Goal: Information Seeking & Learning: Learn about a topic

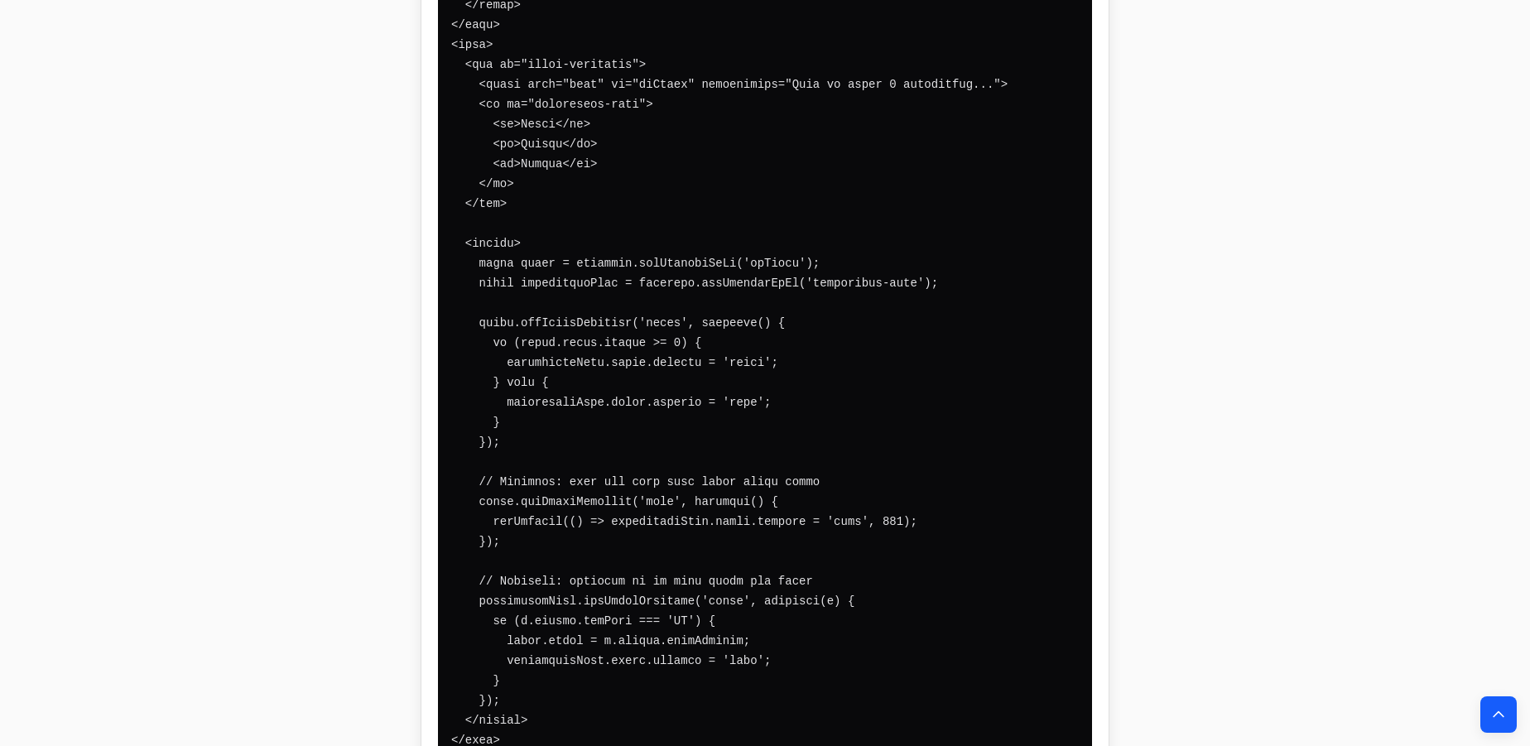
scroll to position [8958, 0]
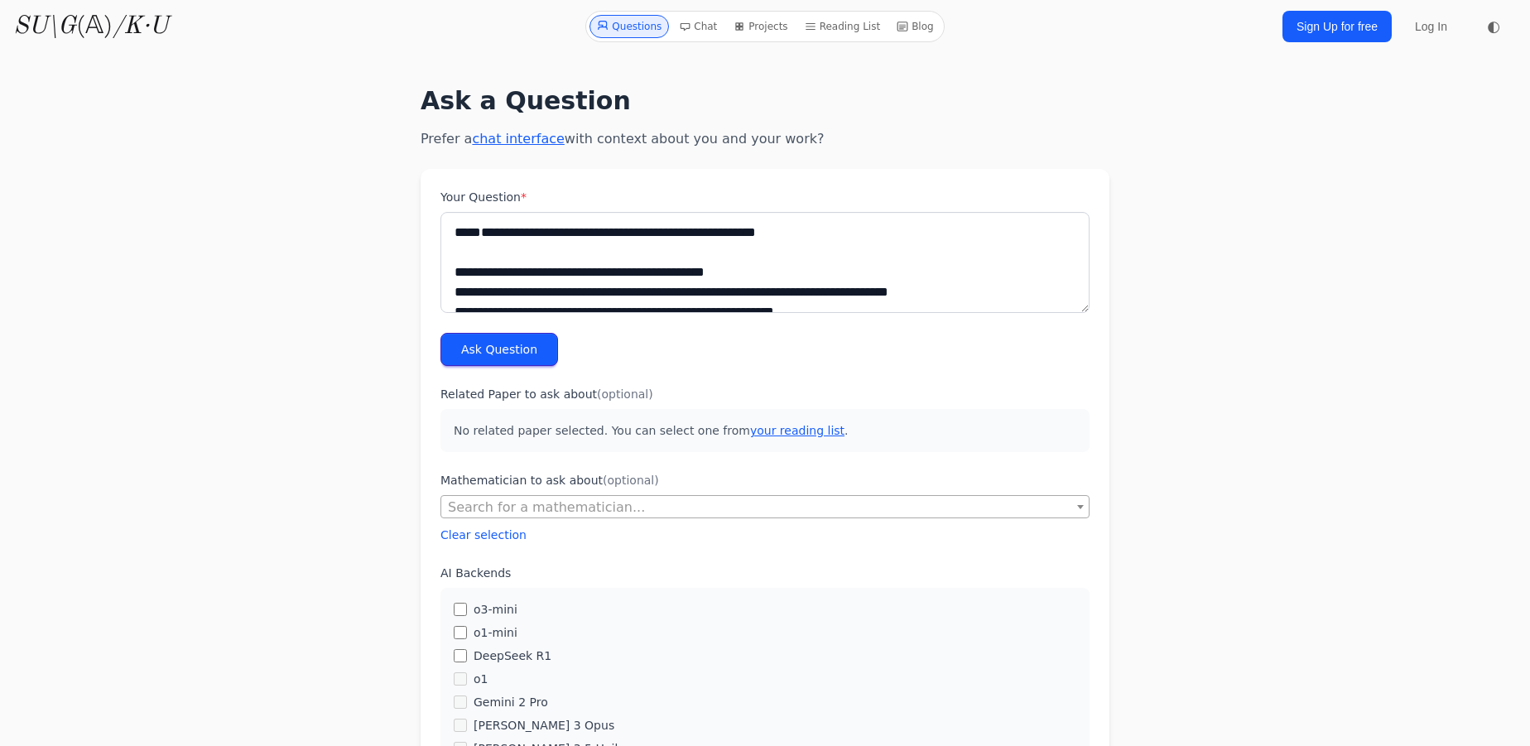
scroll to position [525, 0]
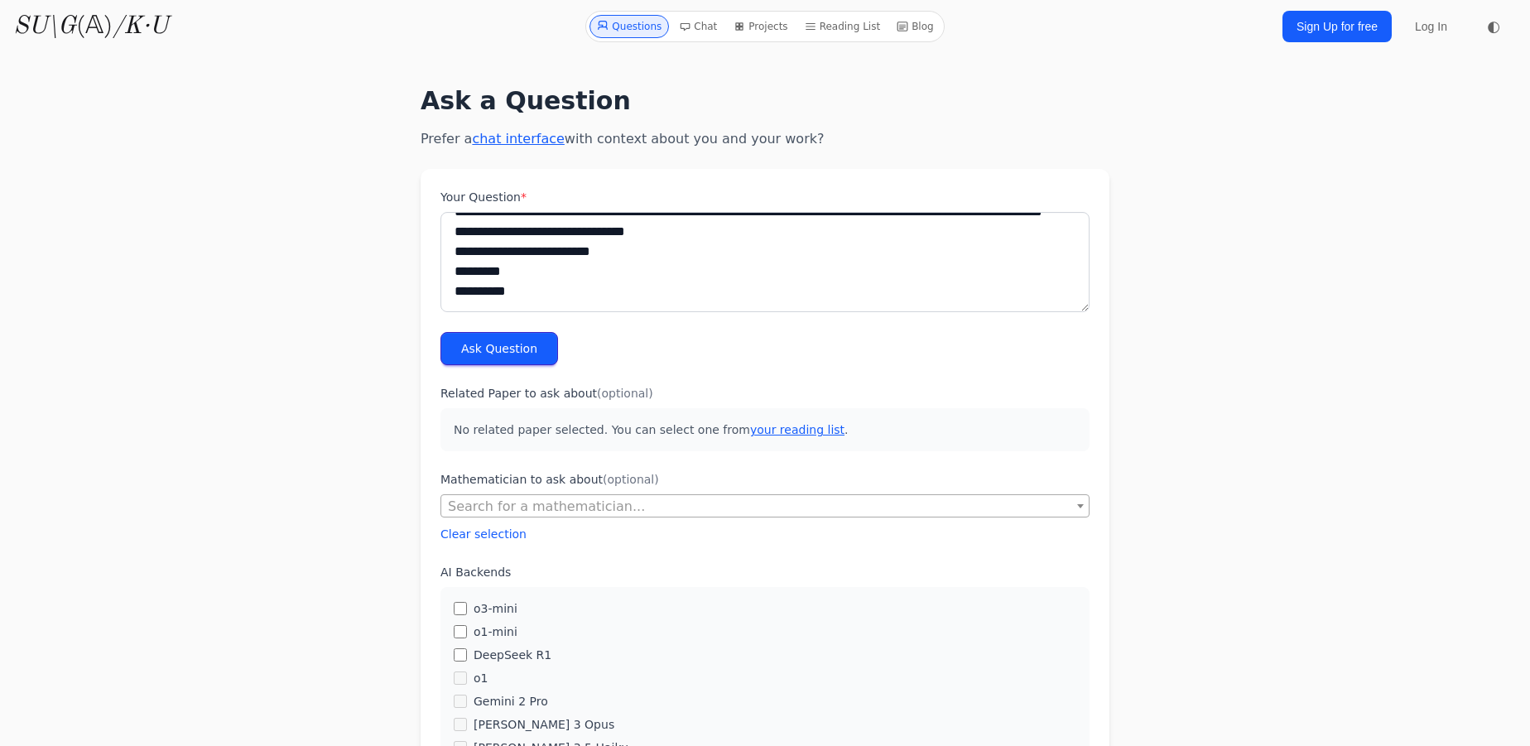
type textarea "**********"
click at [525, 346] on button "Ask Question" at bounding box center [500, 348] width 118 height 33
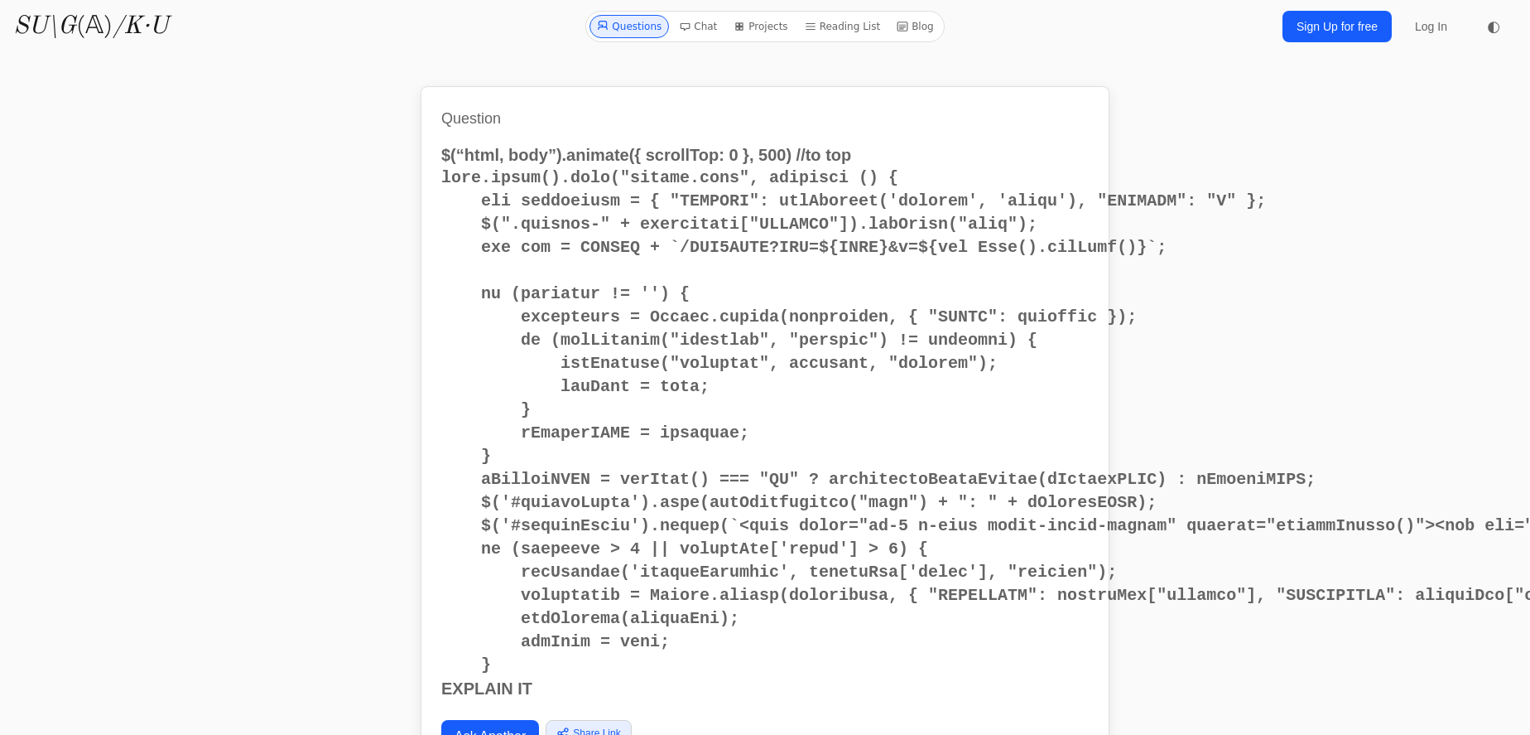
click at [1043, 355] on pre at bounding box center [765, 421] width 648 height 510
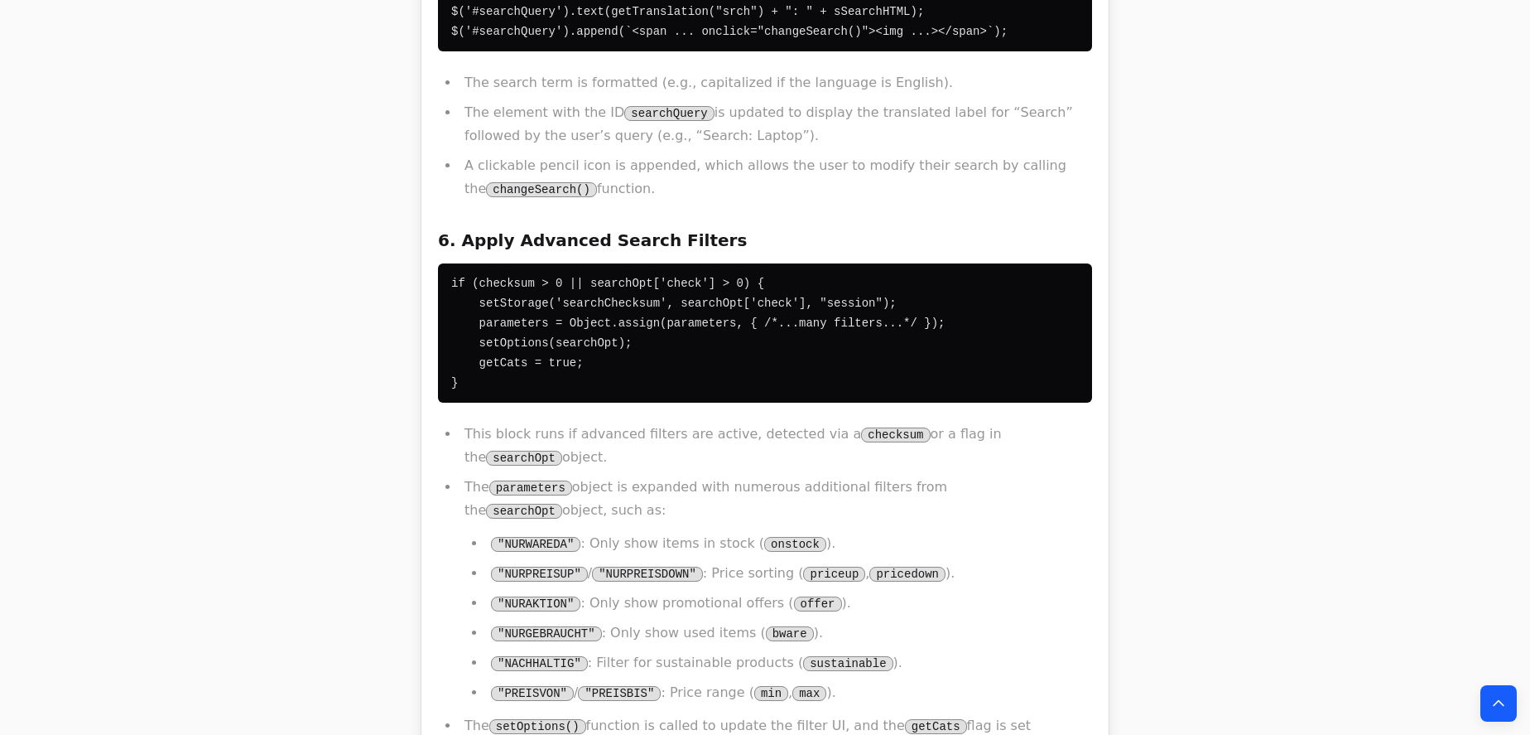
scroll to position [2634, 0]
click at [956, 650] on li ""NACHHALTIG" : Filter for sustainable products ( sustainable )." at bounding box center [789, 661] width 606 height 23
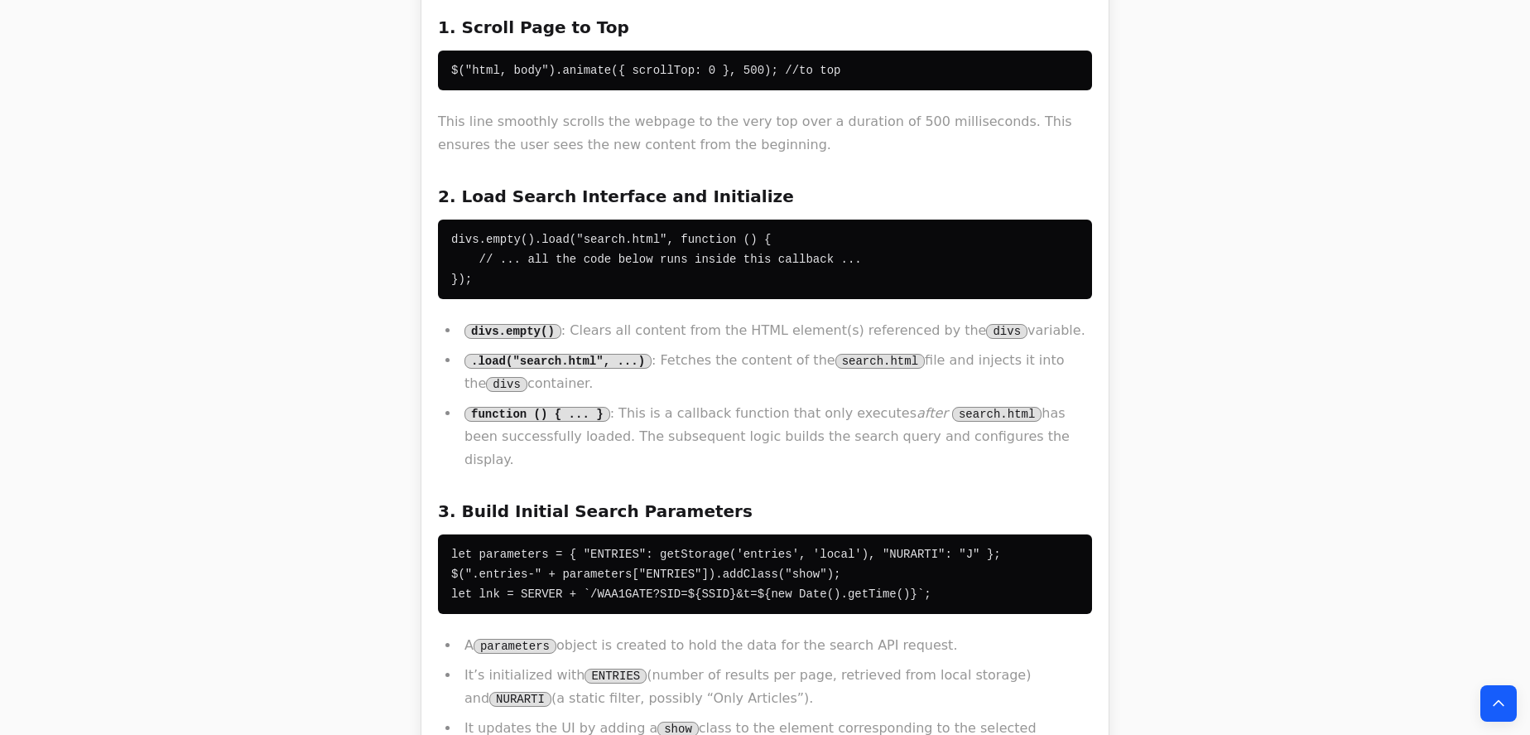
scroll to position [1129, 0]
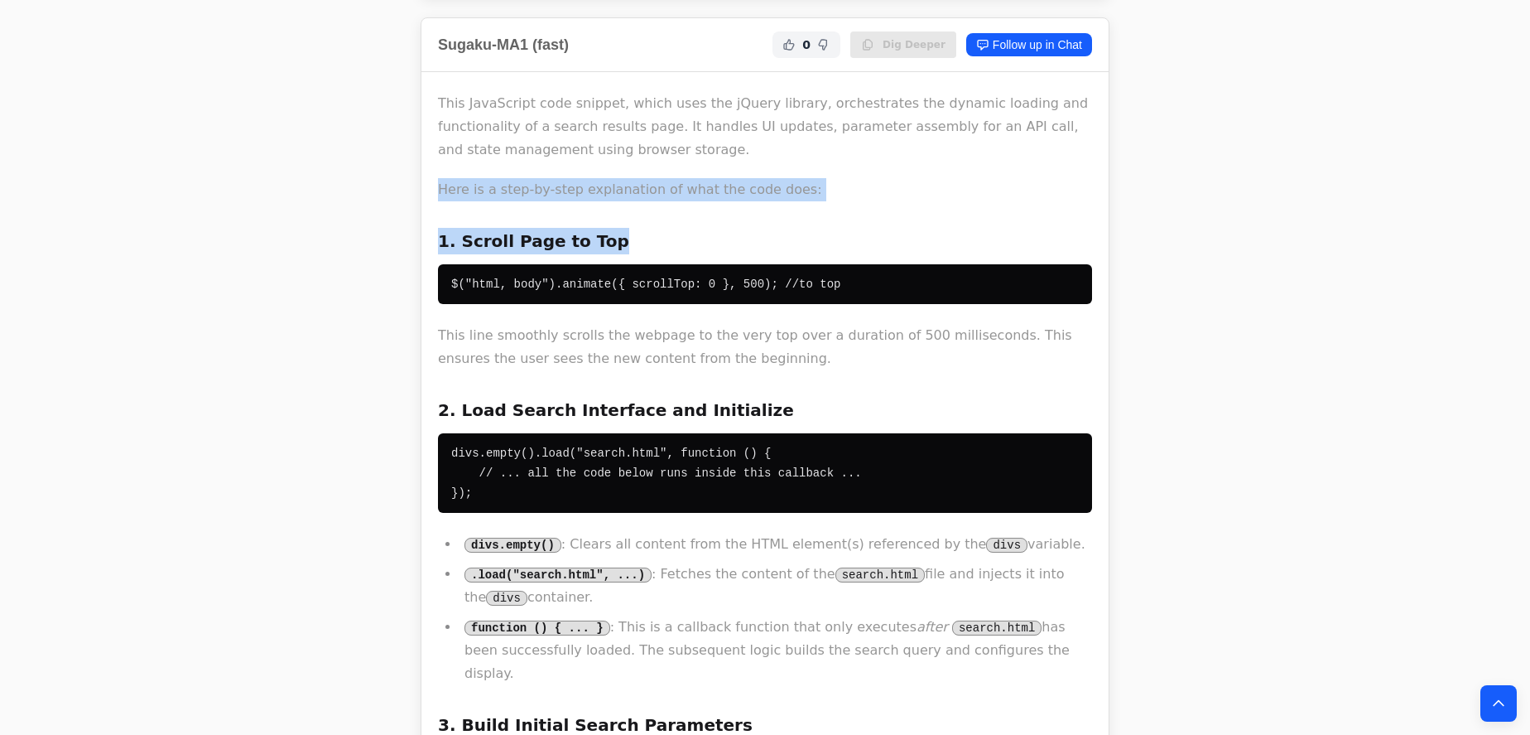
drag, startPoint x: 624, startPoint y: 149, endPoint x: 643, endPoint y: 204, distance: 57.6
click at [655, 228] on h3 "1. Scroll Page to Top" at bounding box center [765, 241] width 654 height 26
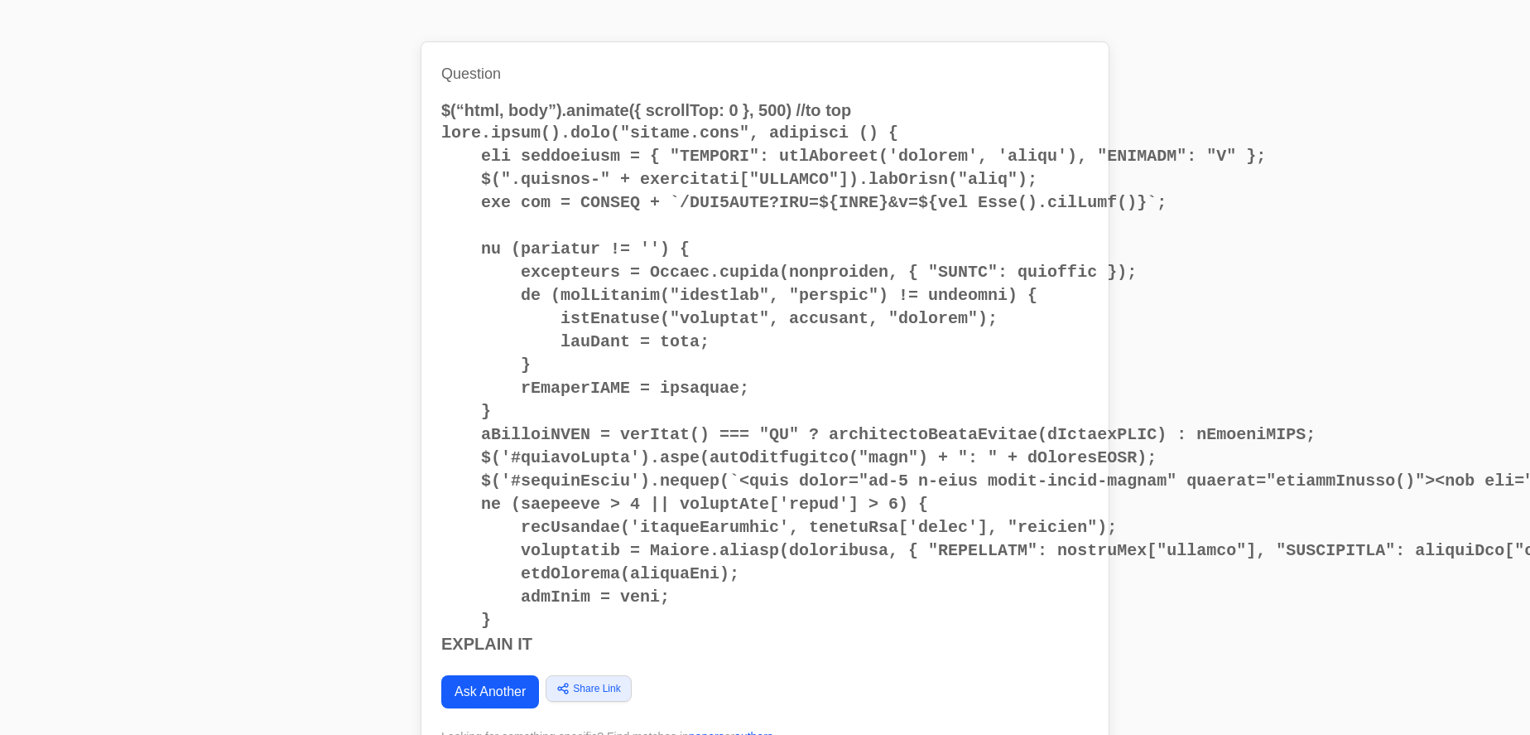
scroll to position [0, 0]
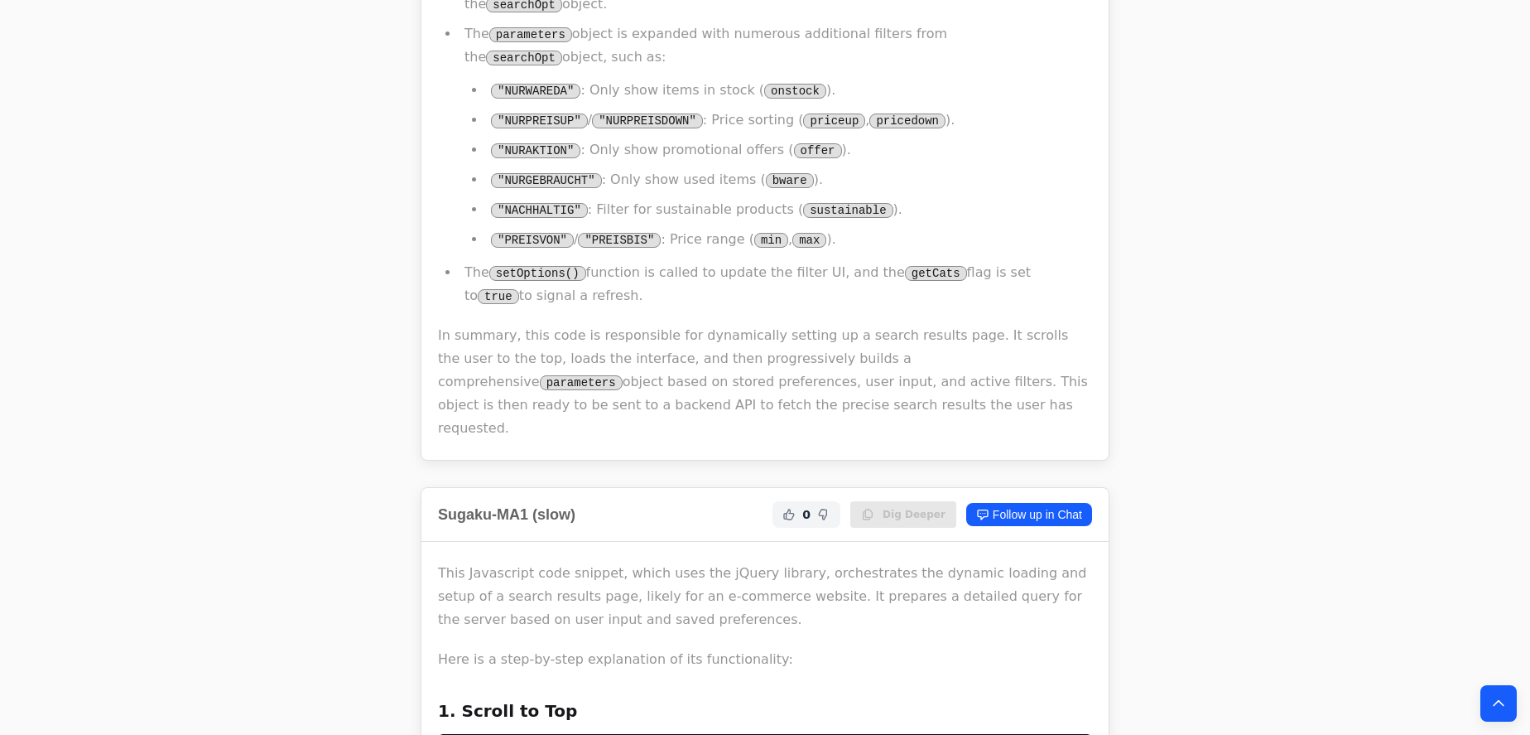
scroll to position [2785, 0]
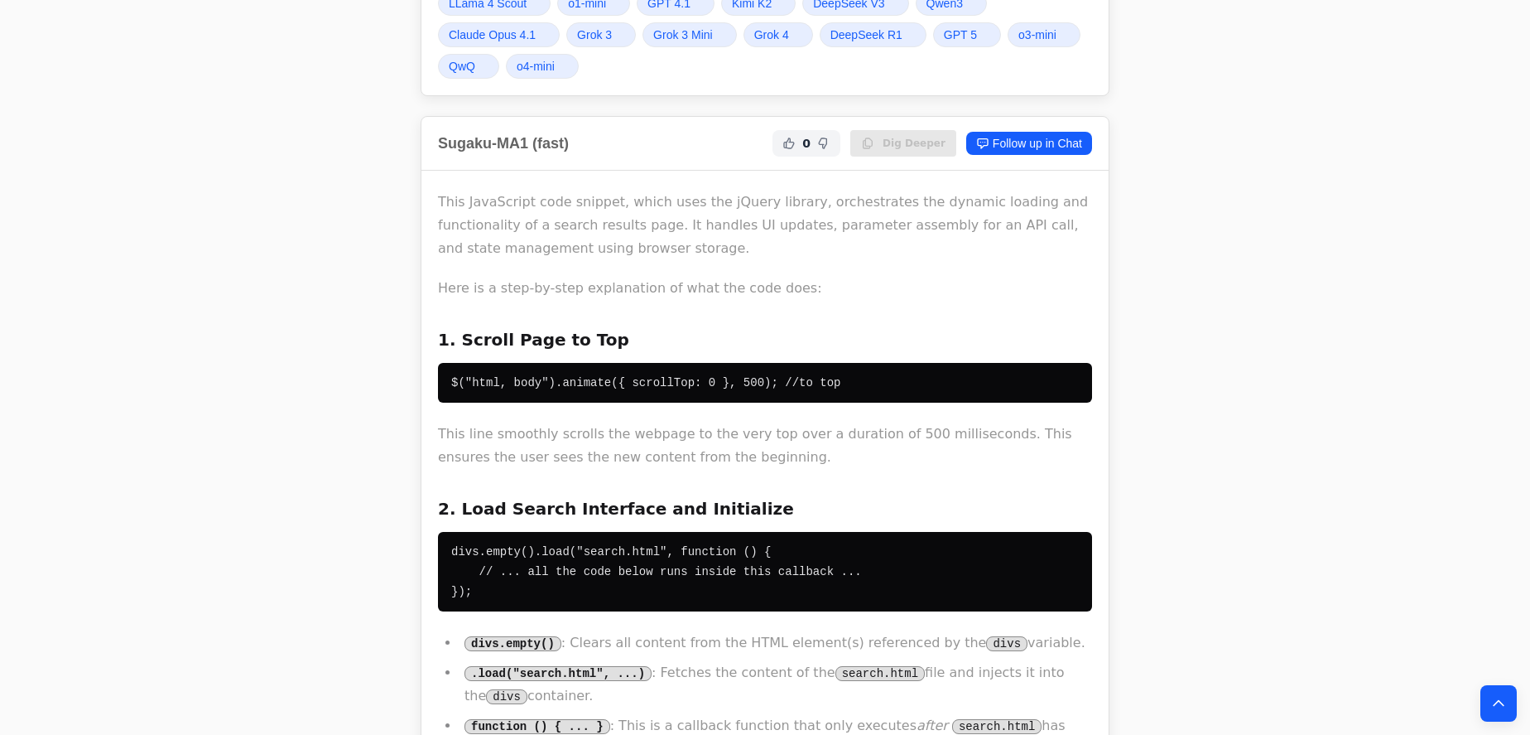
scroll to position [1053, 0]
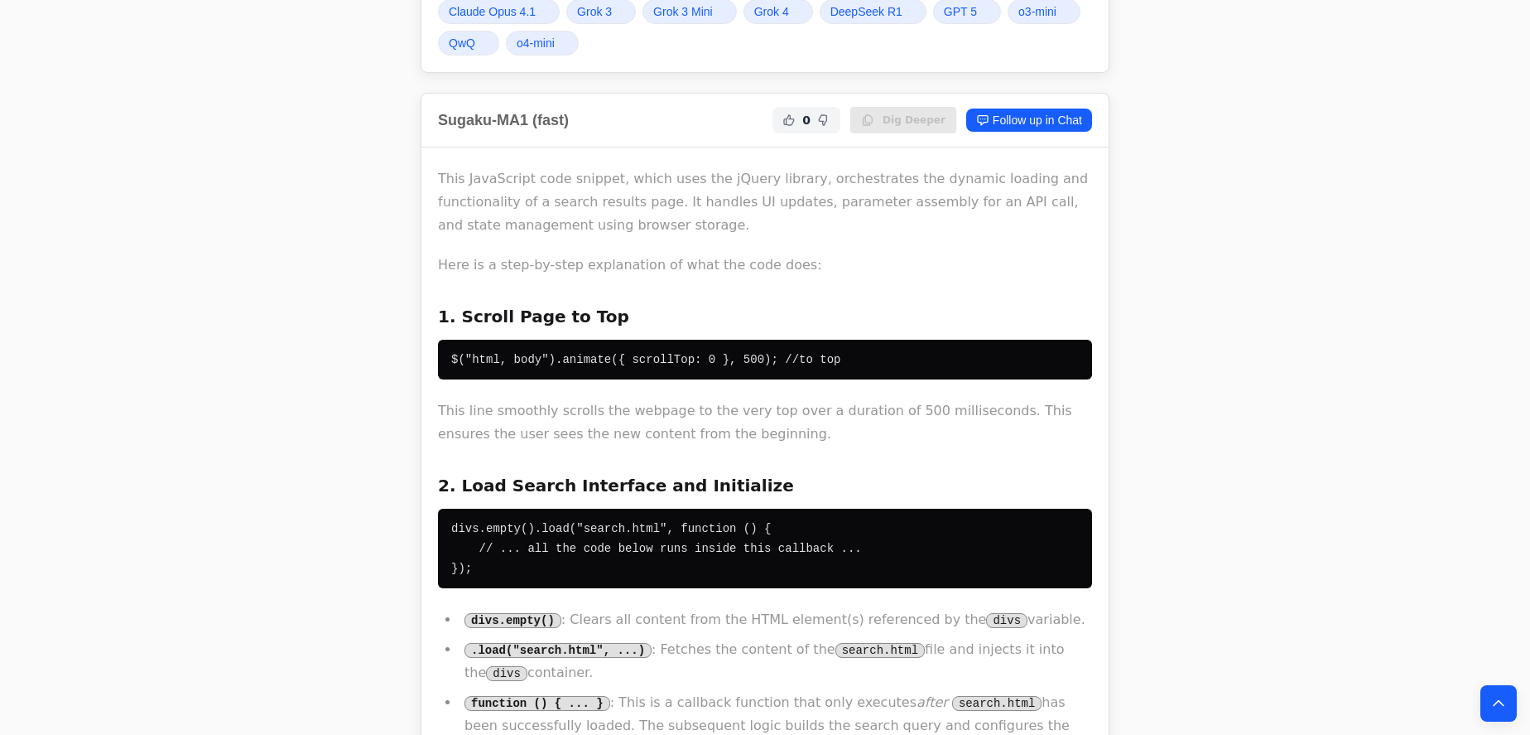
click at [1080, 340] on pre "$("html, body").animate({ scrollTop: 0 }, 500); //to top" at bounding box center [765, 360] width 654 height 40
click at [1024, 253] on p "Here is a step-by-step explanation of what the code does:" at bounding box center [765, 264] width 654 height 23
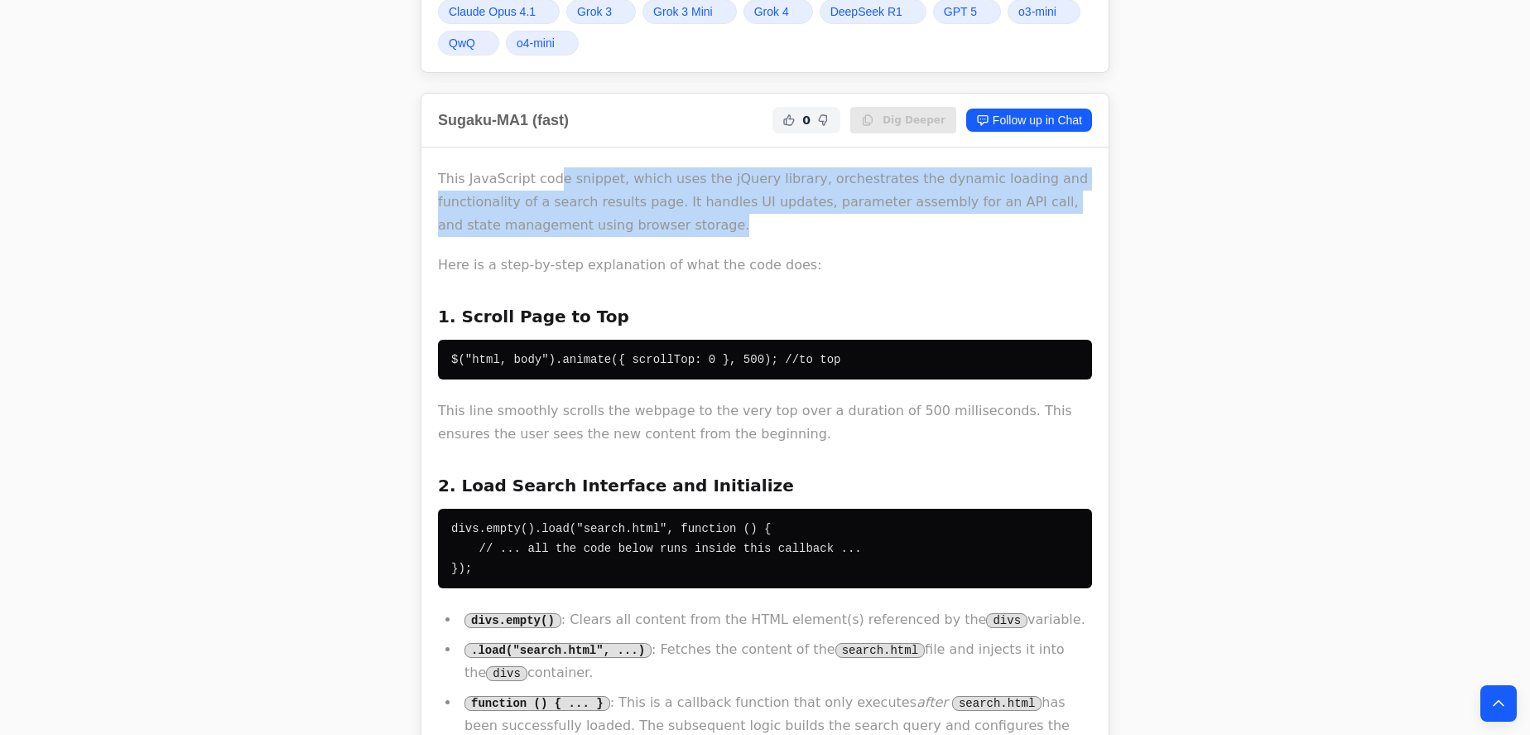
drag, startPoint x: 547, startPoint y: 134, endPoint x: 616, endPoint y: 220, distance: 110.2
click at [617, 253] on p "Here is a step-by-step explanation of what the code does:" at bounding box center [765, 264] width 654 height 23
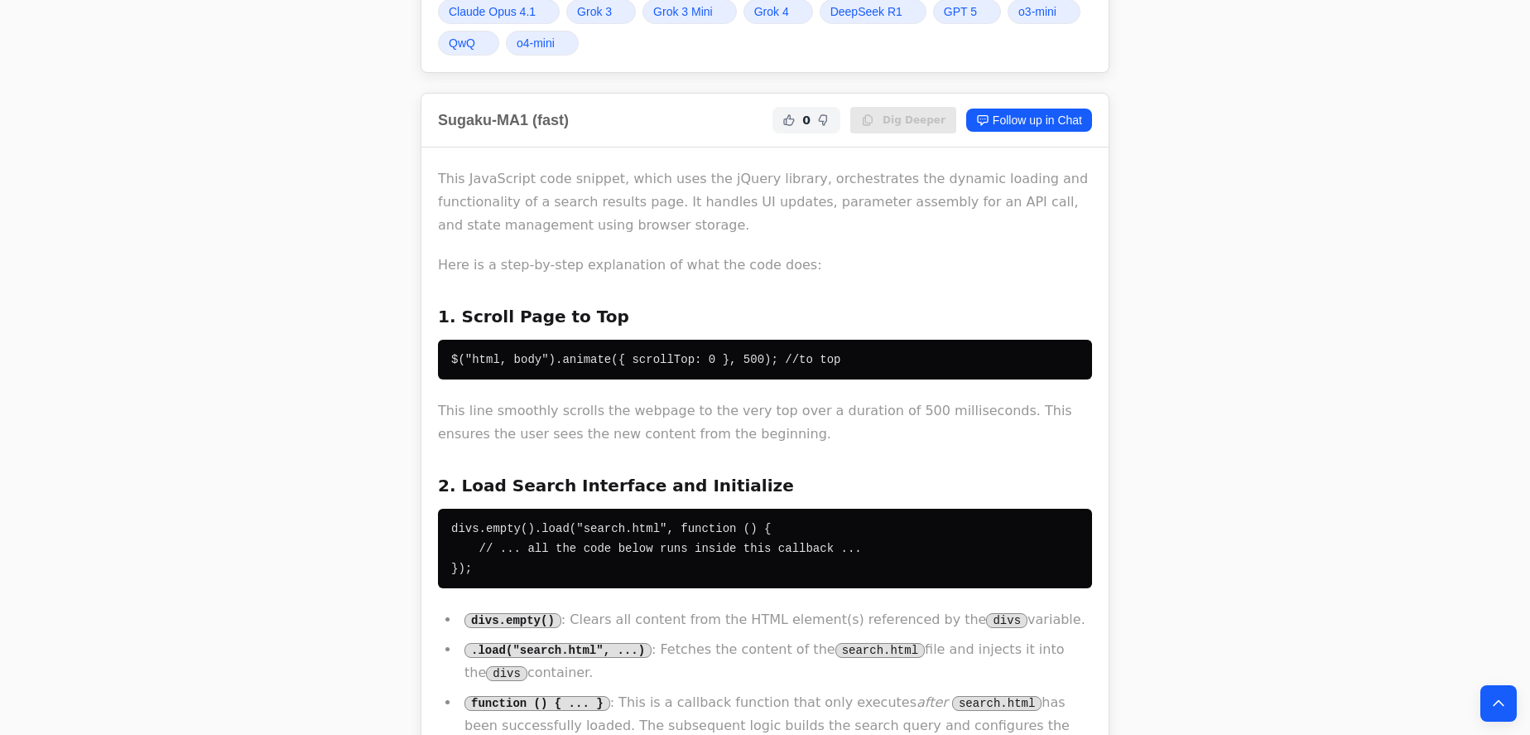
click at [541, 103] on div "Sugaku-MA1 (fast) 0 Dig Deeper Follow up in Chat" at bounding box center [764, 121] width 687 height 54
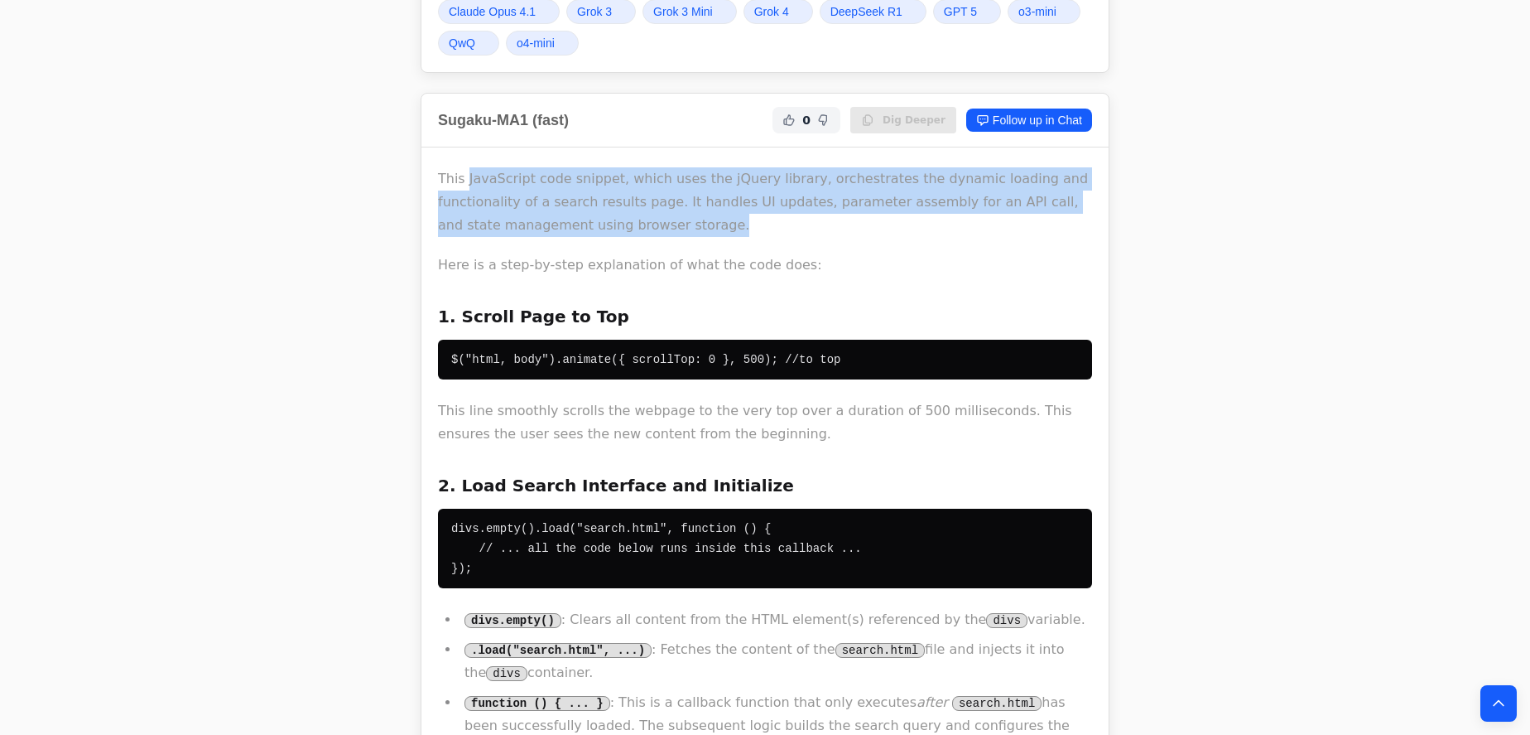
drag, startPoint x: 503, startPoint y: 154, endPoint x: 553, endPoint y: 192, distance: 62.6
click at [553, 192] on p "This JavaScript code snippet, which uses the jQuery library, orchestrates the d…" at bounding box center [765, 202] width 654 height 70
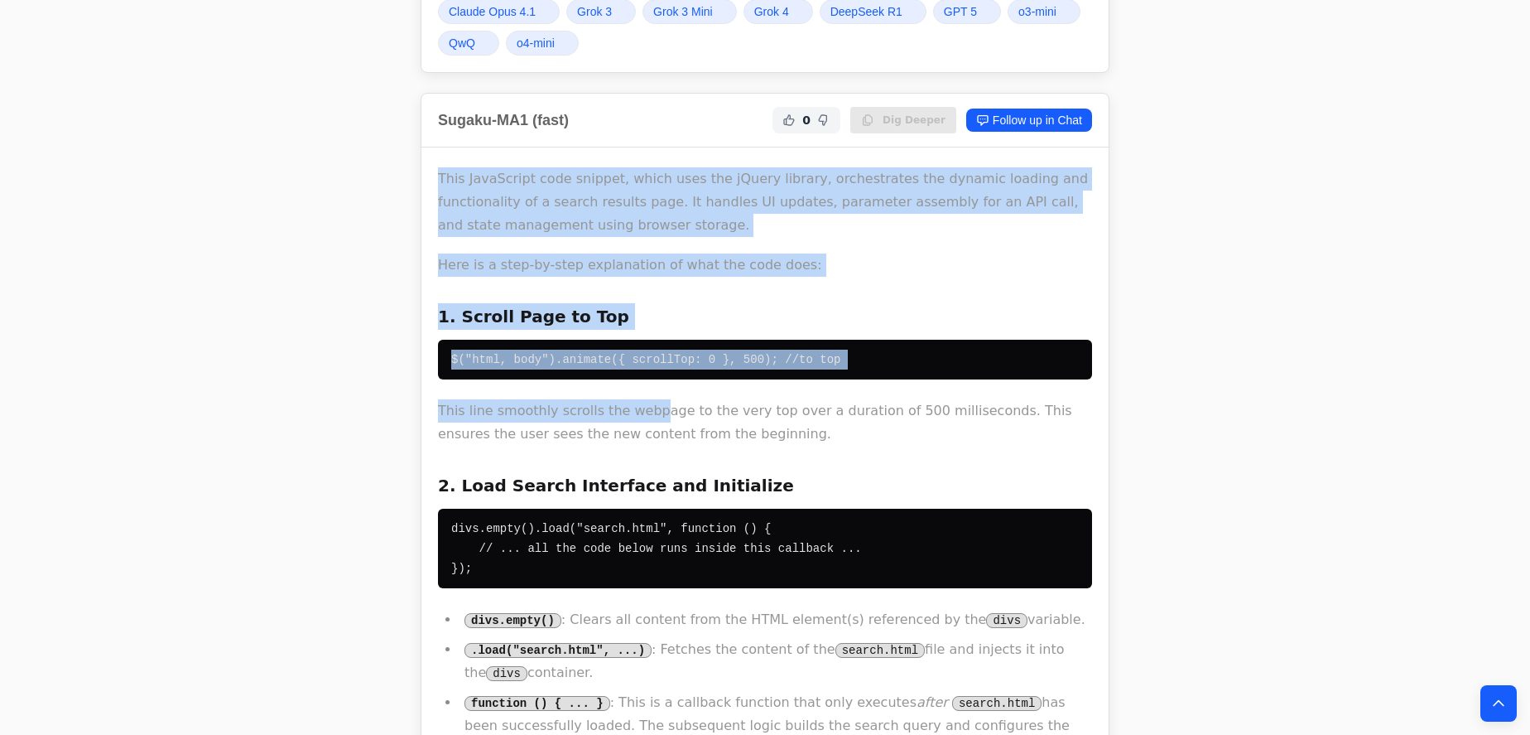
drag, startPoint x: 408, startPoint y: 122, endPoint x: 638, endPoint y: 368, distance: 336.3
click at [638, 399] on p "This line smoothly scrolls the webpage to the very top over a duration of 500 m…" at bounding box center [765, 422] width 654 height 46
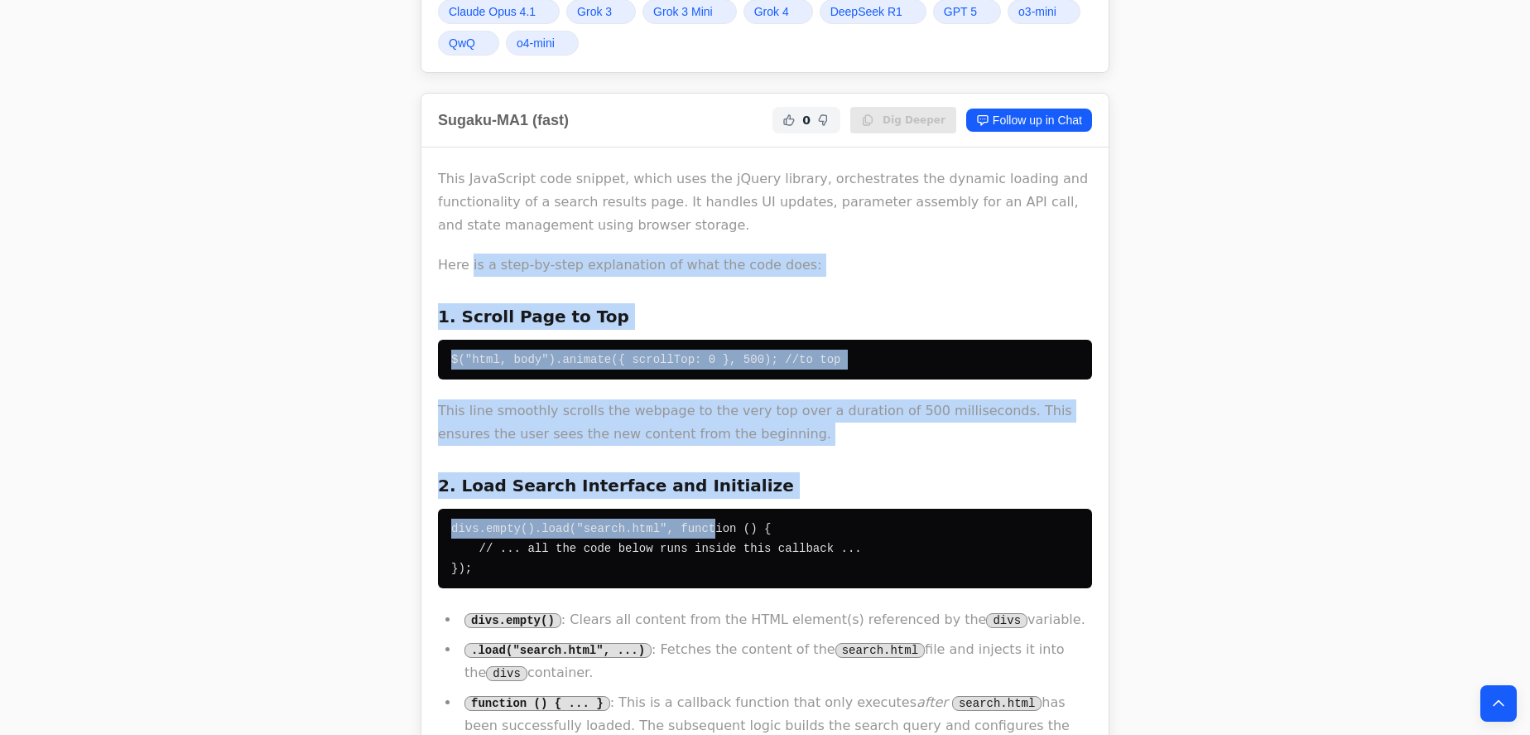
drag, startPoint x: 553, startPoint y: 331, endPoint x: 465, endPoint y: 220, distance: 142.0
click at [465, 253] on p "Here is a step-by-step explanation of what the code does:" at bounding box center [765, 264] width 654 height 23
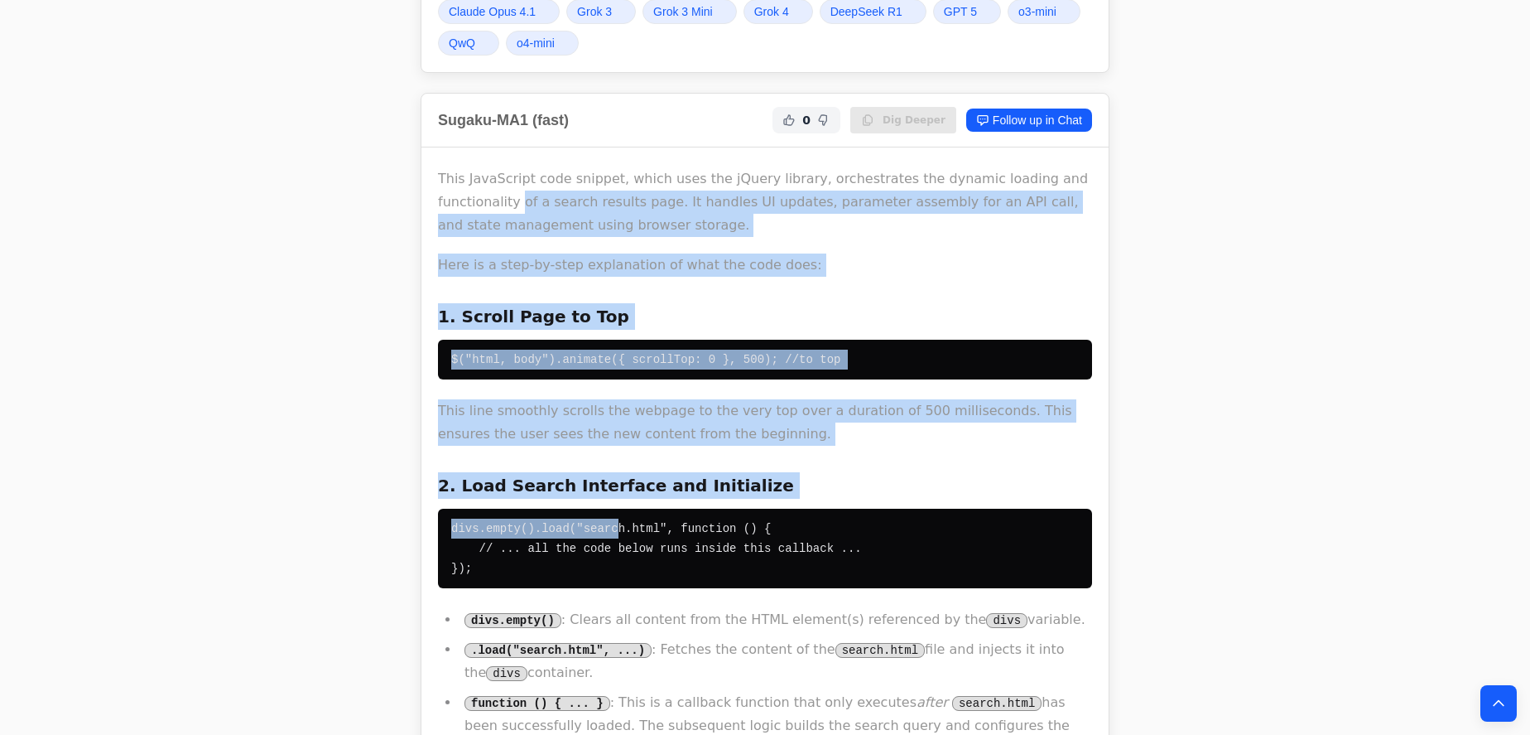
drag, startPoint x: 436, startPoint y: 161, endPoint x: 609, endPoint y: 474, distance: 357.0
click at [609, 508] on pre "divs.empty().load("search.html", function () { // ... all the code below runs i…" at bounding box center [765, 547] width 654 height 79
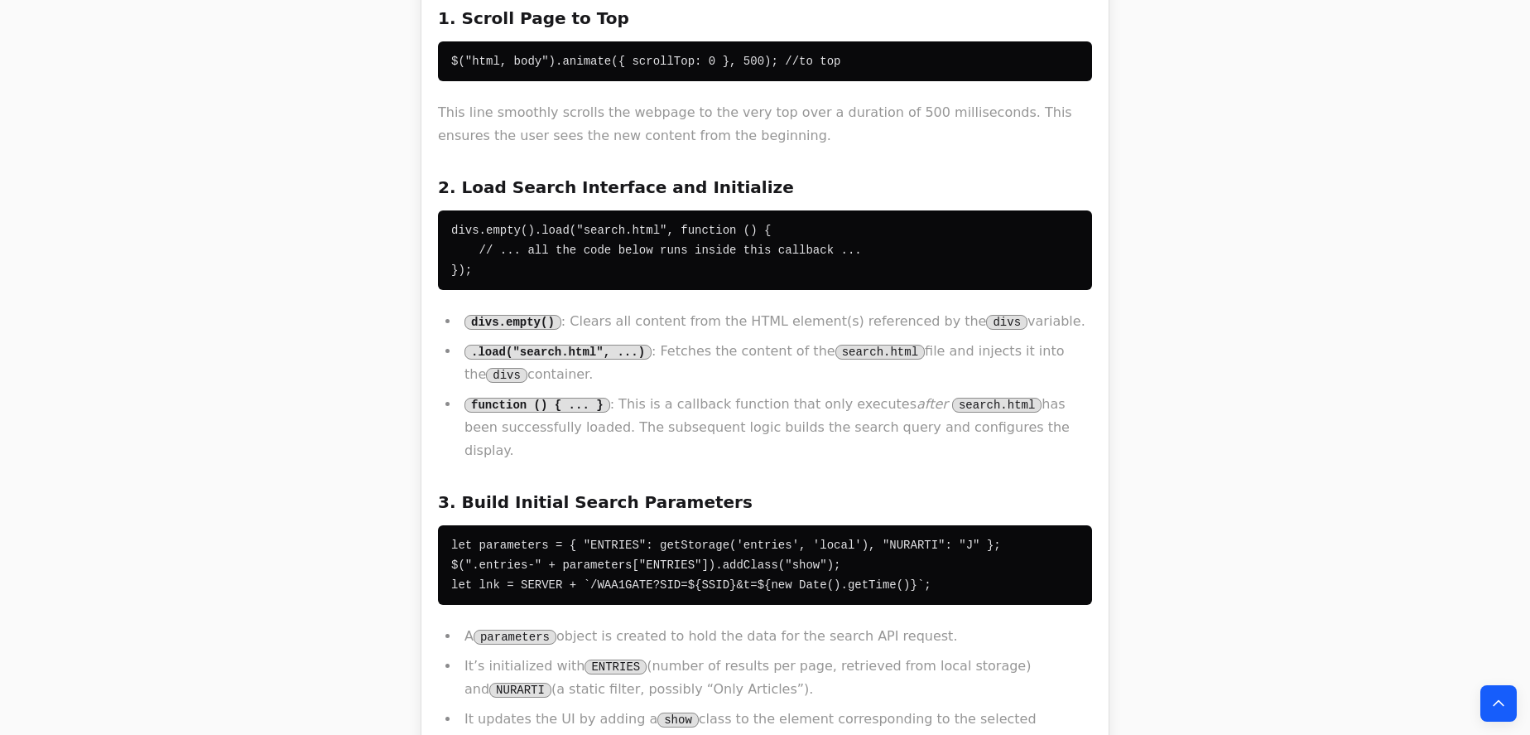
scroll to position [1355, 0]
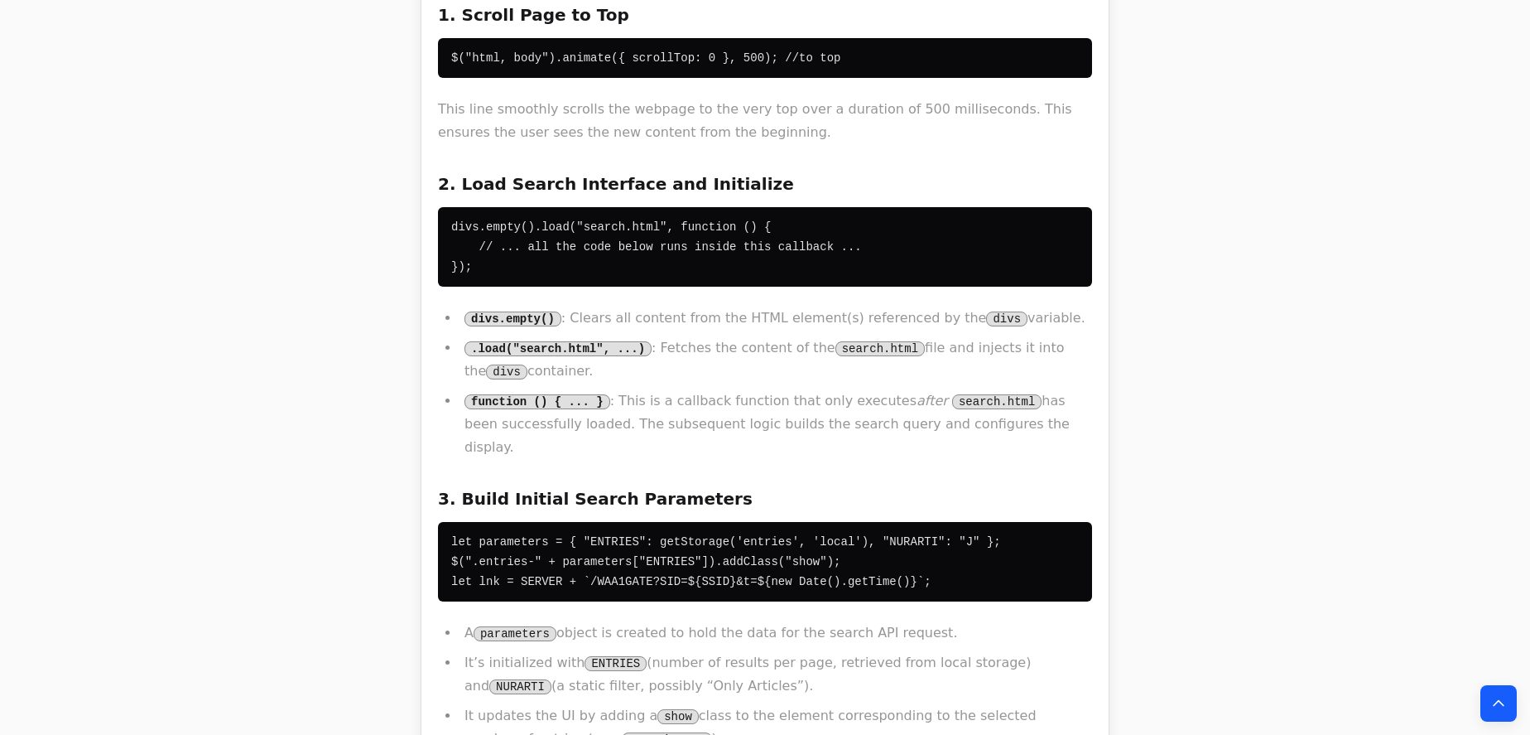
click at [638, 306] on li "divs.empty() : Clears all content from the HTML element(s) referenced by the di…" at bounding box center [776, 317] width 633 height 23
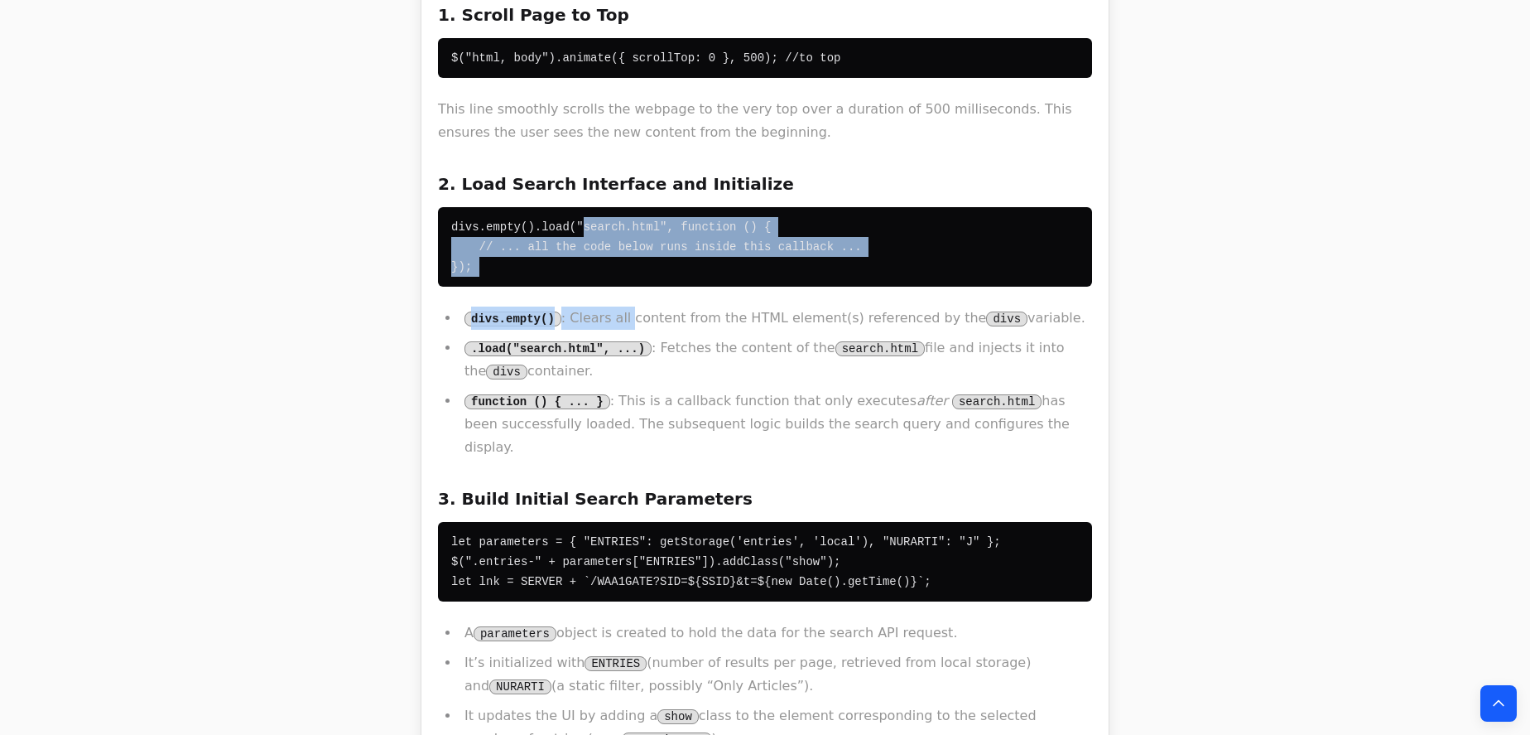
drag, startPoint x: 614, startPoint y: 271, endPoint x: 616, endPoint y: 292, distance: 21.6
click at [616, 306] on li "divs.empty() : Clears all content from the HTML element(s) referenced by the di…" at bounding box center [776, 317] width 633 height 23
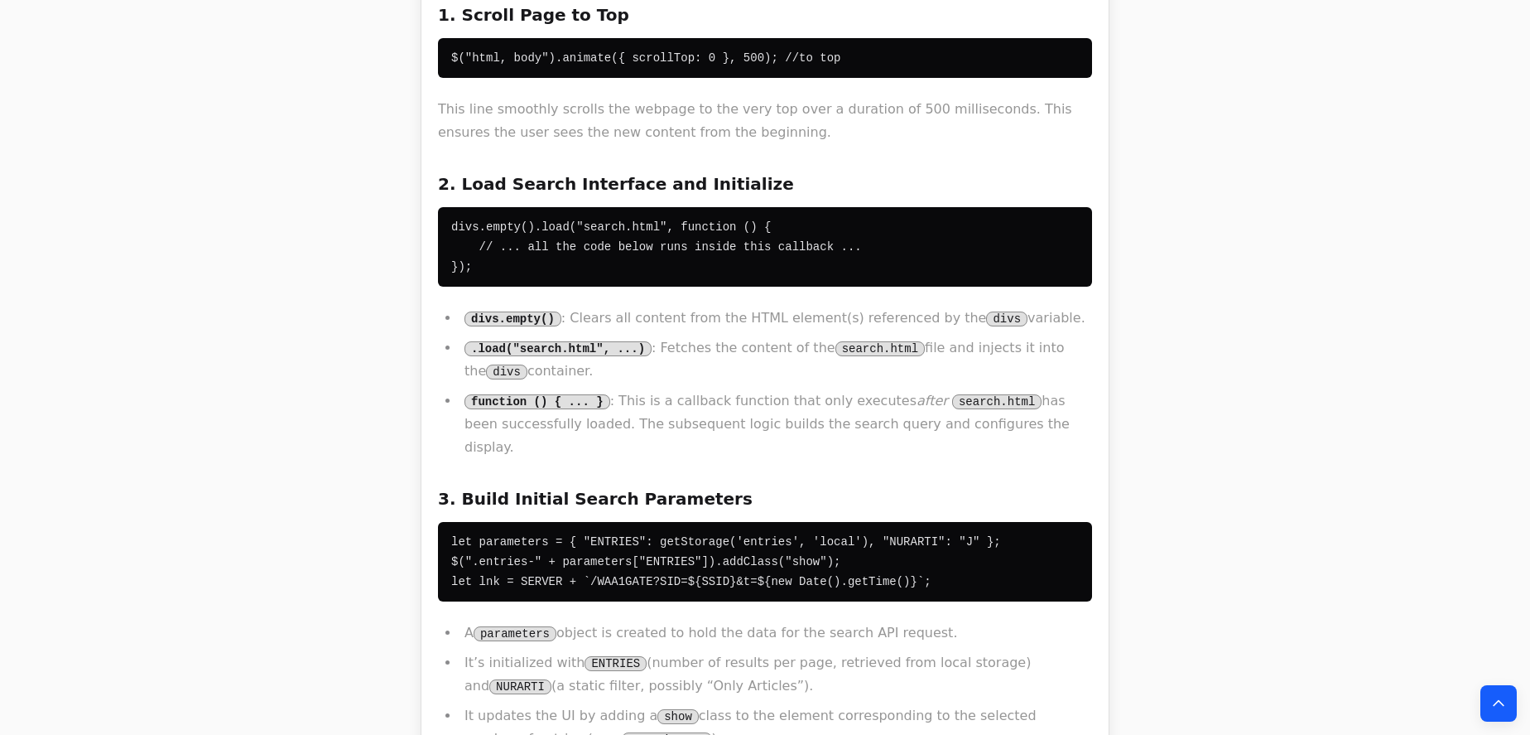
drag, startPoint x: 545, startPoint y: 231, endPoint x: 622, endPoint y: 391, distance: 177.4
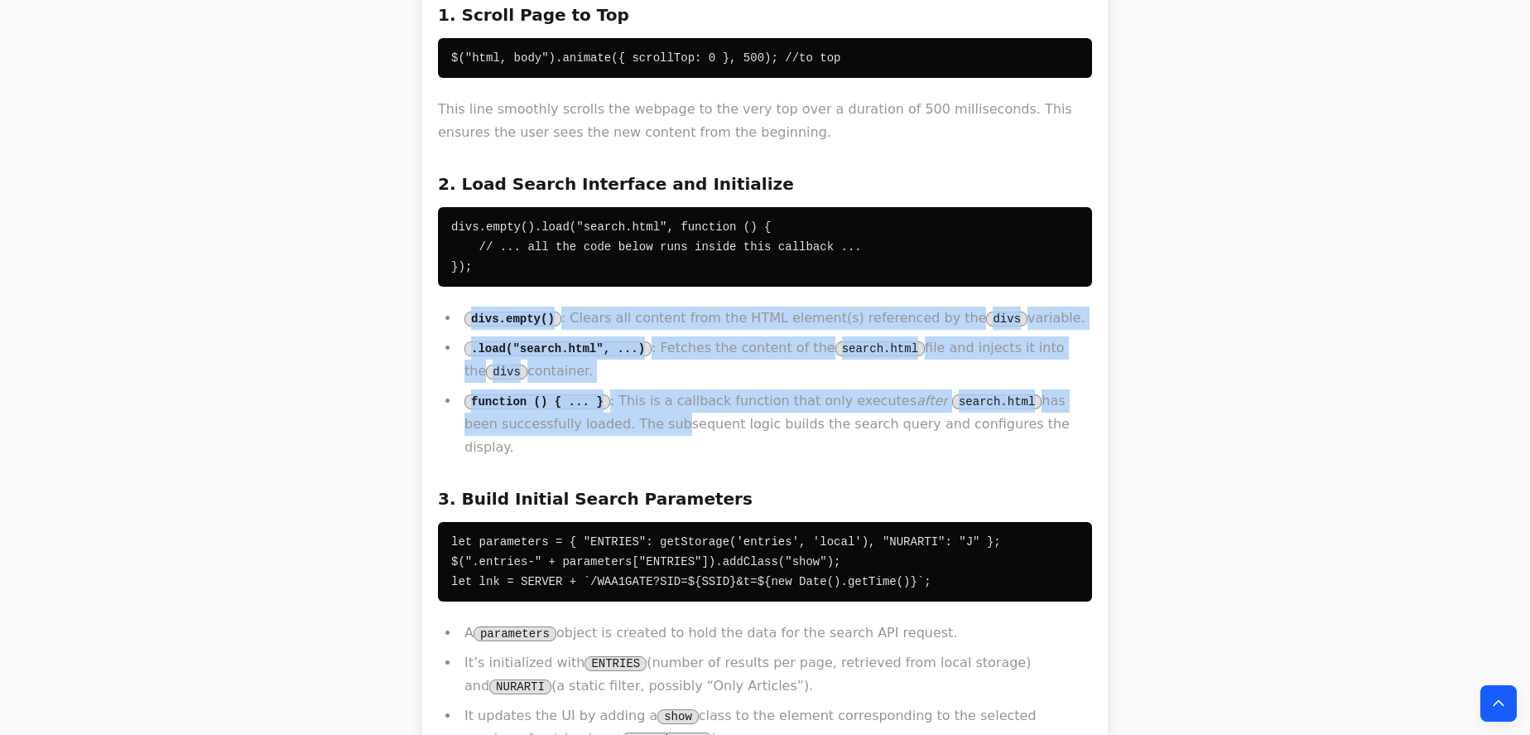
click at [622, 391] on li "function () { ... } : This is a callback function that only executes after sear…" at bounding box center [776, 424] width 633 height 70
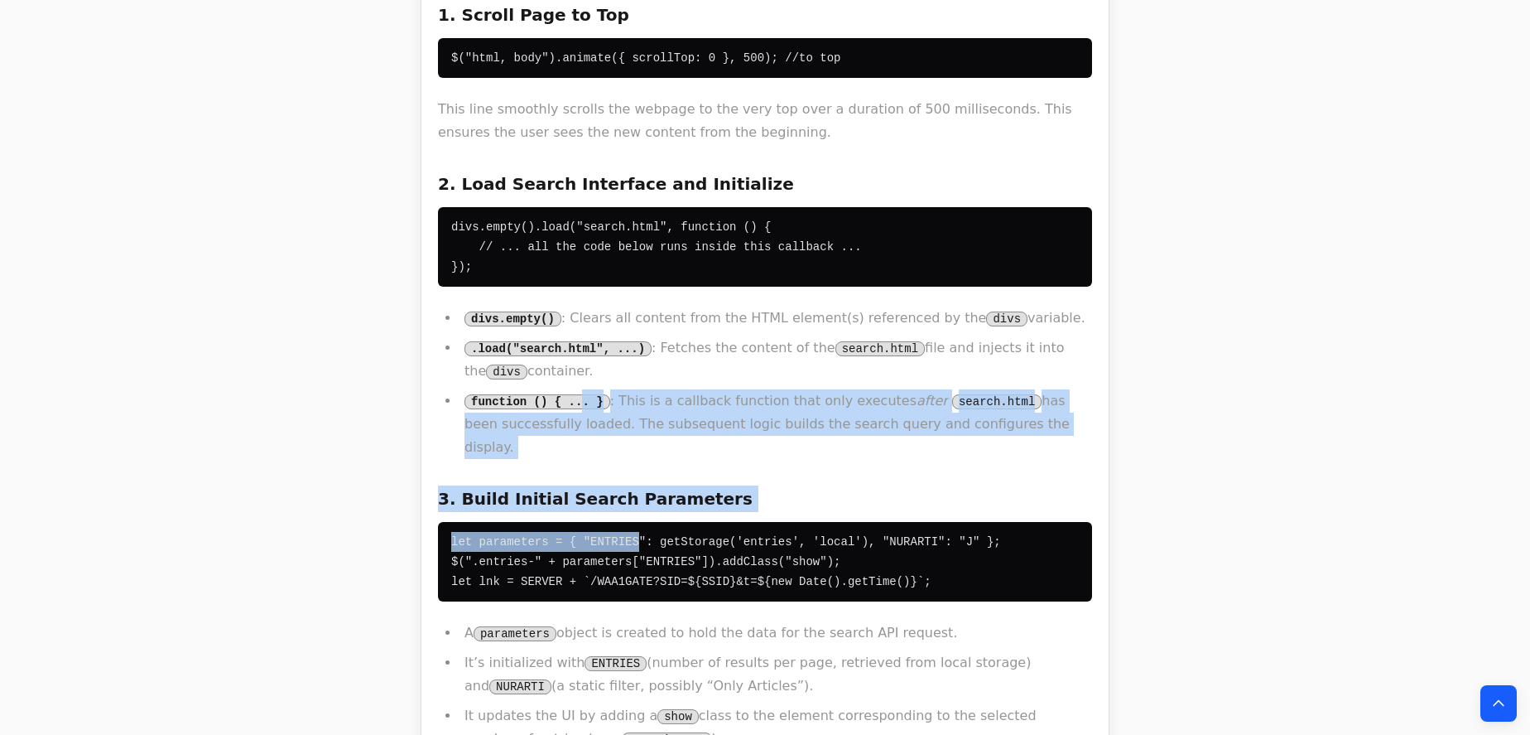
drag, startPoint x: 576, startPoint y: 363, endPoint x: 526, endPoint y: 258, distance: 116.3
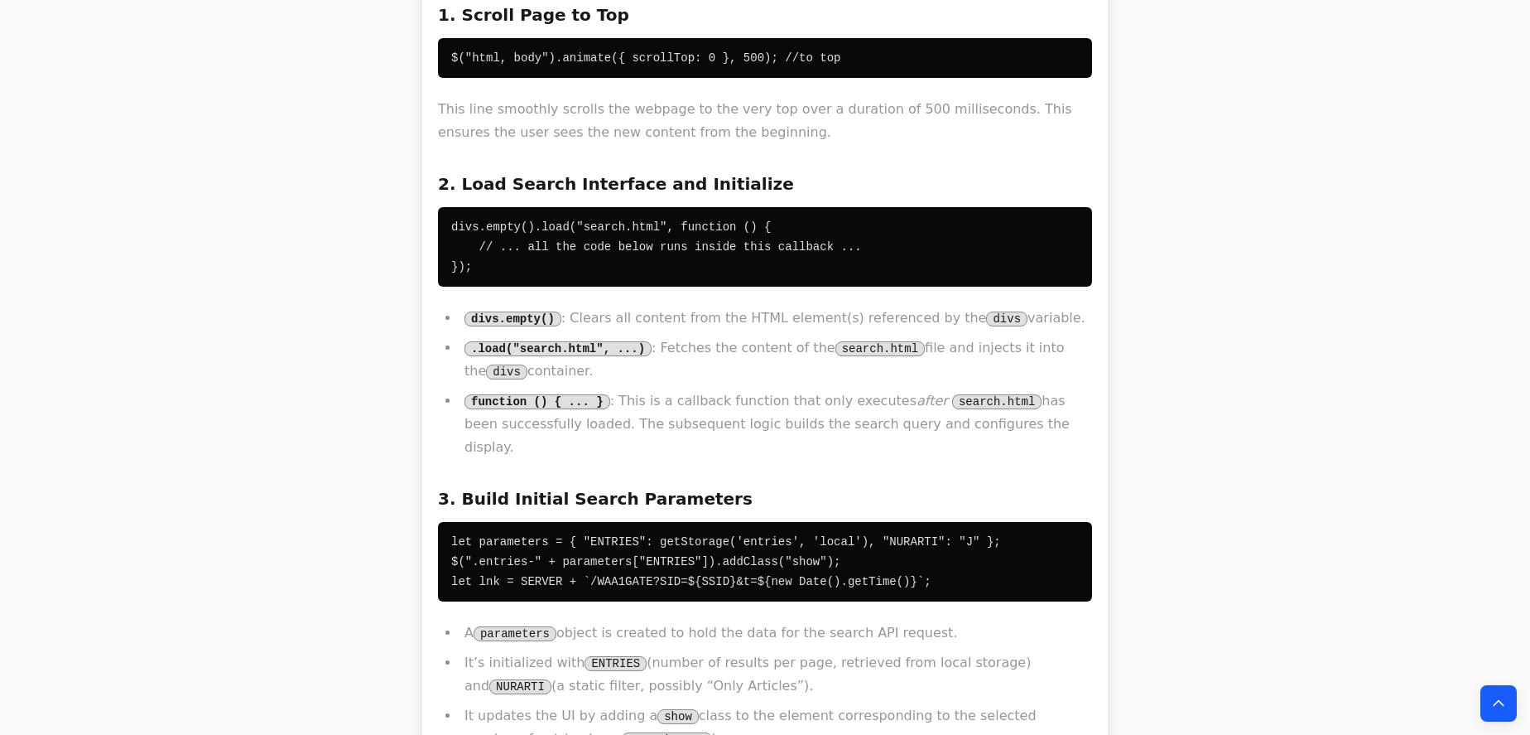
click at [521, 244] on pre "divs.empty().load("search.html", function () { // ... all the code below runs i…" at bounding box center [765, 246] width 654 height 79
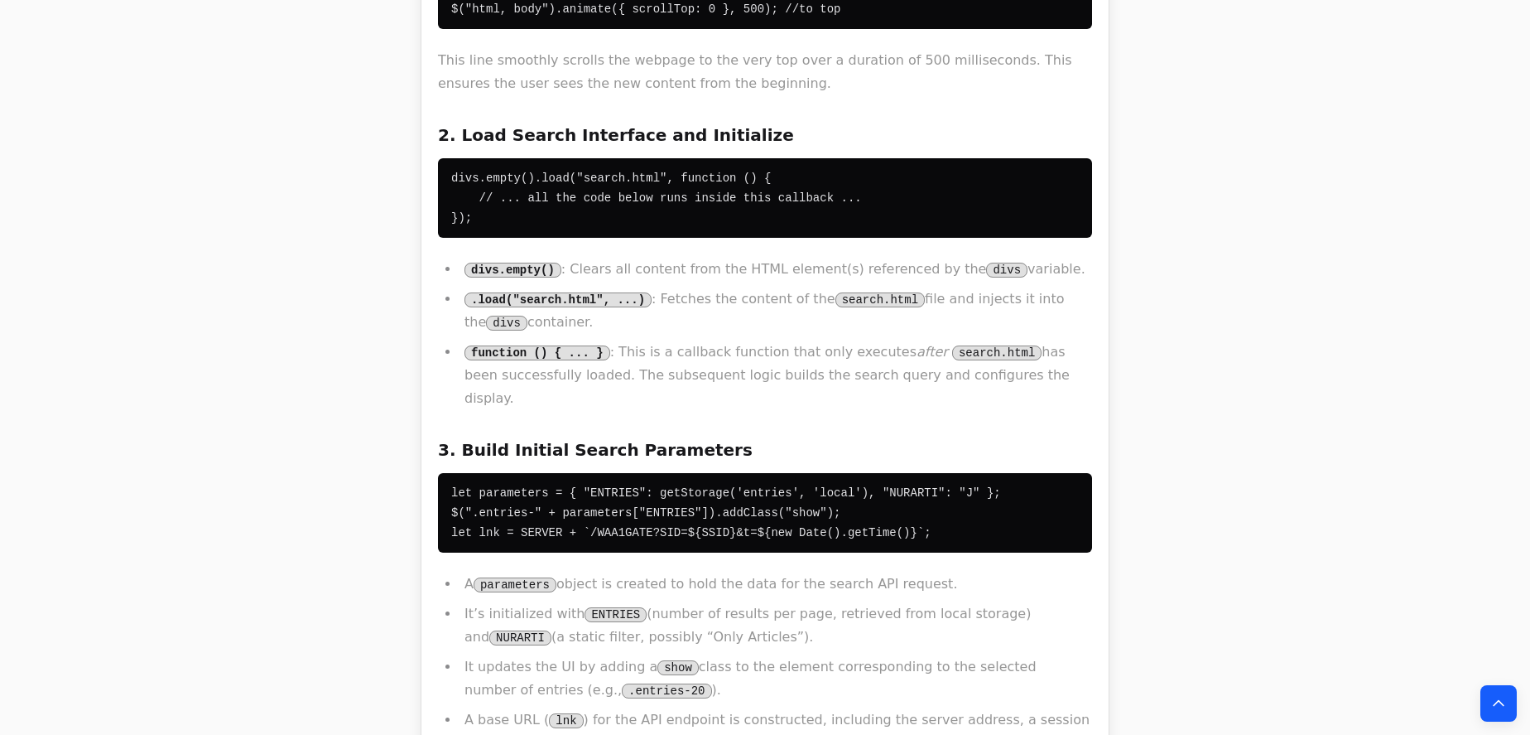
scroll to position [1430, 0]
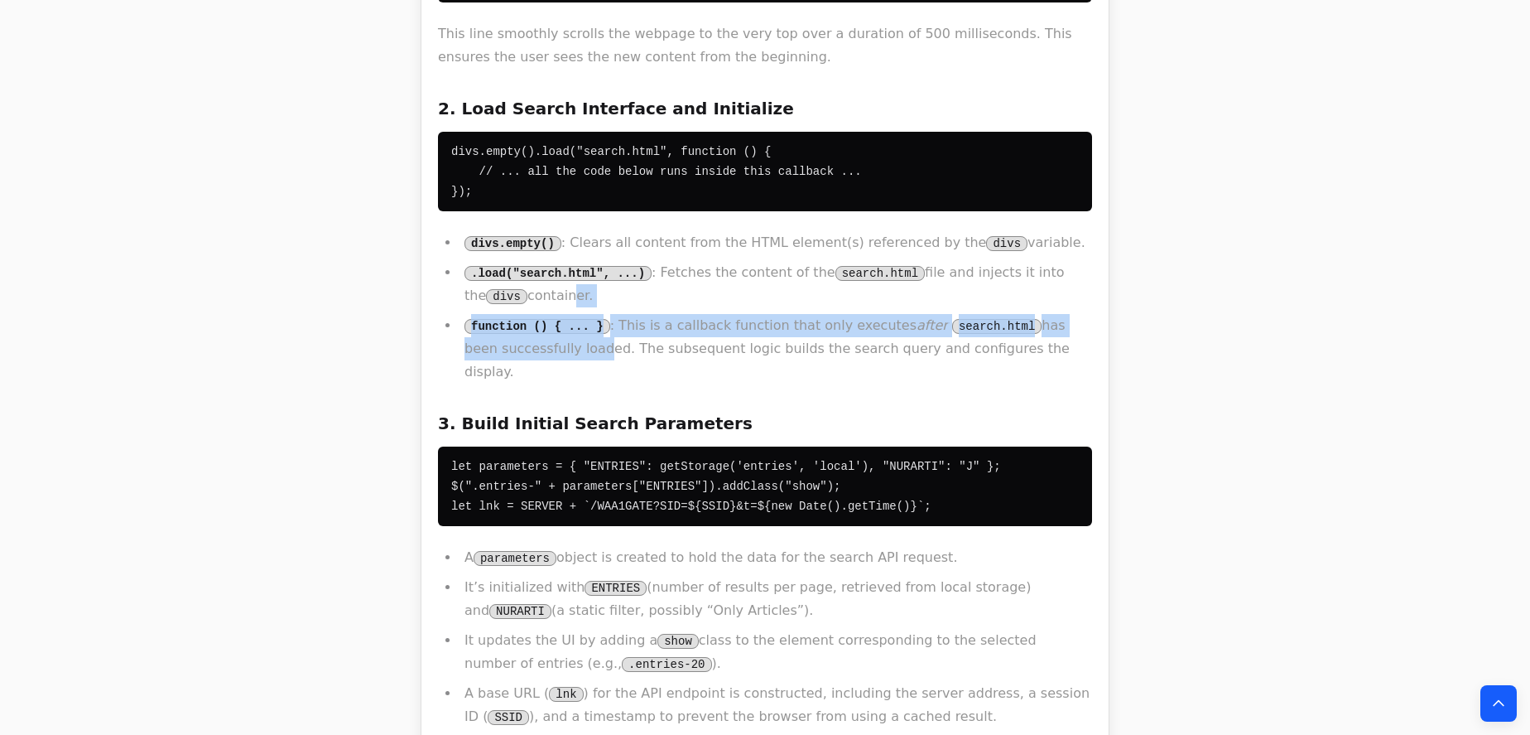
drag, startPoint x: 518, startPoint y: 282, endPoint x: 602, endPoint y: 376, distance: 126.1
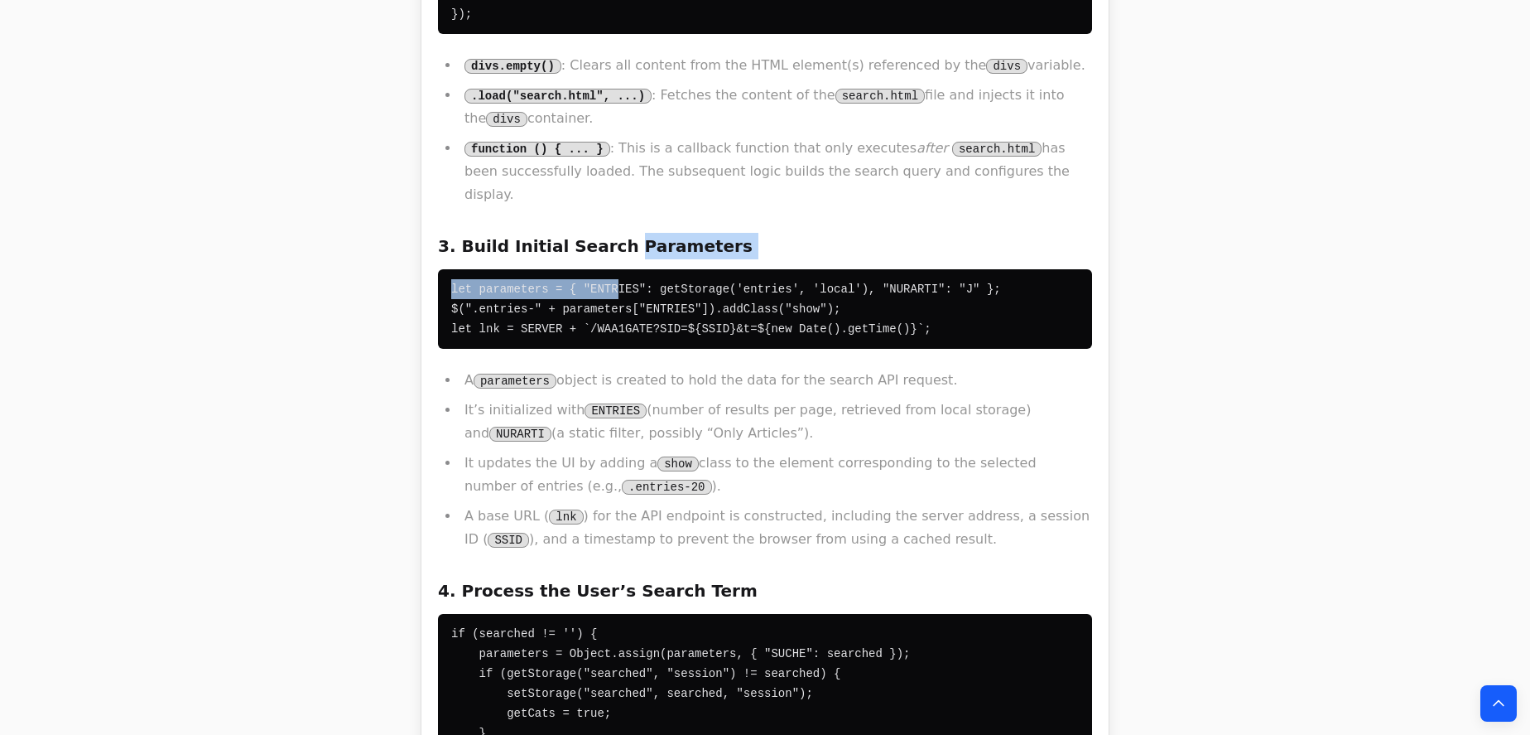
scroll to position [1656, 0]
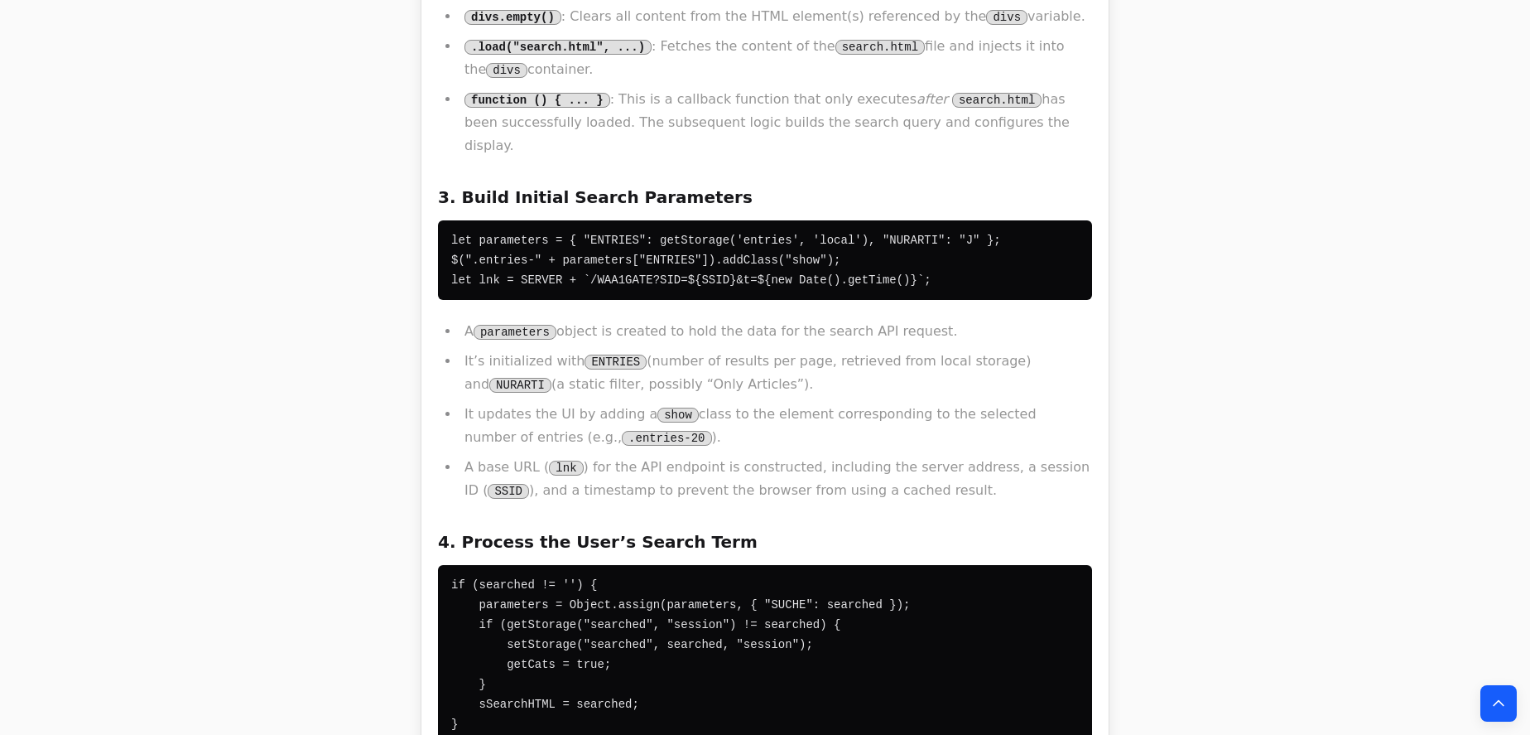
click at [492, 349] on li "It’s initialized with ENTRIES (number of results per page, retrieved from local…" at bounding box center [776, 372] width 633 height 46
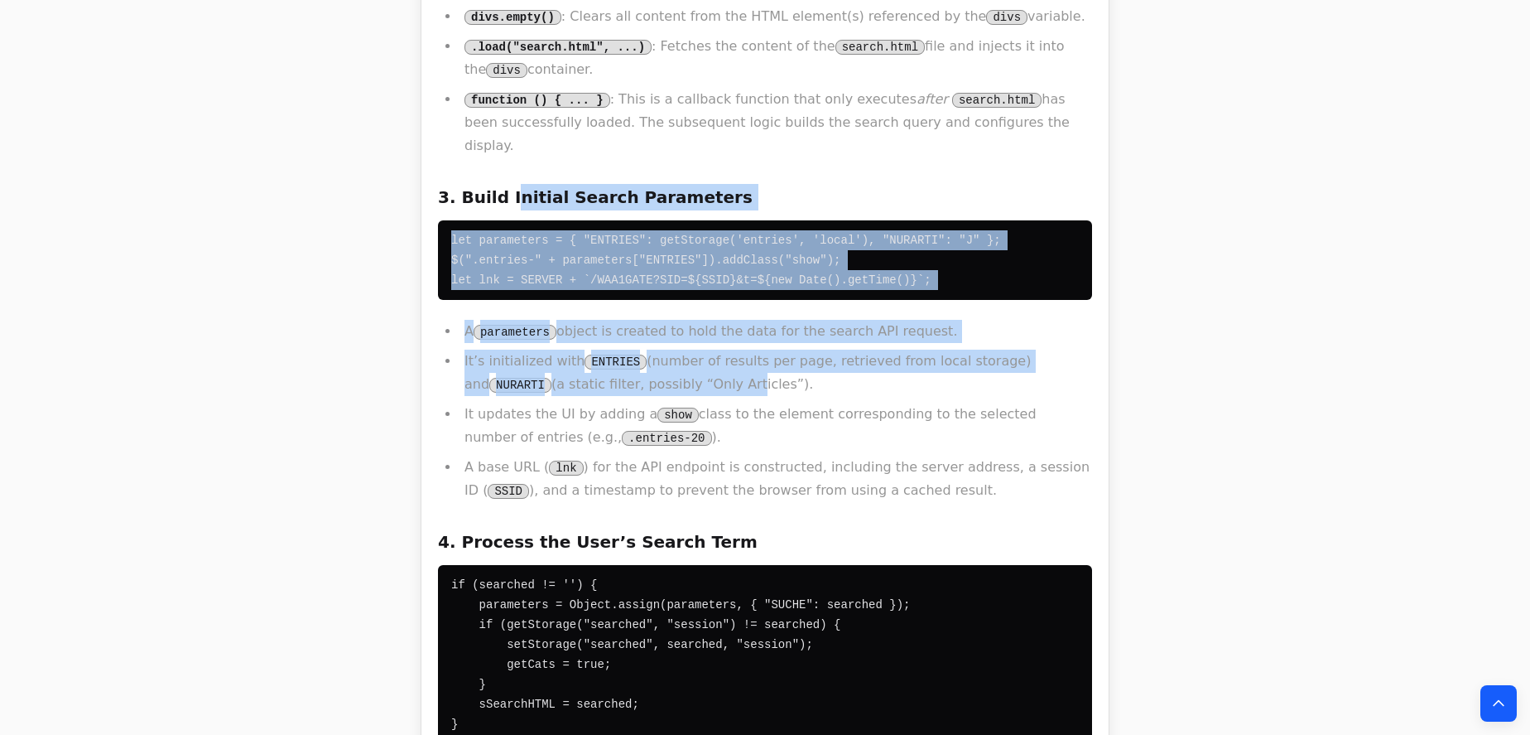
drag, startPoint x: 501, startPoint y: 141, endPoint x: 631, endPoint y: 320, distance: 221.8
click at [631, 320] on div "This JavaScript code snippet, which uses the jQuery library, orchestrates the d…" at bounding box center [765, 716] width 654 height 2305
click at [633, 349] on li "It’s initialized with ENTRIES (number of results per page, retrieved from local…" at bounding box center [776, 372] width 633 height 46
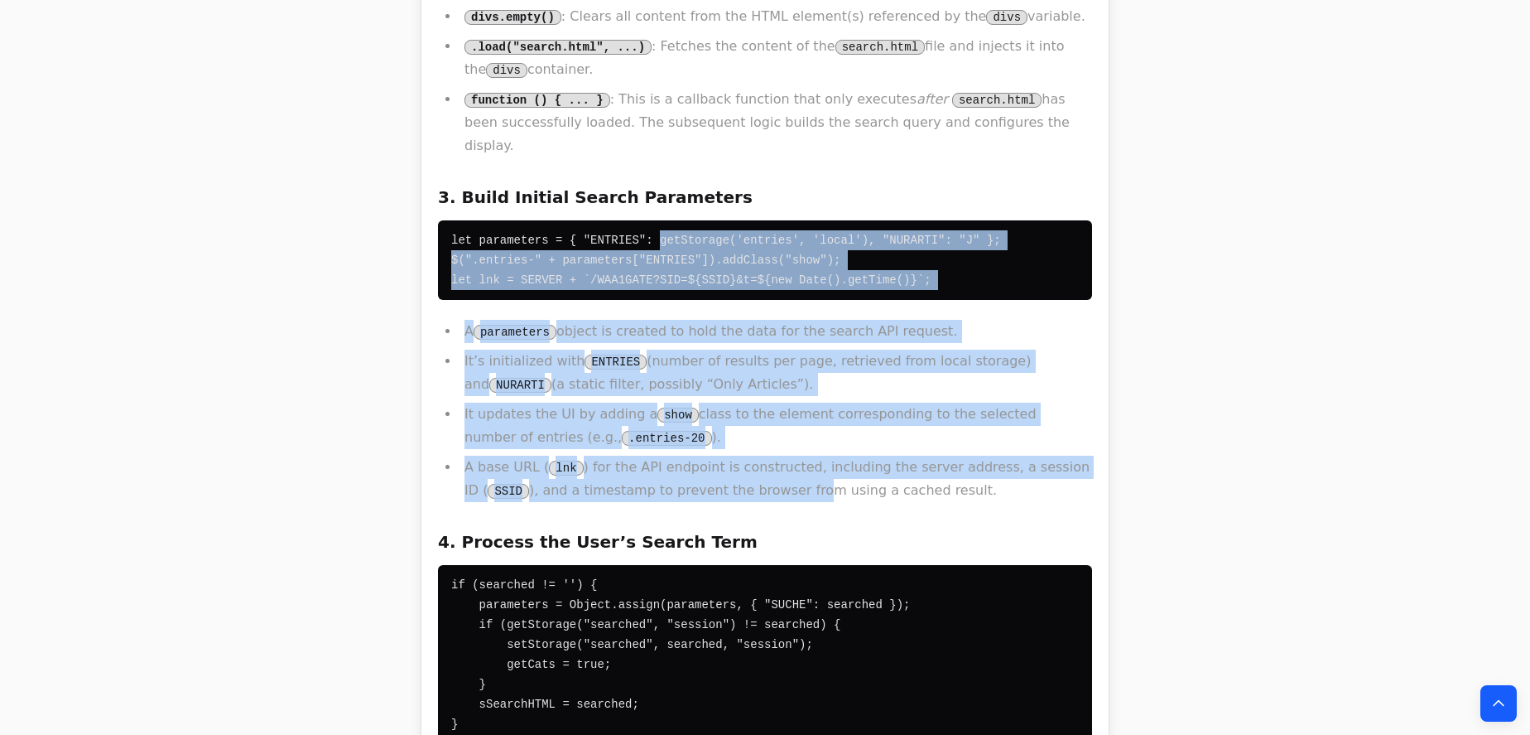
drag, startPoint x: 721, startPoint y: 443, endPoint x: 643, endPoint y: 156, distance: 297.9
click at [643, 156] on div "This JavaScript code snippet, which uses the jQuery library, orchestrates the d…" at bounding box center [765, 716] width 654 height 2305
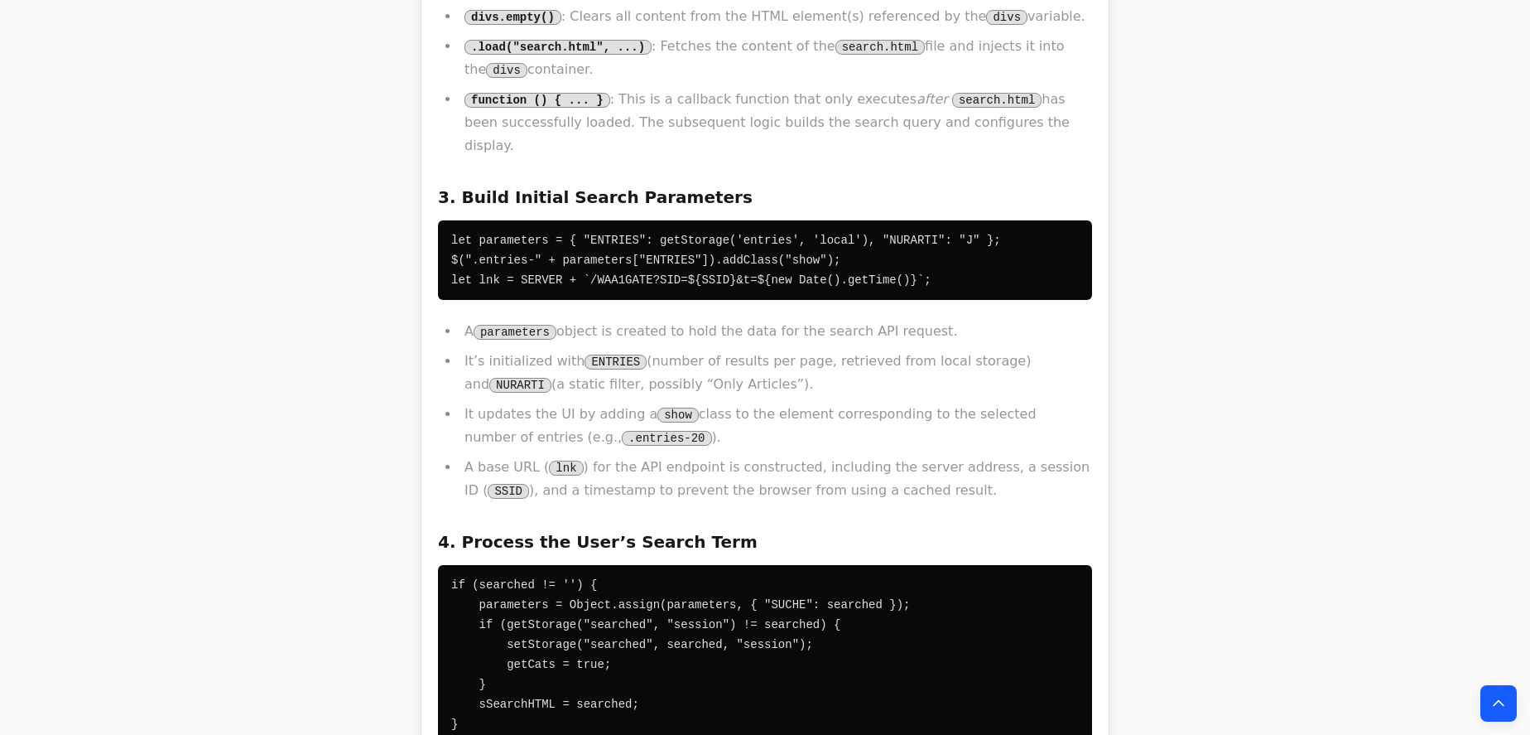
click at [640, 184] on h3 "3. Build Initial Search Parameters" at bounding box center [765, 197] width 654 height 26
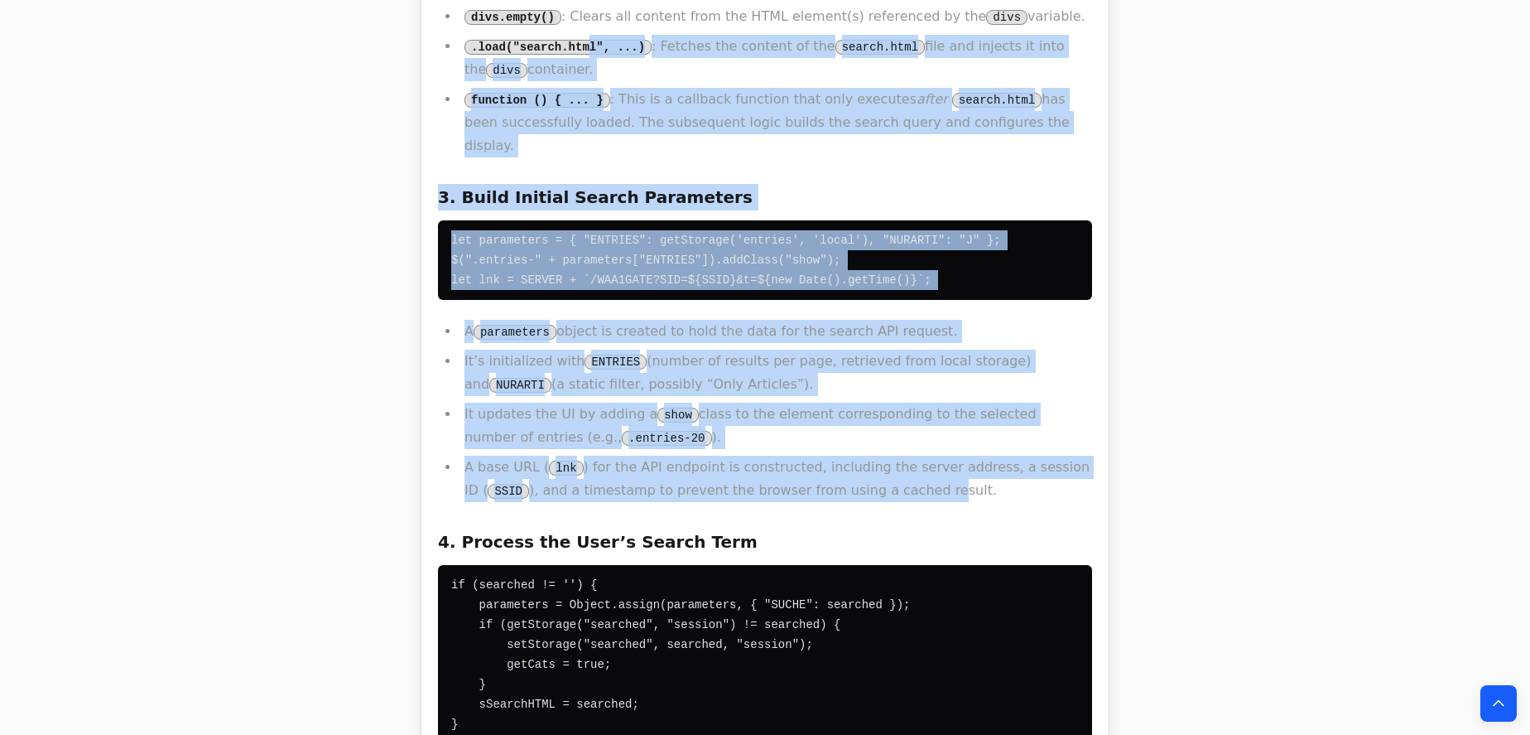
drag, startPoint x: 579, startPoint y: 21, endPoint x: 833, endPoint y: 426, distance: 478.1
click at [833, 426] on div "This JavaScript code snippet, which uses the jQuery library, orchestrates the d…" at bounding box center [765, 716] width 654 height 2305
click at [833, 455] on li "A base URL ( lnk ) for the API endpoint is constructed, including the server ad…" at bounding box center [776, 478] width 633 height 46
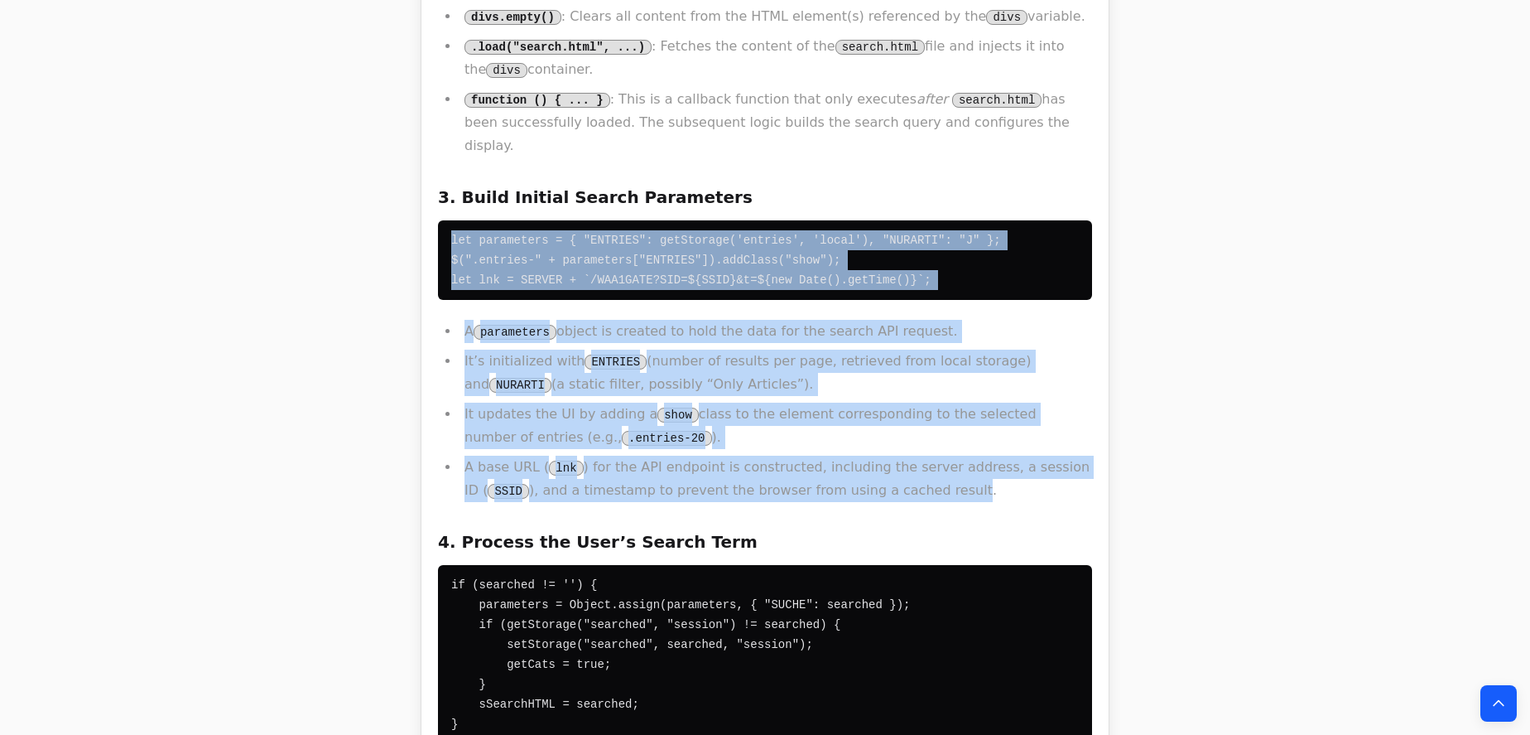
drag, startPoint x: 833, startPoint y: 426, endPoint x: 720, endPoint y: 103, distance: 342.3
click at [729, 127] on div "This JavaScript code snippet, which uses the jQuery library, orchestrates the d…" at bounding box center [765, 716] width 654 height 2305
click at [720, 103] on div "This JavaScript code snippet, which uses the jQuery library, orchestrates the d…" at bounding box center [765, 716] width 654 height 2305
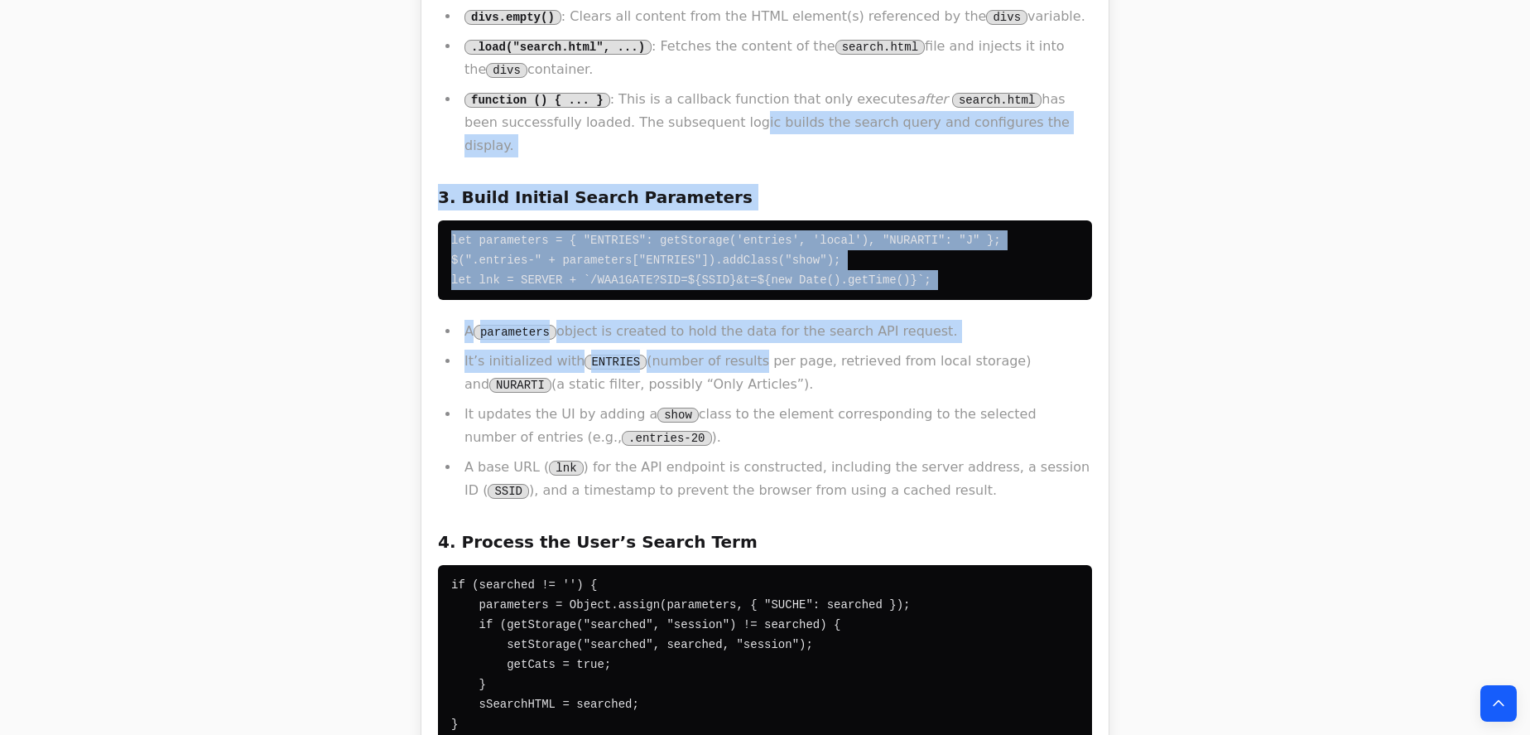
drag, startPoint x: 695, startPoint y: 115, endPoint x: 762, endPoint y: 357, distance: 250.9
click at [759, 353] on div "This JavaScript code snippet, which uses the jQuery library, orchestrates the d…" at bounding box center [765, 716] width 654 height 2305
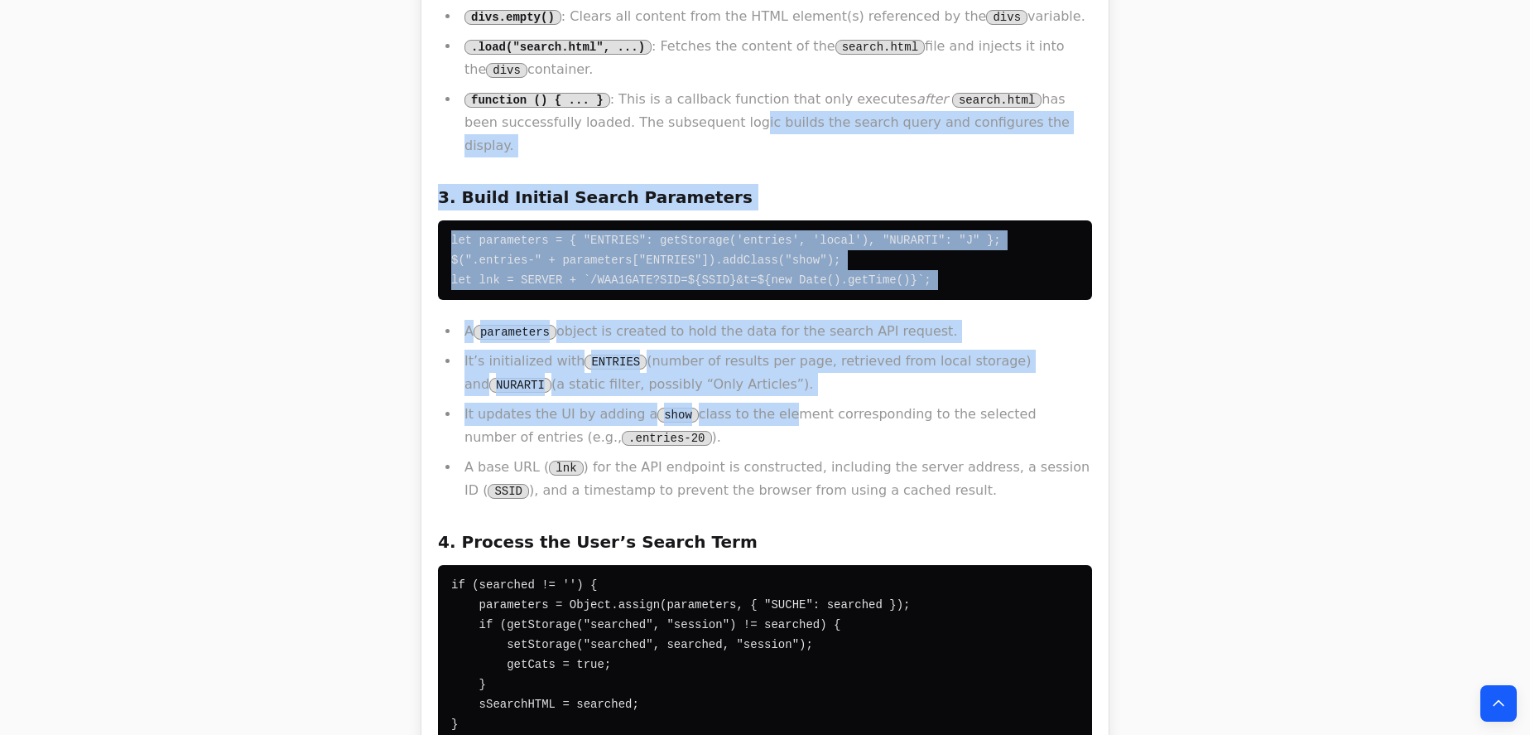
click at [762, 402] on li "It updates the UI by adding a show class to the element corresponding to the se…" at bounding box center [776, 425] width 633 height 46
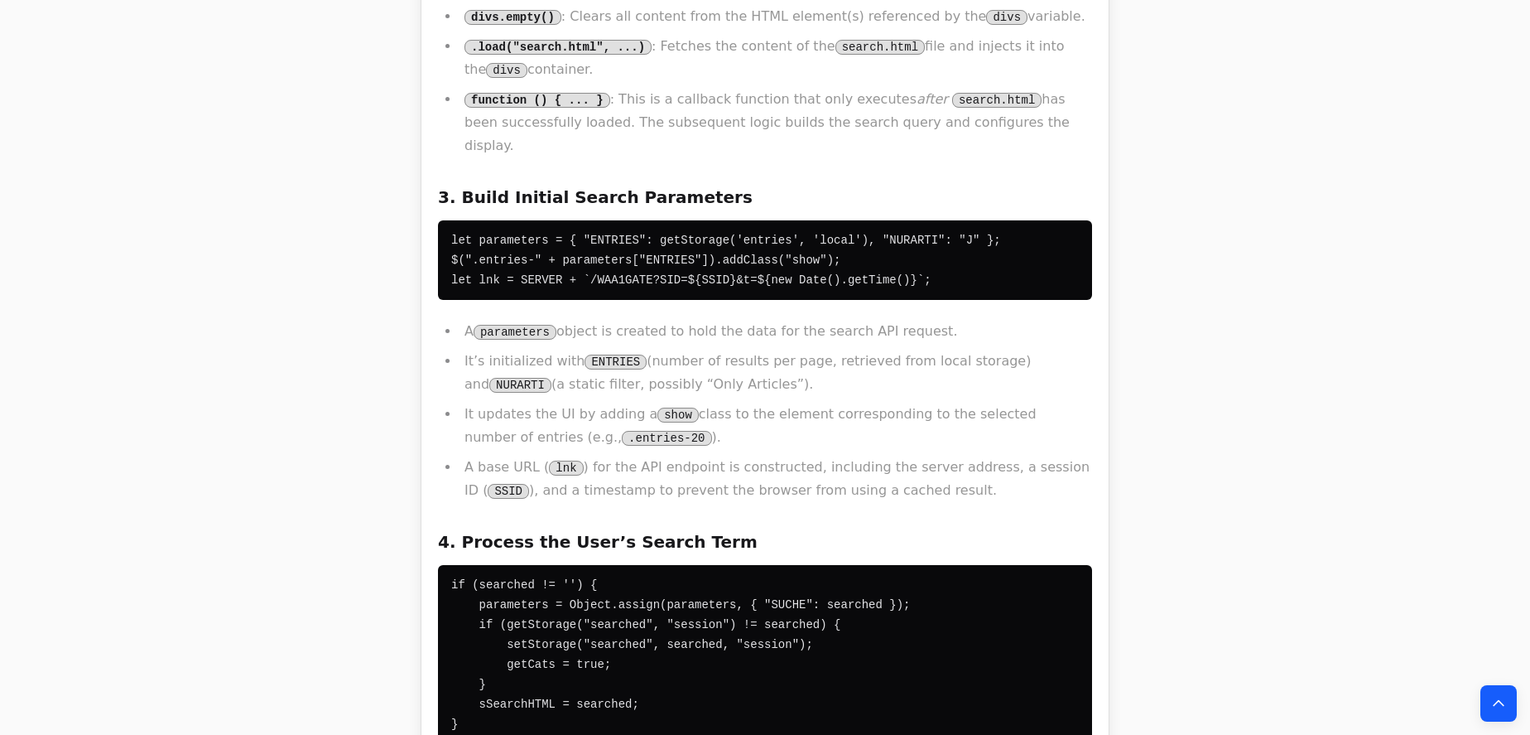
click at [694, 95] on li "function () { ... } : This is a callback function that only executes after sear…" at bounding box center [776, 123] width 633 height 70
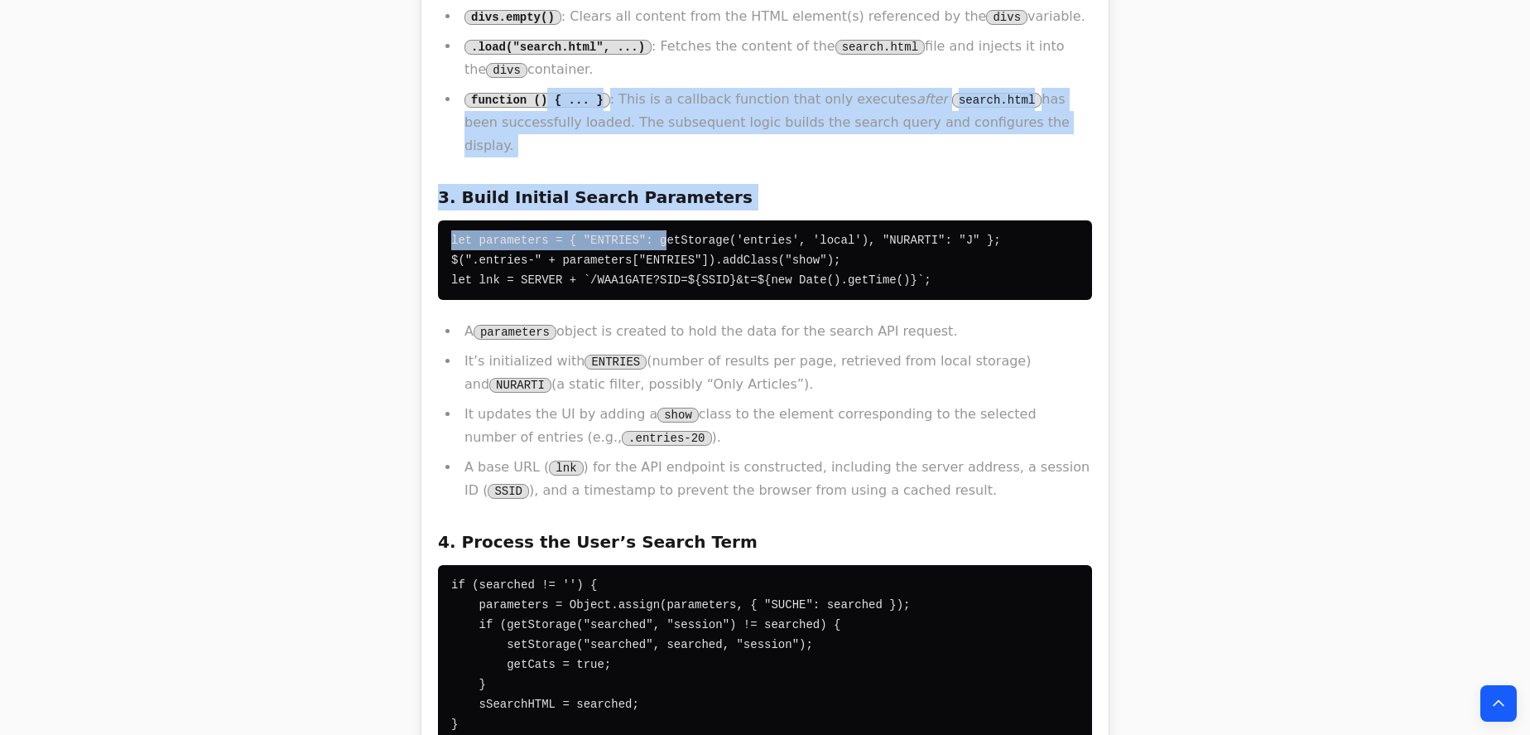
drag, startPoint x: 555, startPoint y: 65, endPoint x: 689, endPoint y: 255, distance: 232.3
click at [686, 253] on div "This JavaScript code snippet, which uses the jQuery library, orchestrates the d…" at bounding box center [765, 716] width 654 height 2305
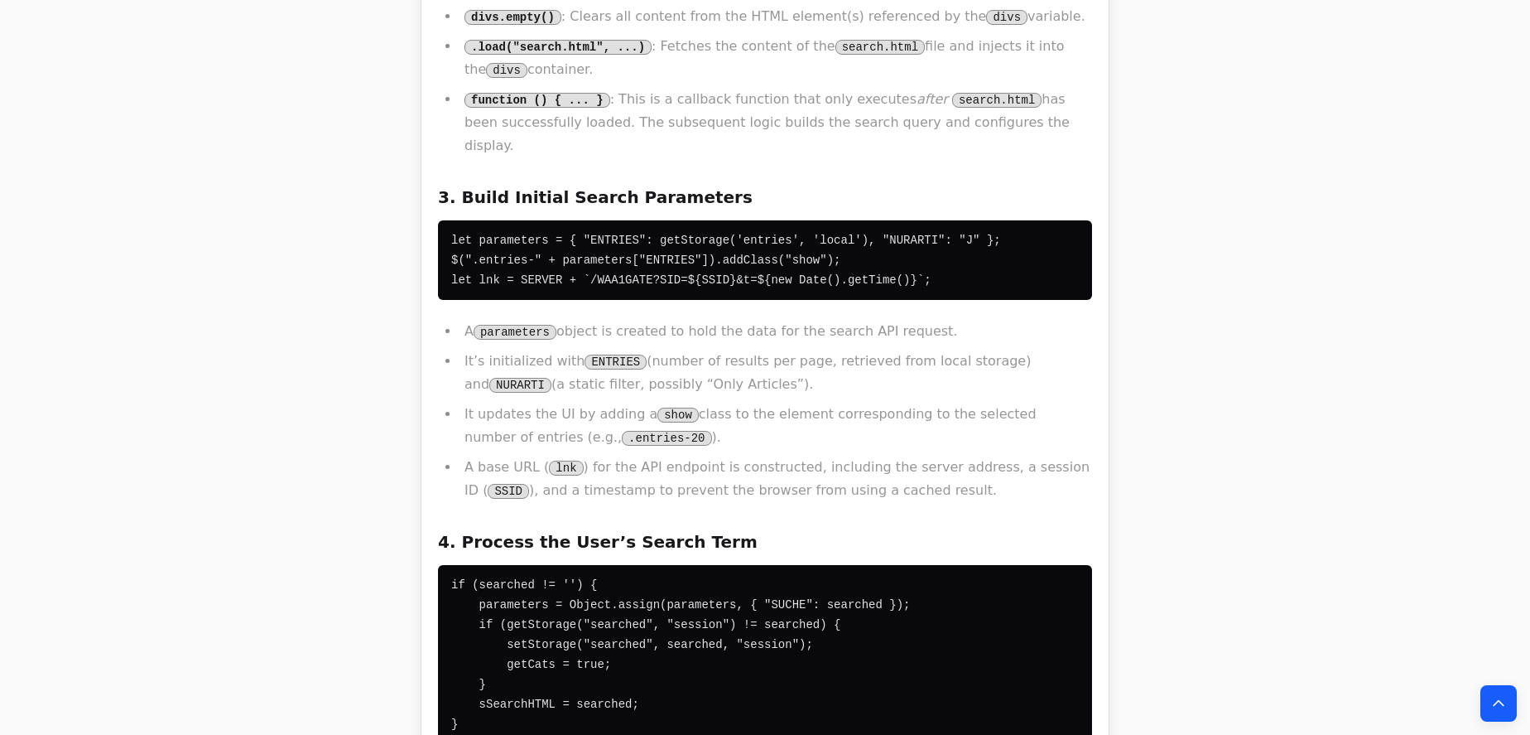
click at [691, 255] on div "This JavaScript code snippet, which uses the jQuery library, orchestrates the d…" at bounding box center [765, 716] width 654 height 2305
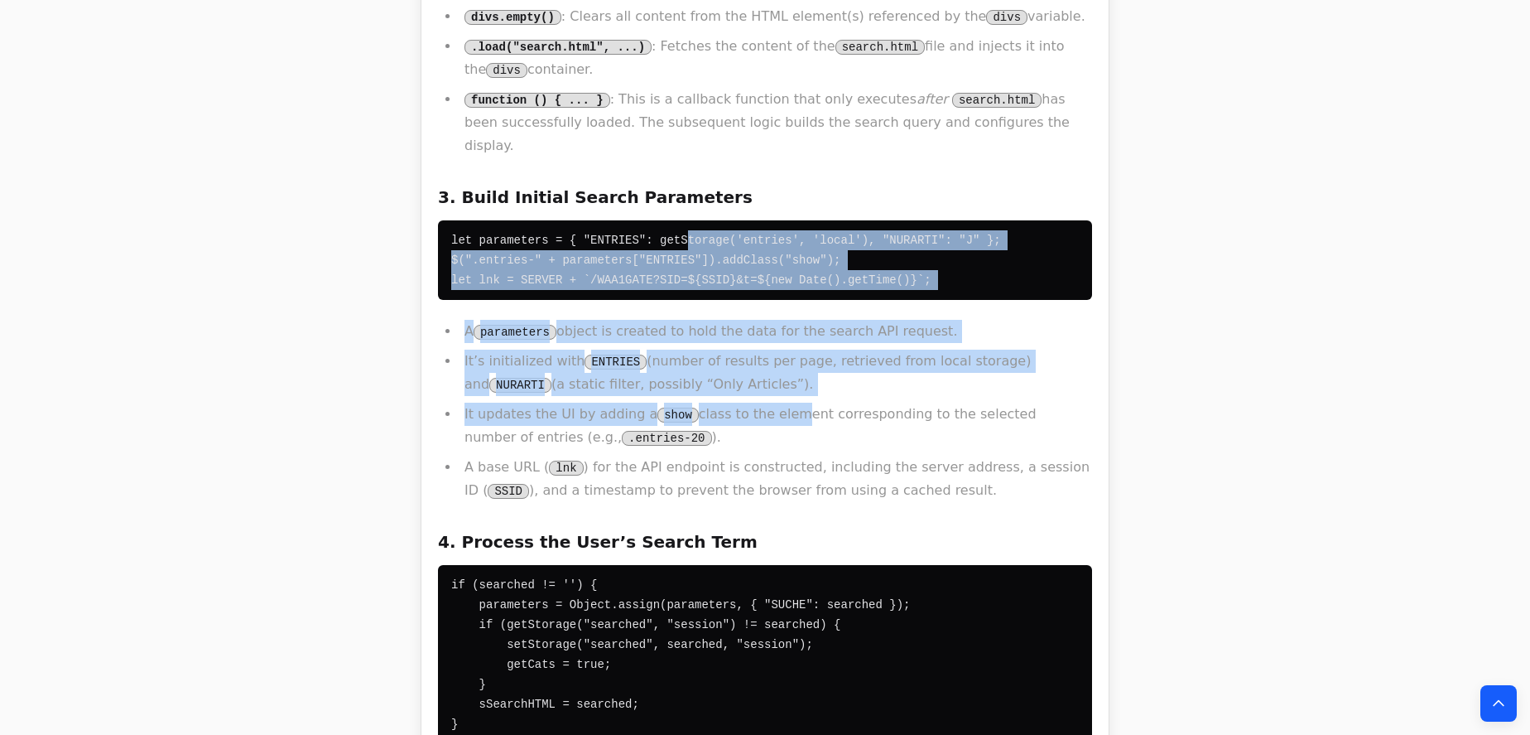
drag, startPoint x: 664, startPoint y: 164, endPoint x: 768, endPoint y: 373, distance: 233.3
click at [768, 369] on div "This JavaScript code snippet, which uses the jQuery library, orchestrates the d…" at bounding box center [765, 716] width 654 height 2305
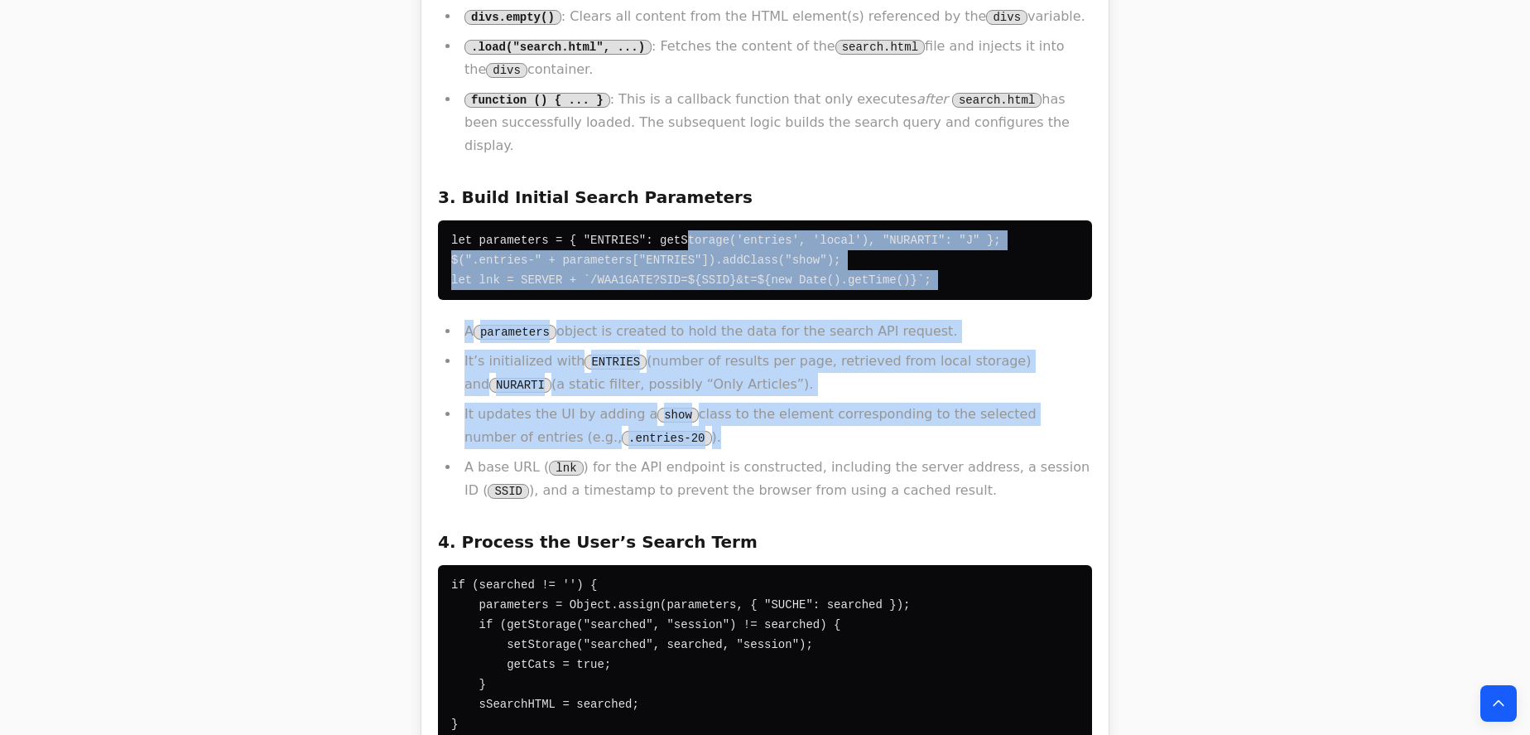
click at [768, 402] on li "It updates the UI by adding a show class to the element corresponding to the se…" at bounding box center [776, 425] width 633 height 46
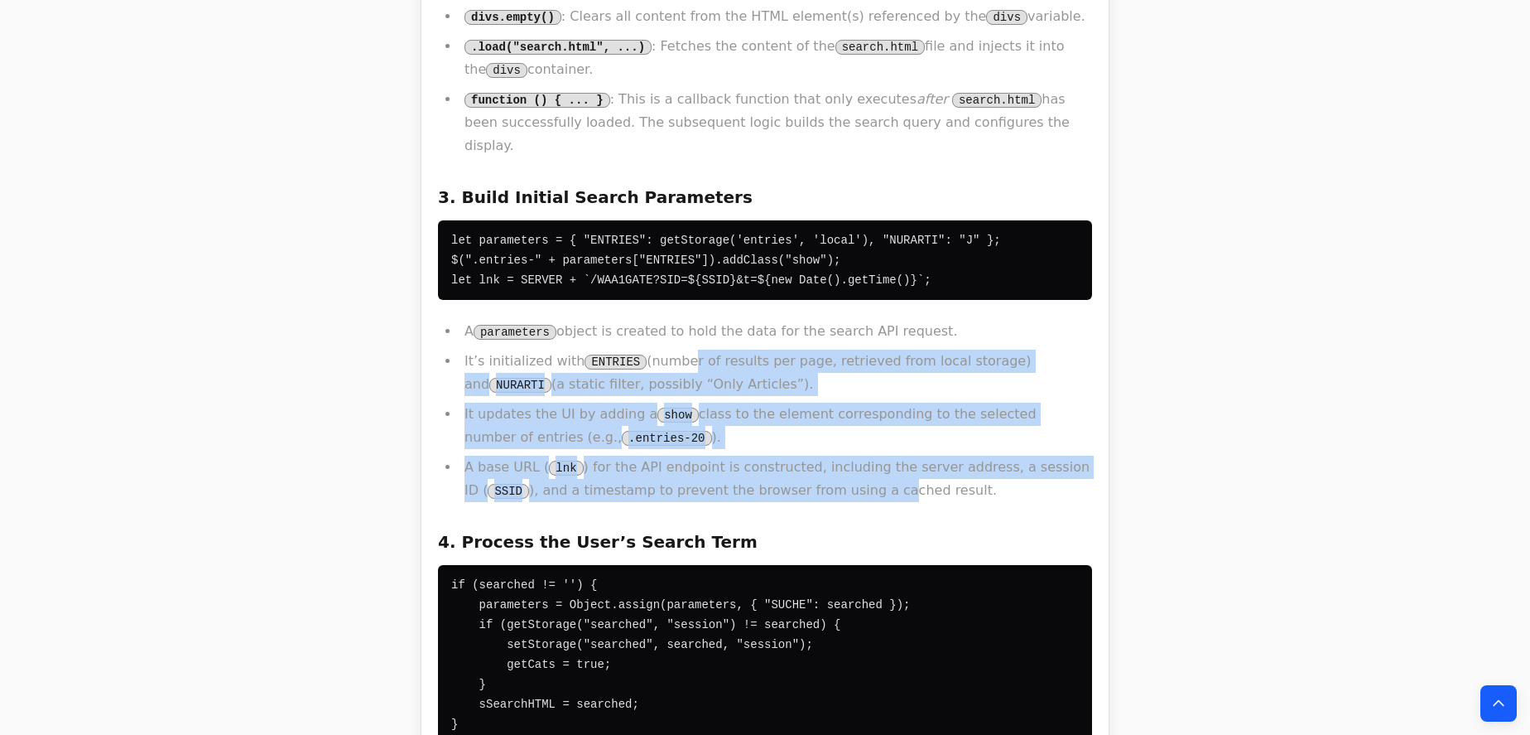
click at [628, 244] on div "This JavaScript code snippet, which uses the jQuery library, orchestrates the d…" at bounding box center [765, 716] width 654 height 2305
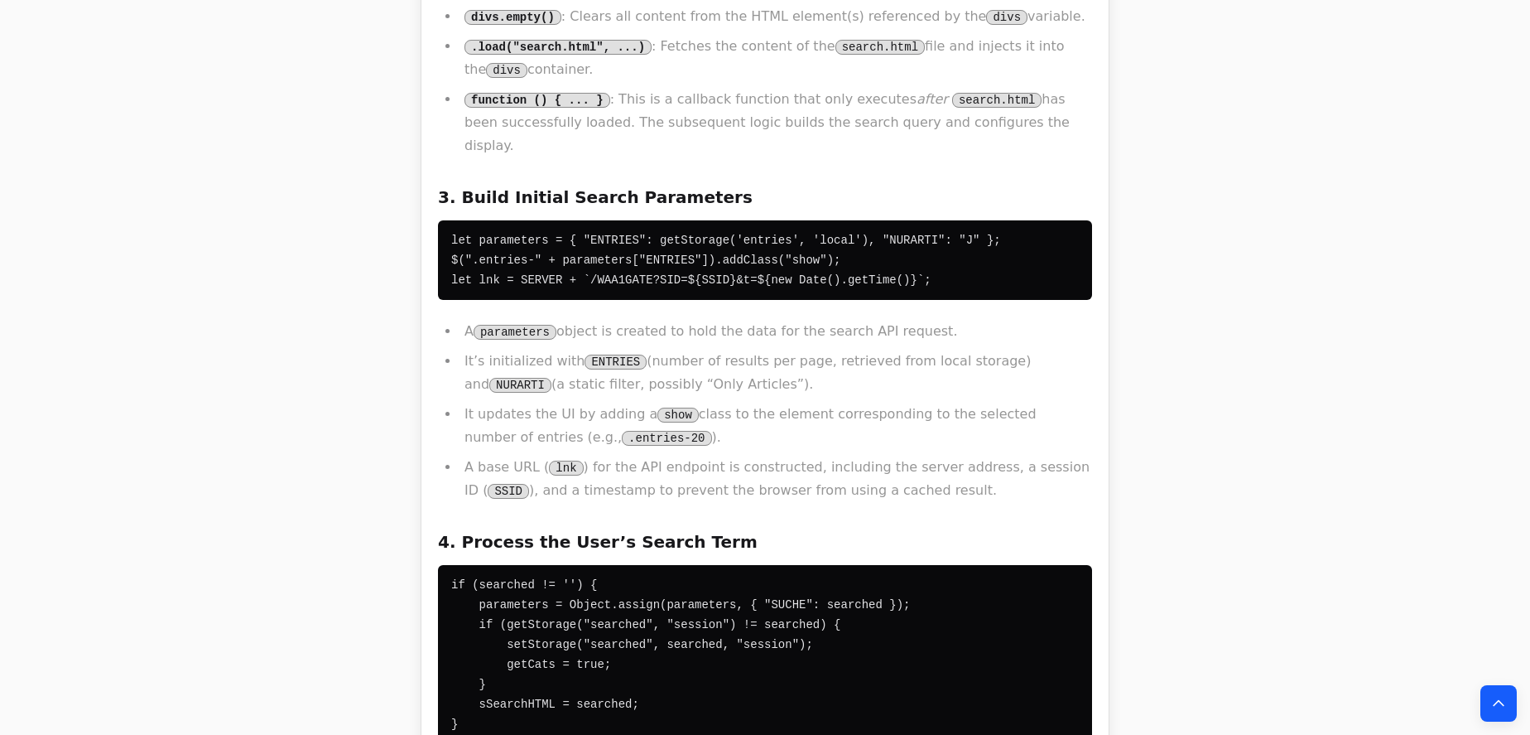
click at [570, 220] on pre "let parameters = { "ENTRIES": getStorage('entries', 'local'), "NURARTI": "J" };…" at bounding box center [765, 259] width 654 height 79
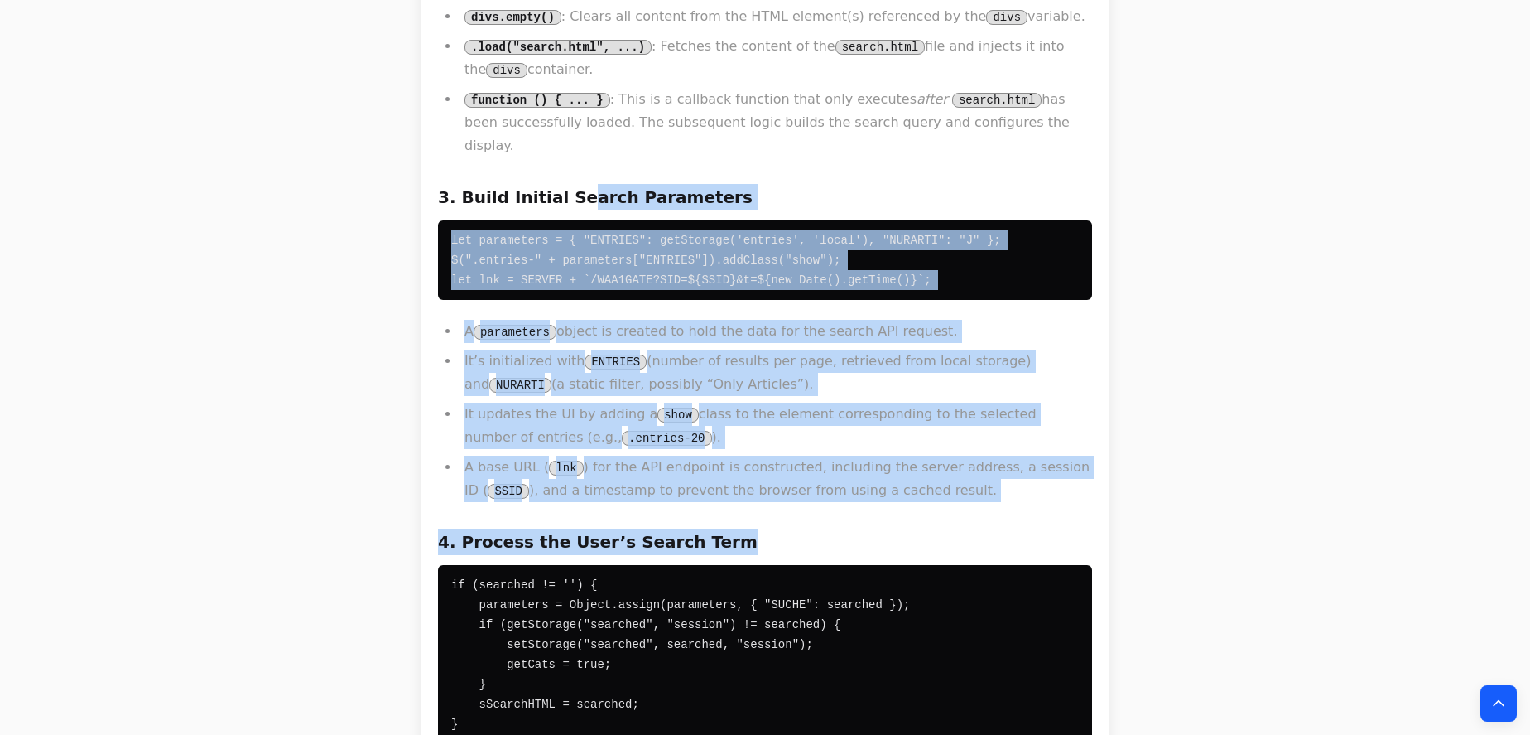
drag, startPoint x: 564, startPoint y: 142, endPoint x: 724, endPoint y: 474, distance: 367.8
click at [724, 474] on div "This JavaScript code snippet, which uses the jQuery library, orchestrates the d…" at bounding box center [765, 716] width 654 height 2305
click at [724, 528] on h3 "4. Process the User’s Search Term" at bounding box center [765, 541] width 654 height 26
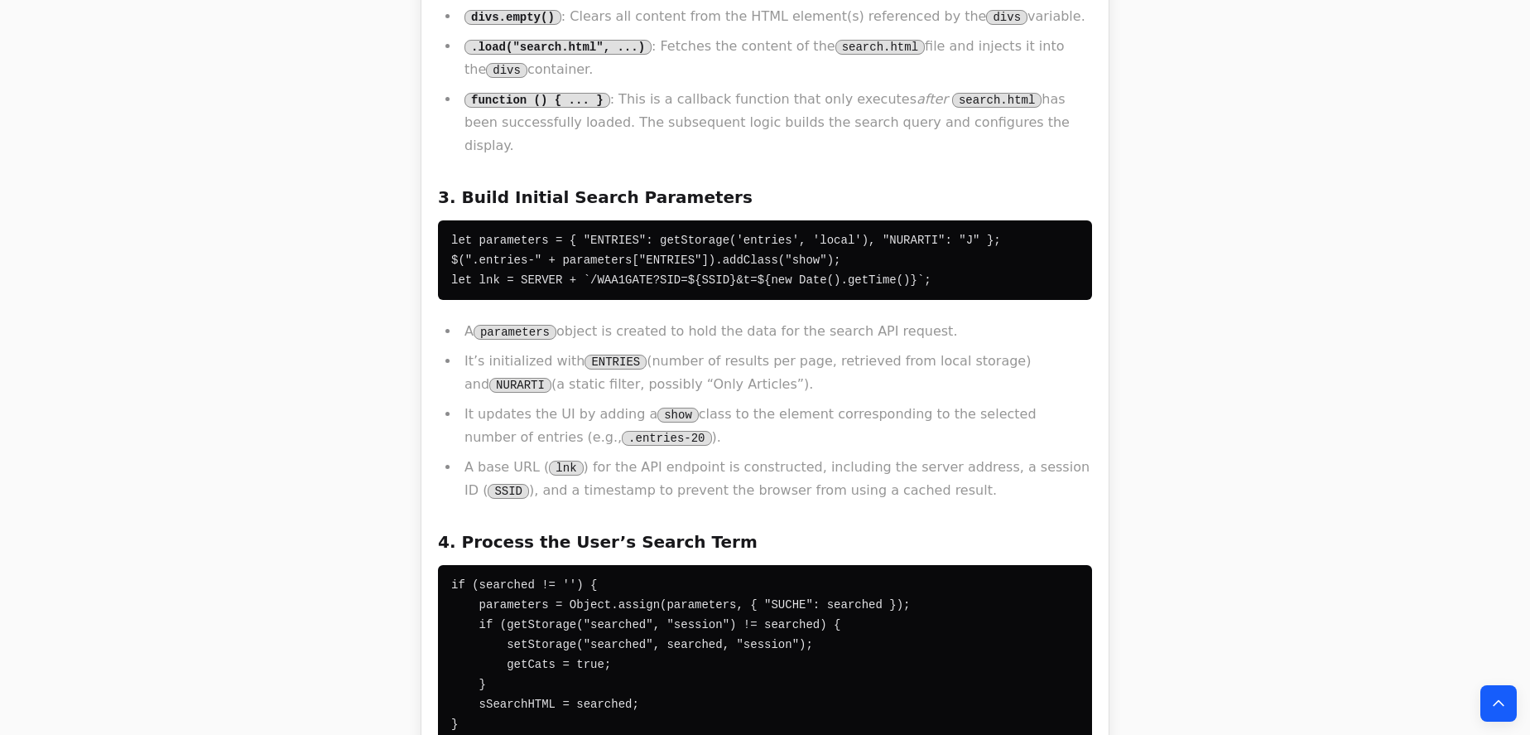
drag, startPoint x: 607, startPoint y: 331, endPoint x: 615, endPoint y: 378, distance: 47.9
click at [614, 378] on div "This JavaScript code snippet, which uses the jQuery library, orchestrates the d…" at bounding box center [765, 716] width 654 height 2305
click at [616, 402] on li "It updates the UI by adding a show class to the element corresponding to the se…" at bounding box center [776, 425] width 633 height 46
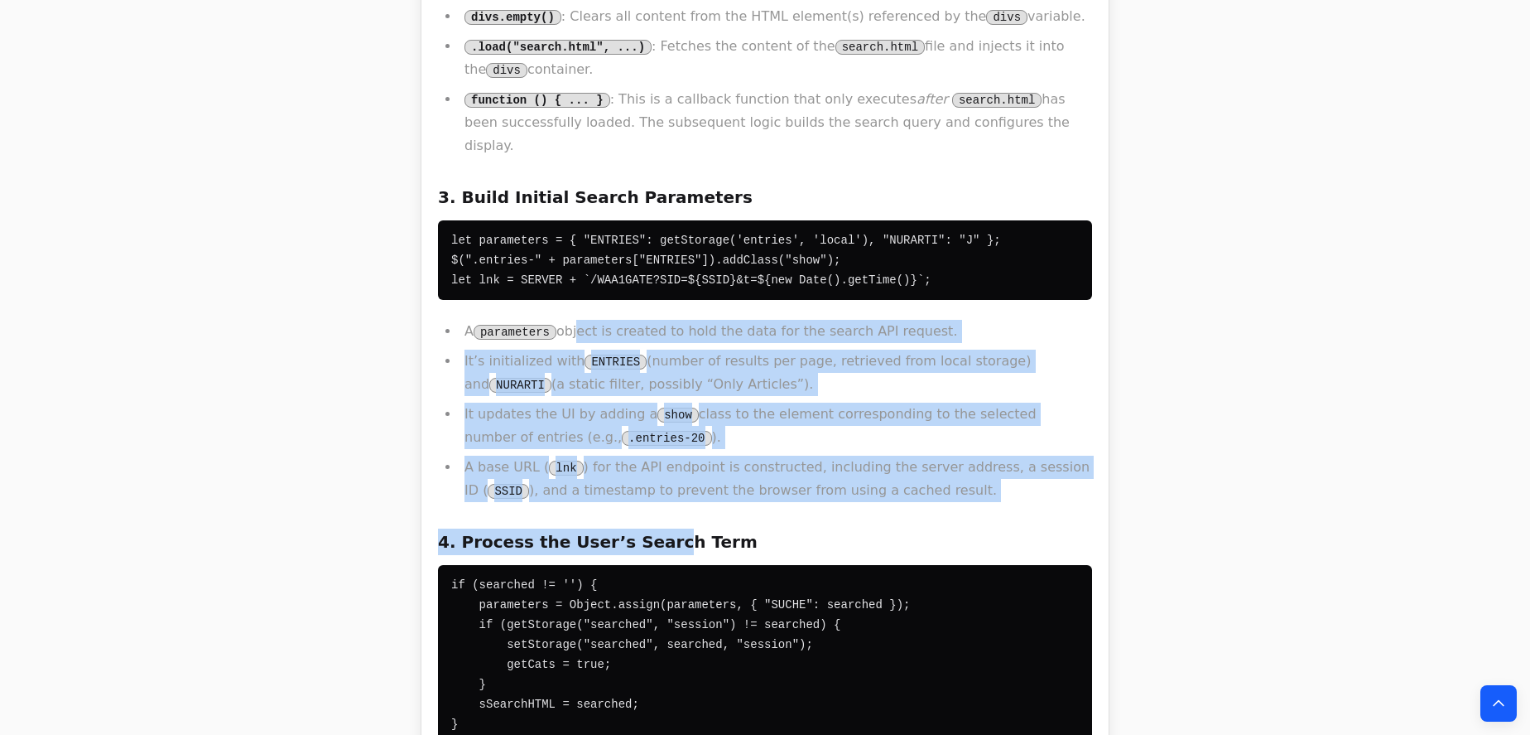
drag, startPoint x: 633, startPoint y: 446, endPoint x: 569, endPoint y: 247, distance: 209.0
click at [569, 247] on div "This JavaScript code snippet, which uses the jQuery library, orchestrates the d…" at bounding box center [765, 716] width 654 height 2305
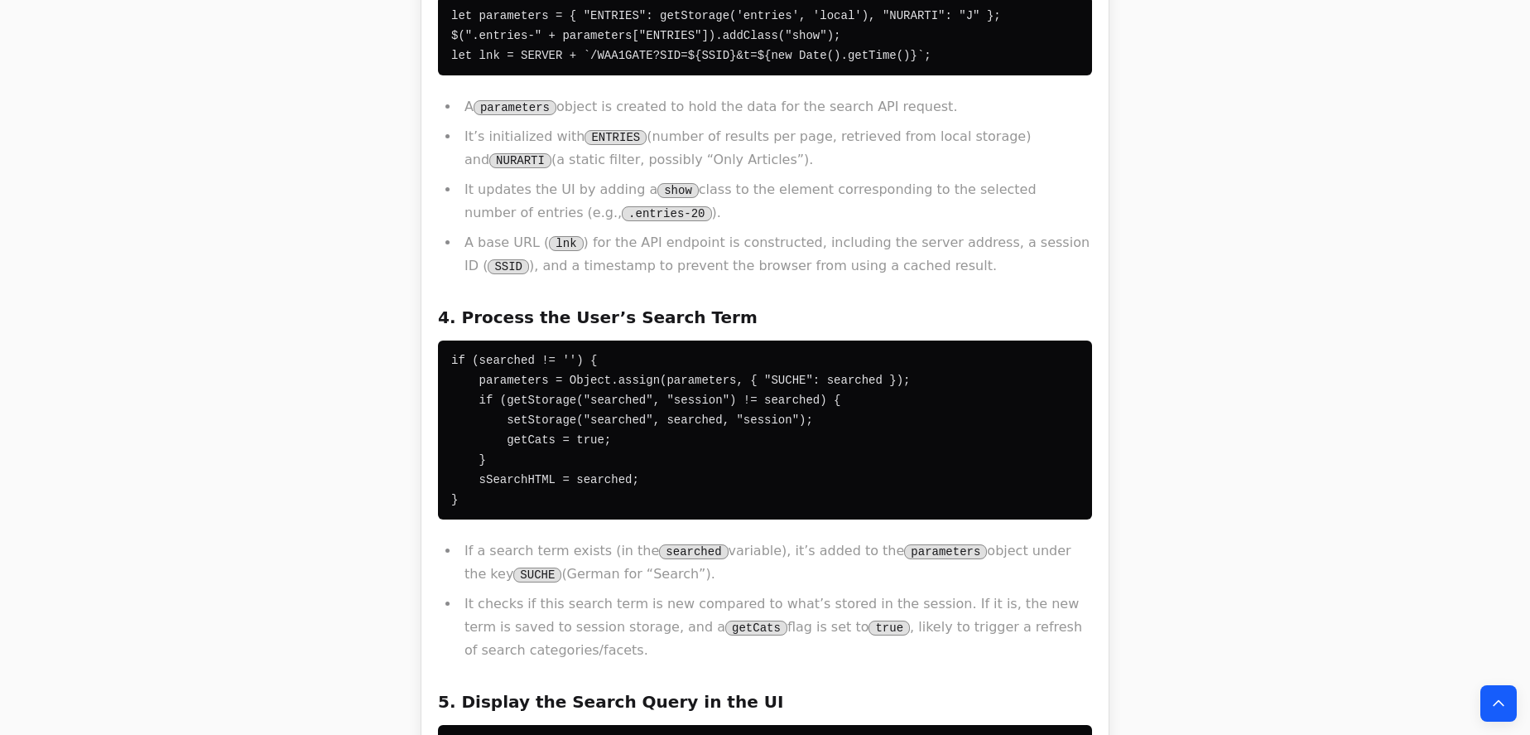
scroll to position [1881, 0]
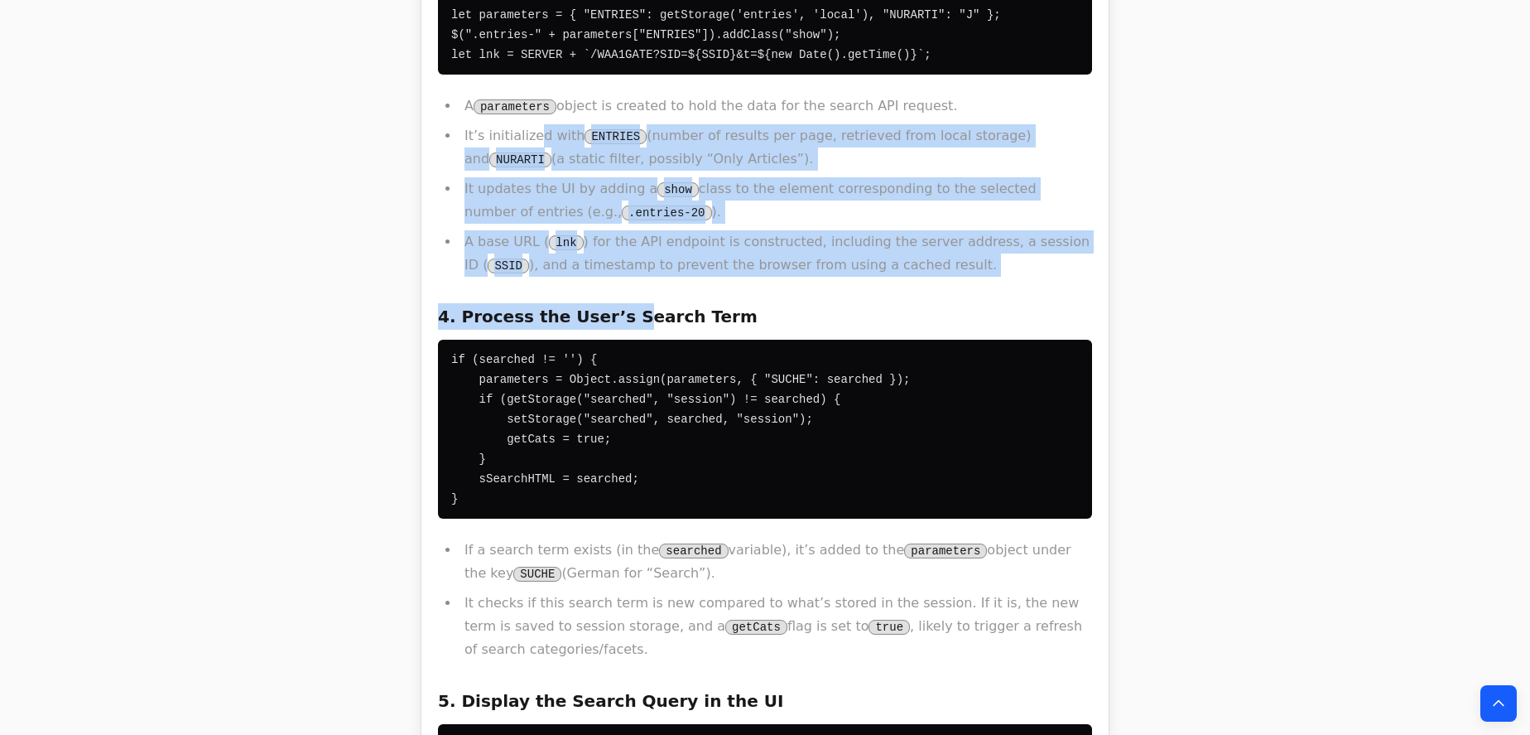
drag, startPoint x: 531, startPoint y: 89, endPoint x: 601, endPoint y: 228, distance: 155.9
click at [601, 228] on div "This JavaScript code snippet, which uses the jQuery library, orchestrates the d…" at bounding box center [765, 491] width 654 height 2305
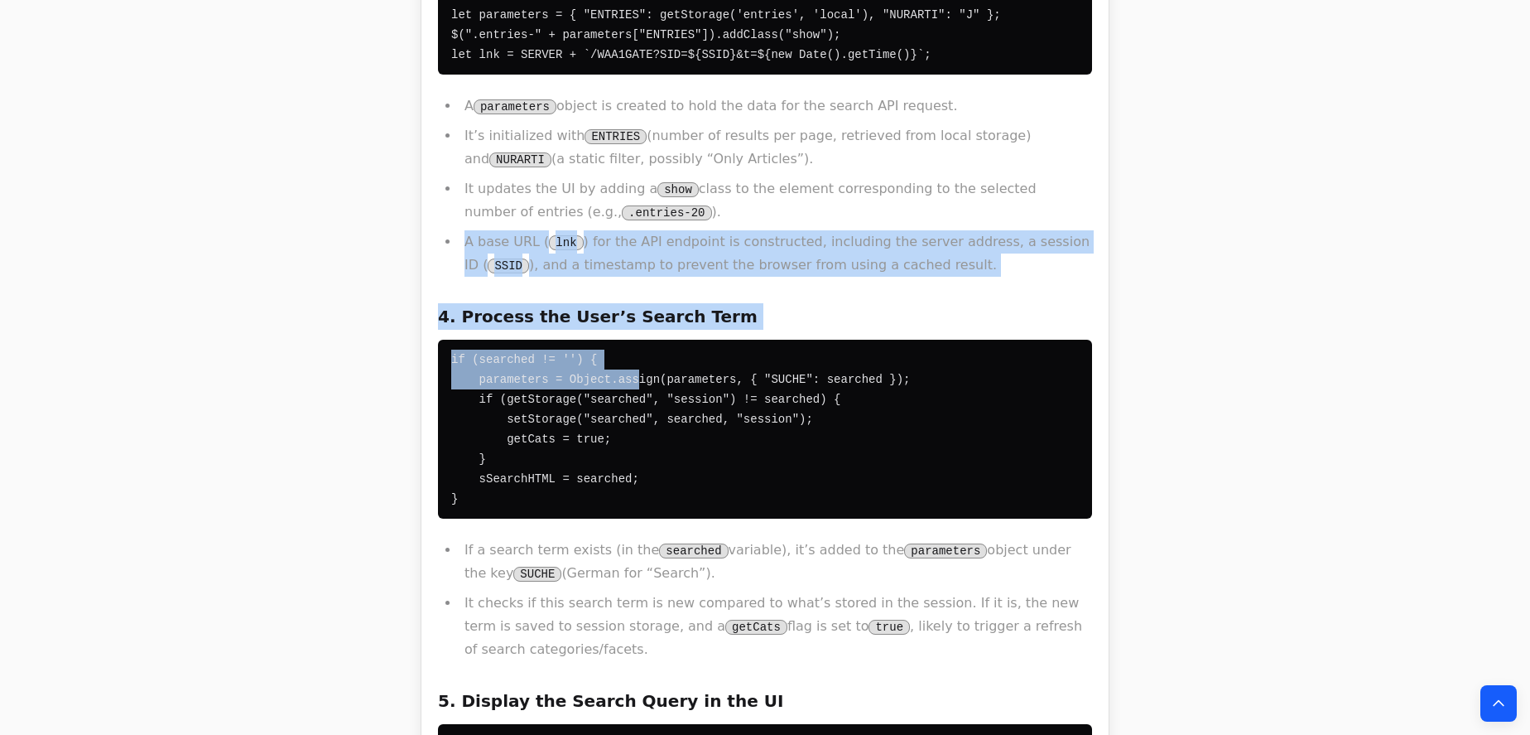
drag, startPoint x: 621, startPoint y: 318, endPoint x: 594, endPoint y: 117, distance: 203.1
click at [594, 121] on div "This JavaScript code snippet, which uses the jQuery library, orchestrates the d…" at bounding box center [765, 491] width 654 height 2305
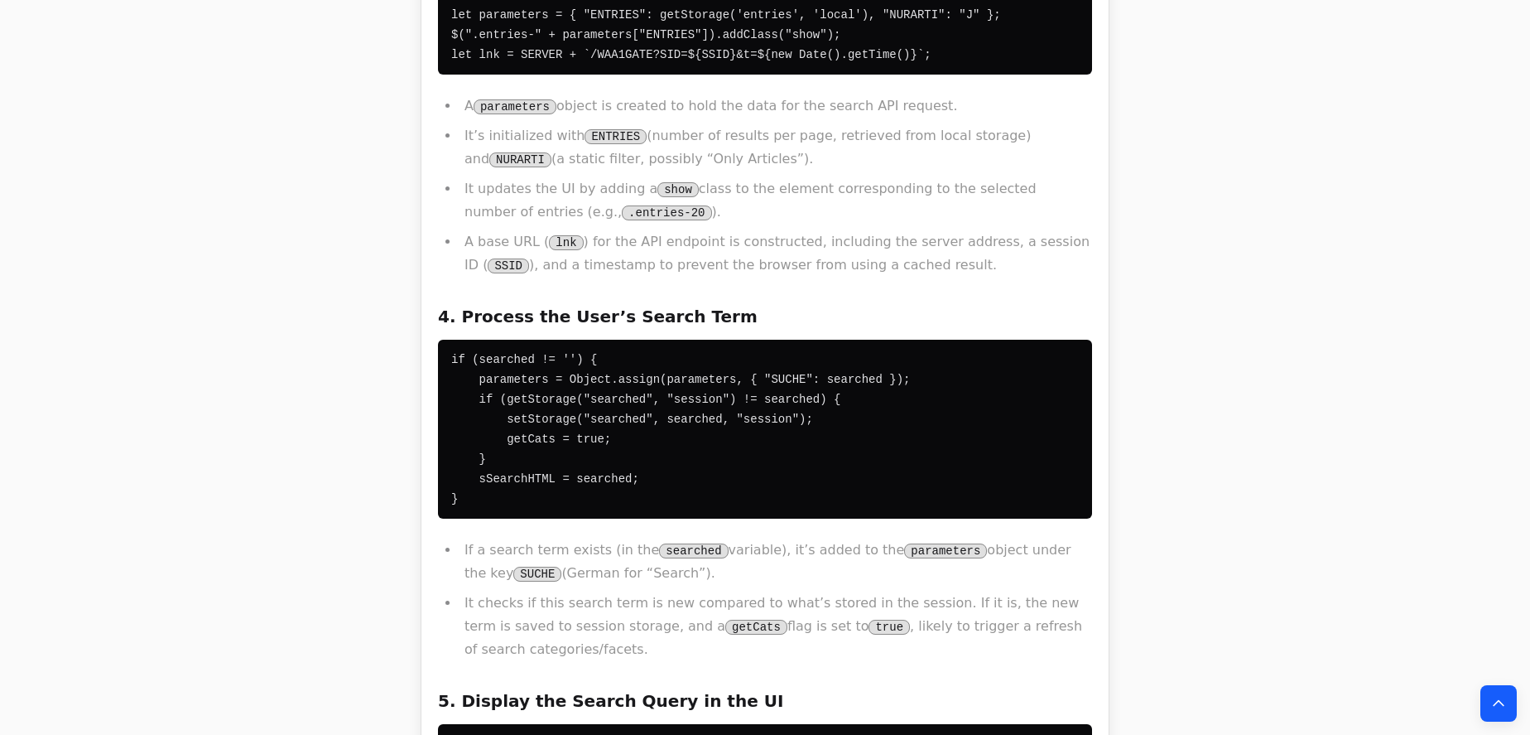
click at [592, 124] on li "It’s initialized with ENTRIES (number of results per page, retrieved from local…" at bounding box center [776, 147] width 633 height 46
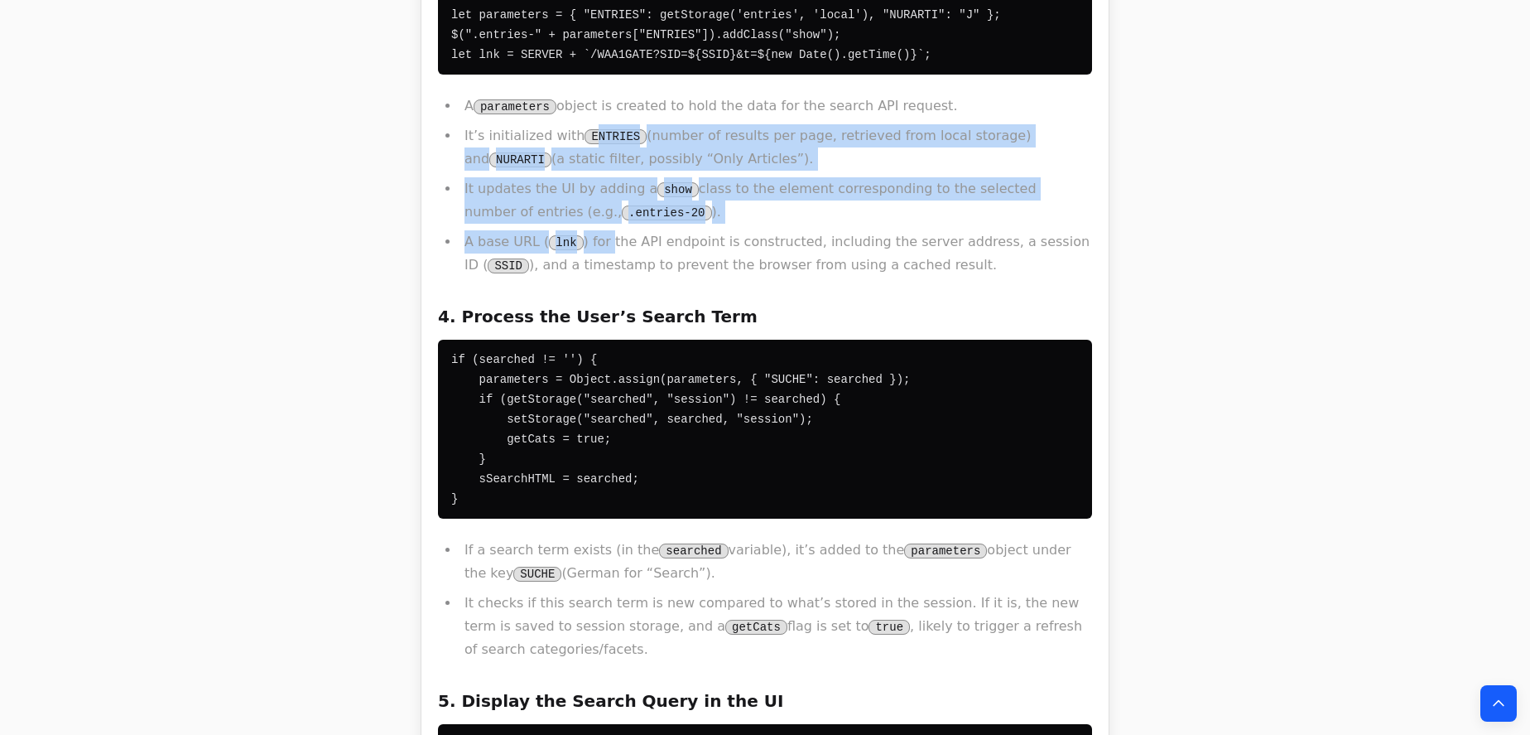
drag, startPoint x: 596, startPoint y: 128, endPoint x: 600, endPoint y: 174, distance: 46.6
click at [599, 174] on ul "A parameters object is created to hold the data for the search API request. It’…" at bounding box center [765, 185] width 654 height 182
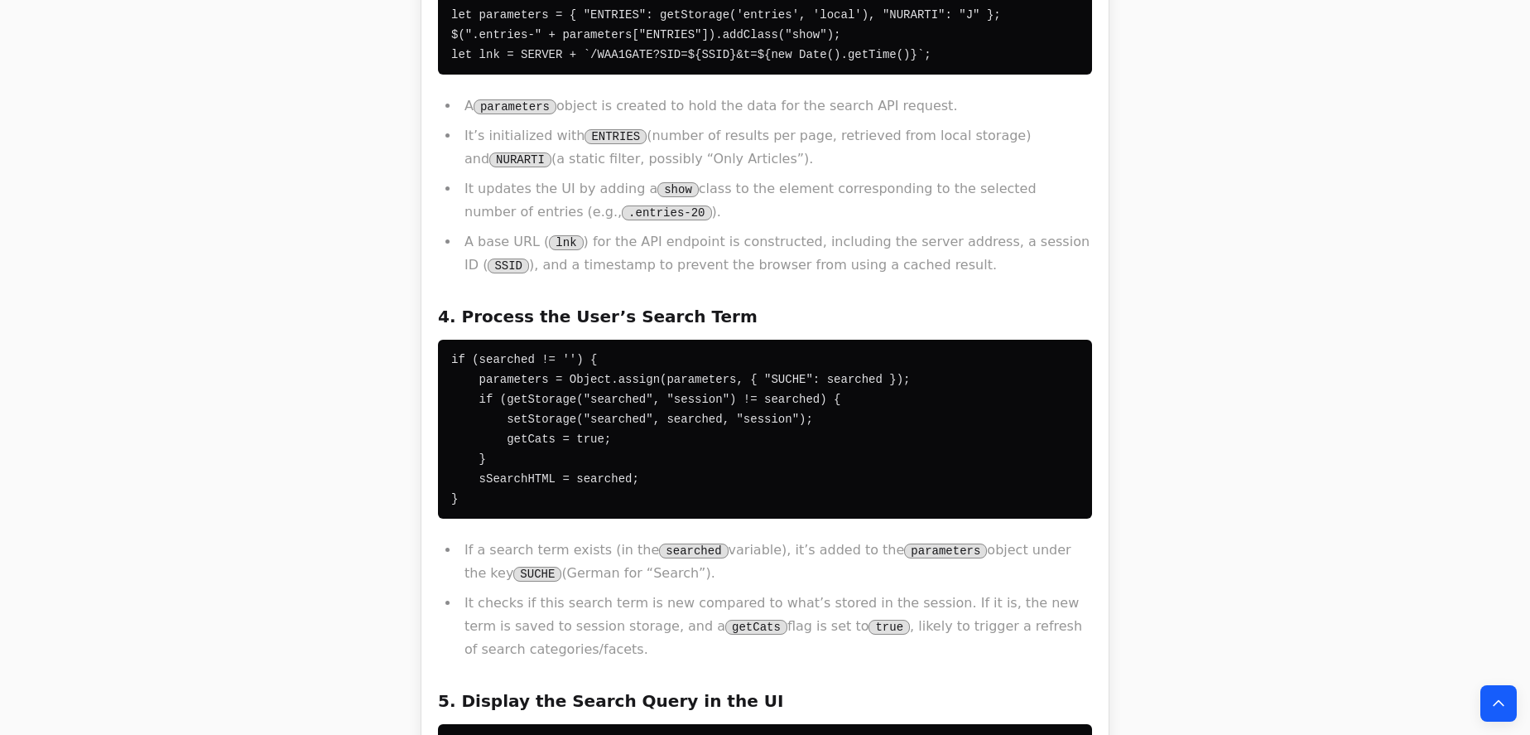
click at [600, 230] on li "A base URL ( lnk ) for the API endpoint is constructed, including the server ad…" at bounding box center [776, 253] width 633 height 46
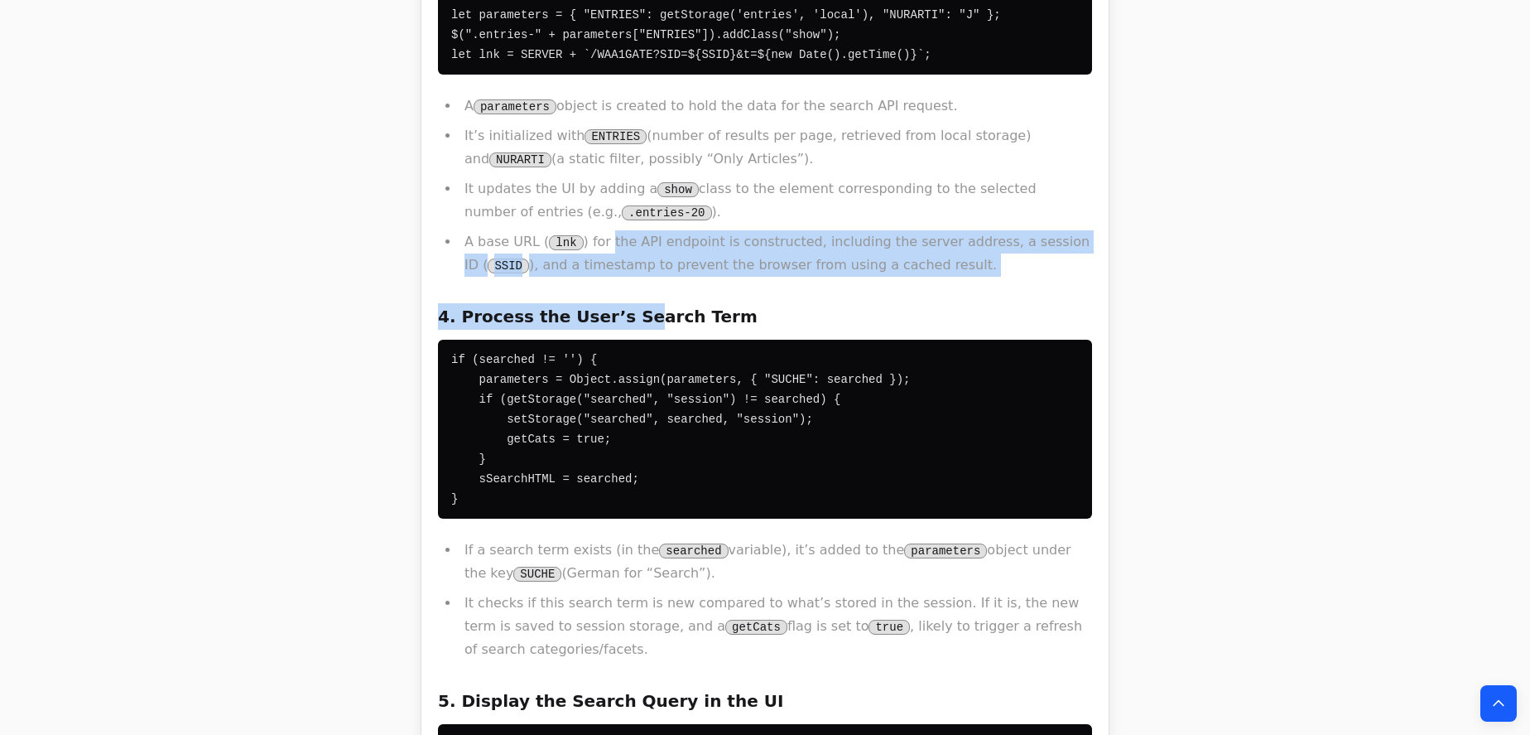
drag, startPoint x: 614, startPoint y: 224, endPoint x: 595, endPoint y: 116, distance: 110.0
click at [595, 139] on div "This JavaScript code snippet, which uses the jQuery library, orchestrates the d…" at bounding box center [765, 491] width 654 height 2305
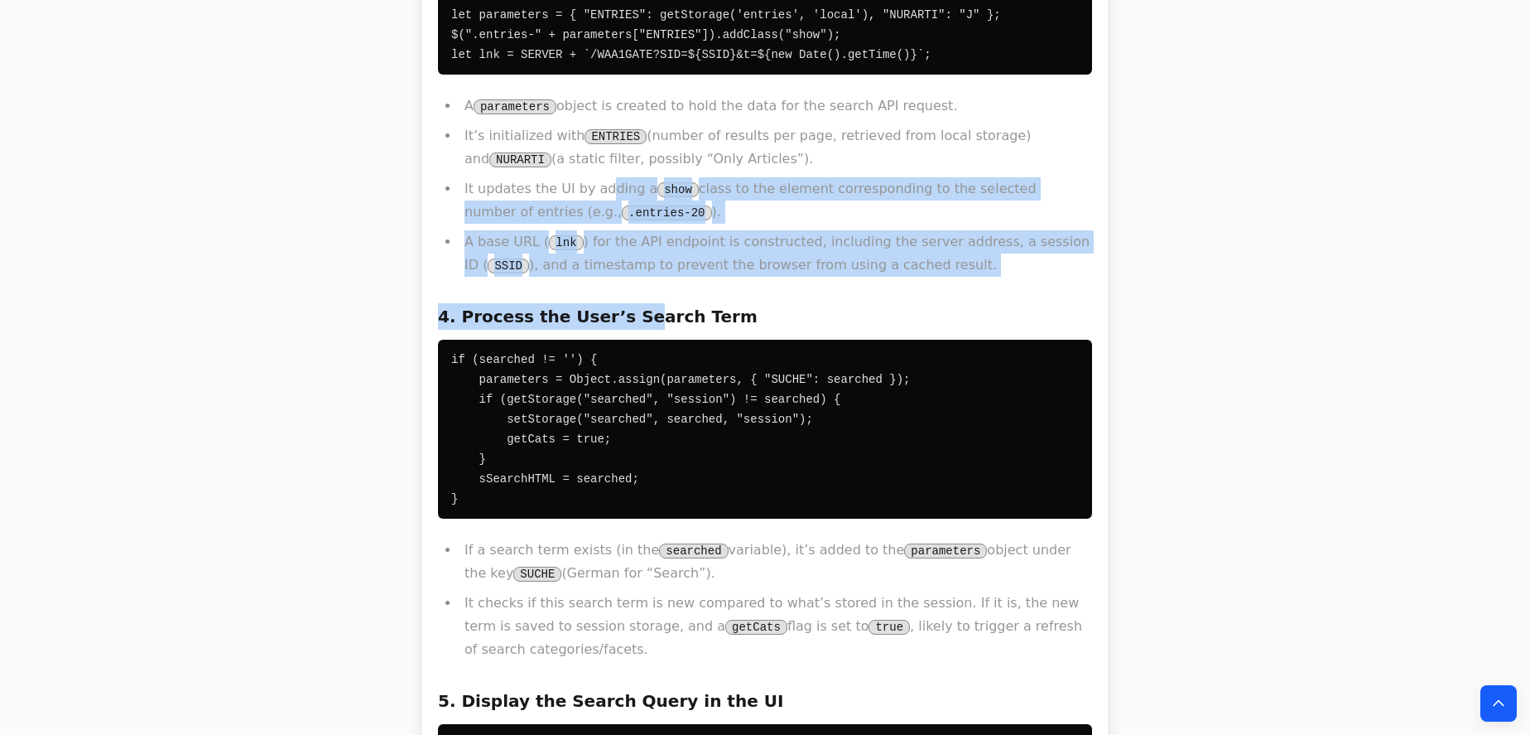
click at [597, 97] on div at bounding box center [597, 97] width 0 height 0
drag, startPoint x: 598, startPoint y: 101, endPoint x: 631, endPoint y: 219, distance: 122.2
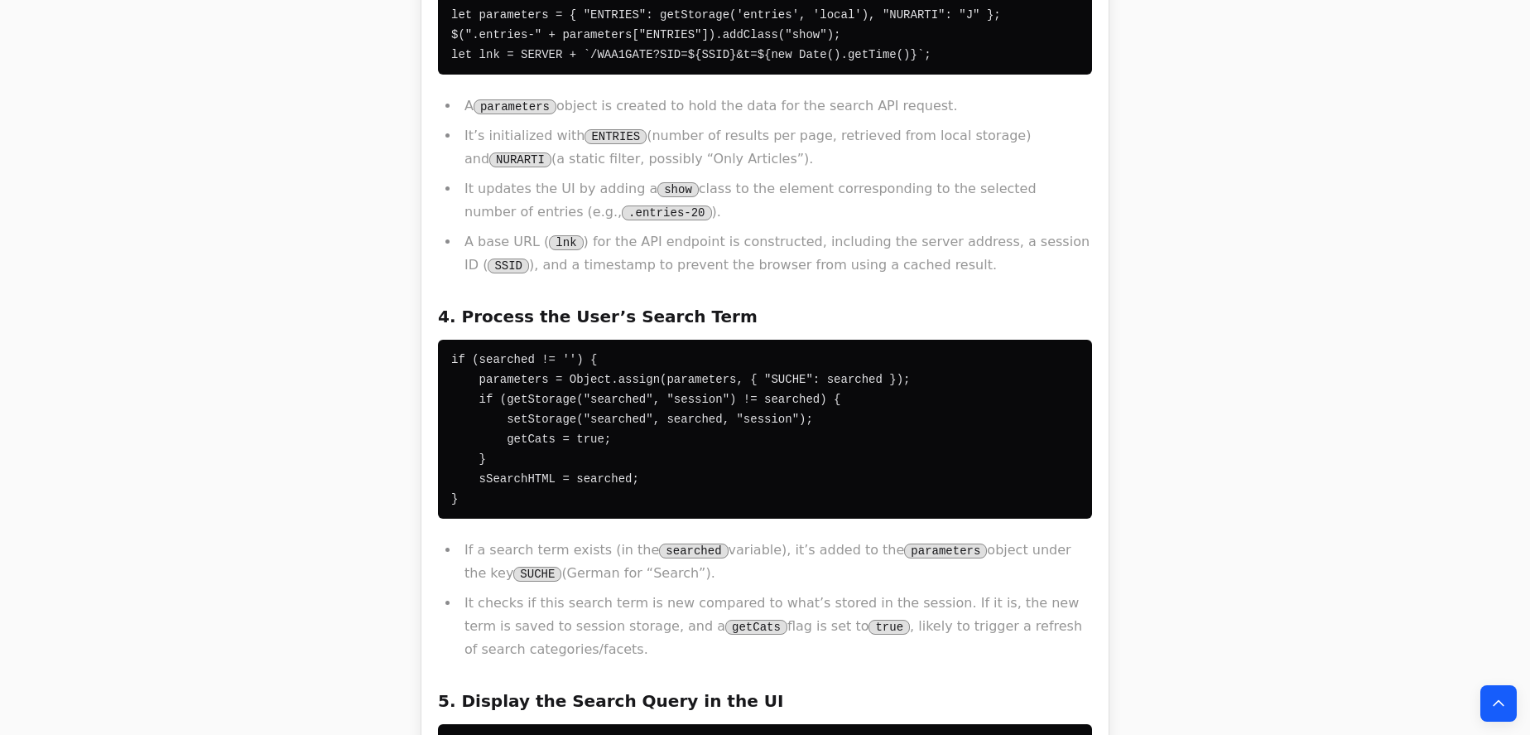
click at [631, 219] on div "This JavaScript code snippet, which uses the jQuery library, orchestrates the d…" at bounding box center [765, 491] width 654 height 2305
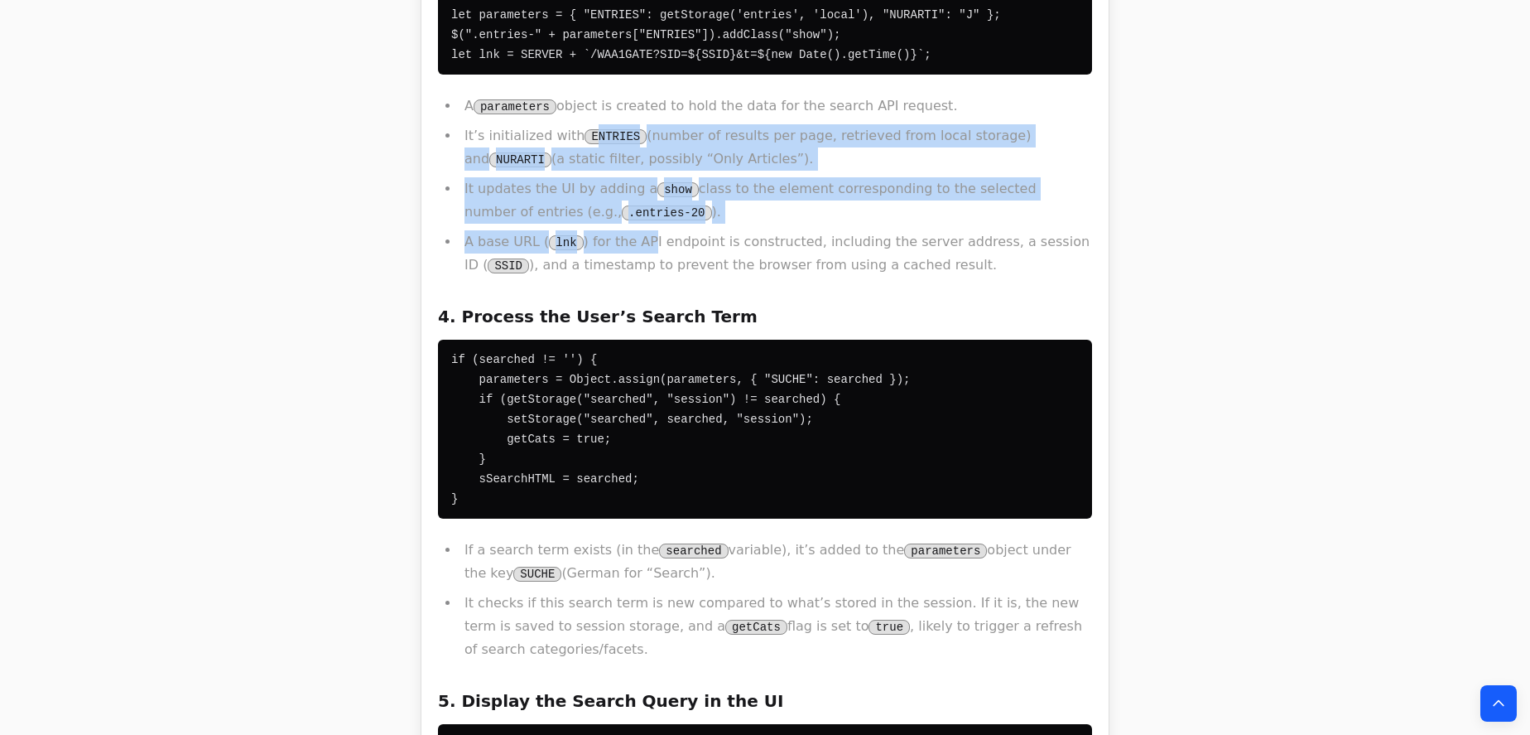
drag, startPoint x: 582, startPoint y: 83, endPoint x: 636, endPoint y: 178, distance: 109.4
click at [636, 178] on ul "A parameters object is created to hold the data for the search API request. It’…" at bounding box center [765, 185] width 654 height 182
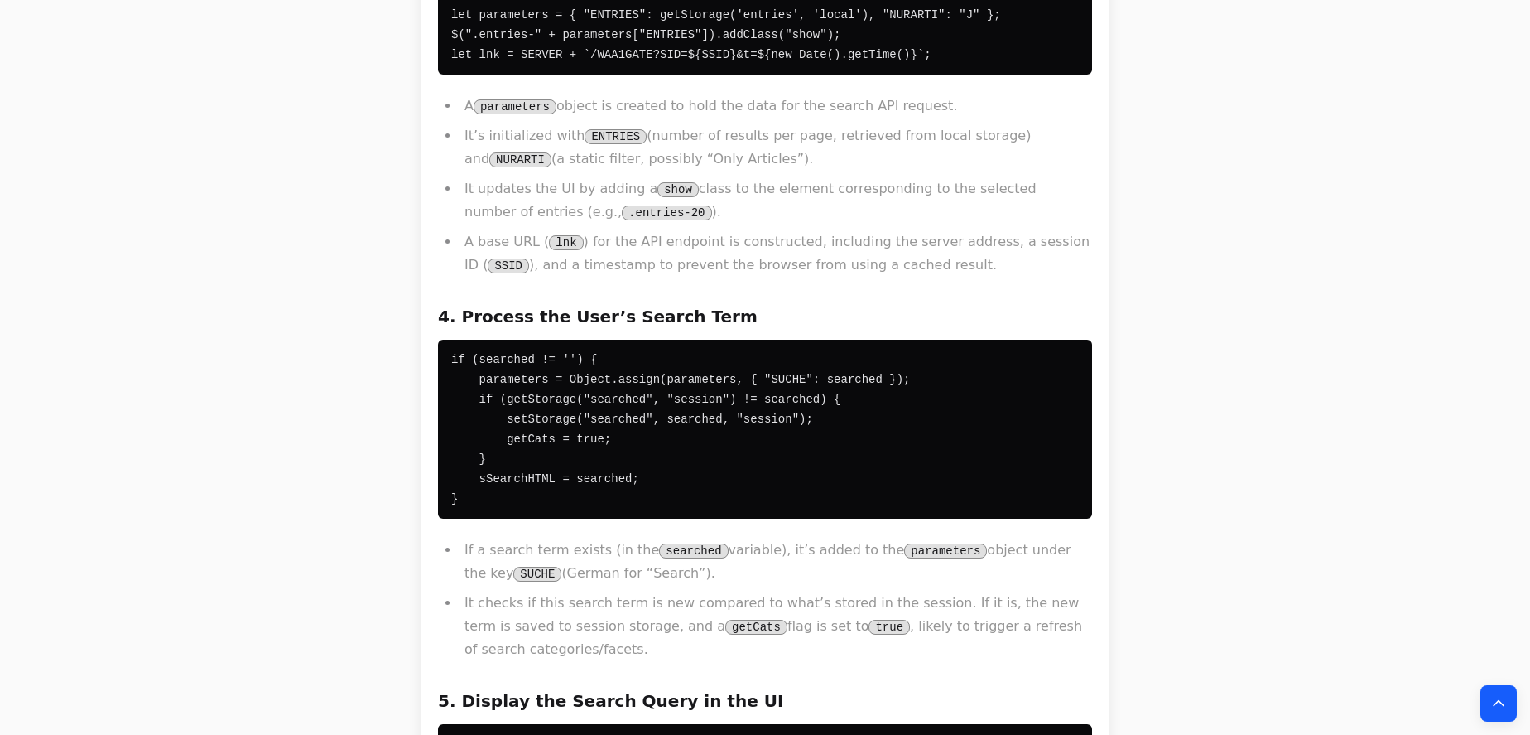
click at [611, 30] on div "This JavaScript code snippet, which uses the jQuery library, orchestrates the d…" at bounding box center [765, 491] width 654 height 2305
click at [610, 124] on li "It’s initialized with ENTRIES (number of results per page, retrieved from local…" at bounding box center [776, 147] width 633 height 46
click at [513, 124] on li "It’s initialized with ENTRIES (number of results per page, retrieved from local…" at bounding box center [776, 147] width 633 height 46
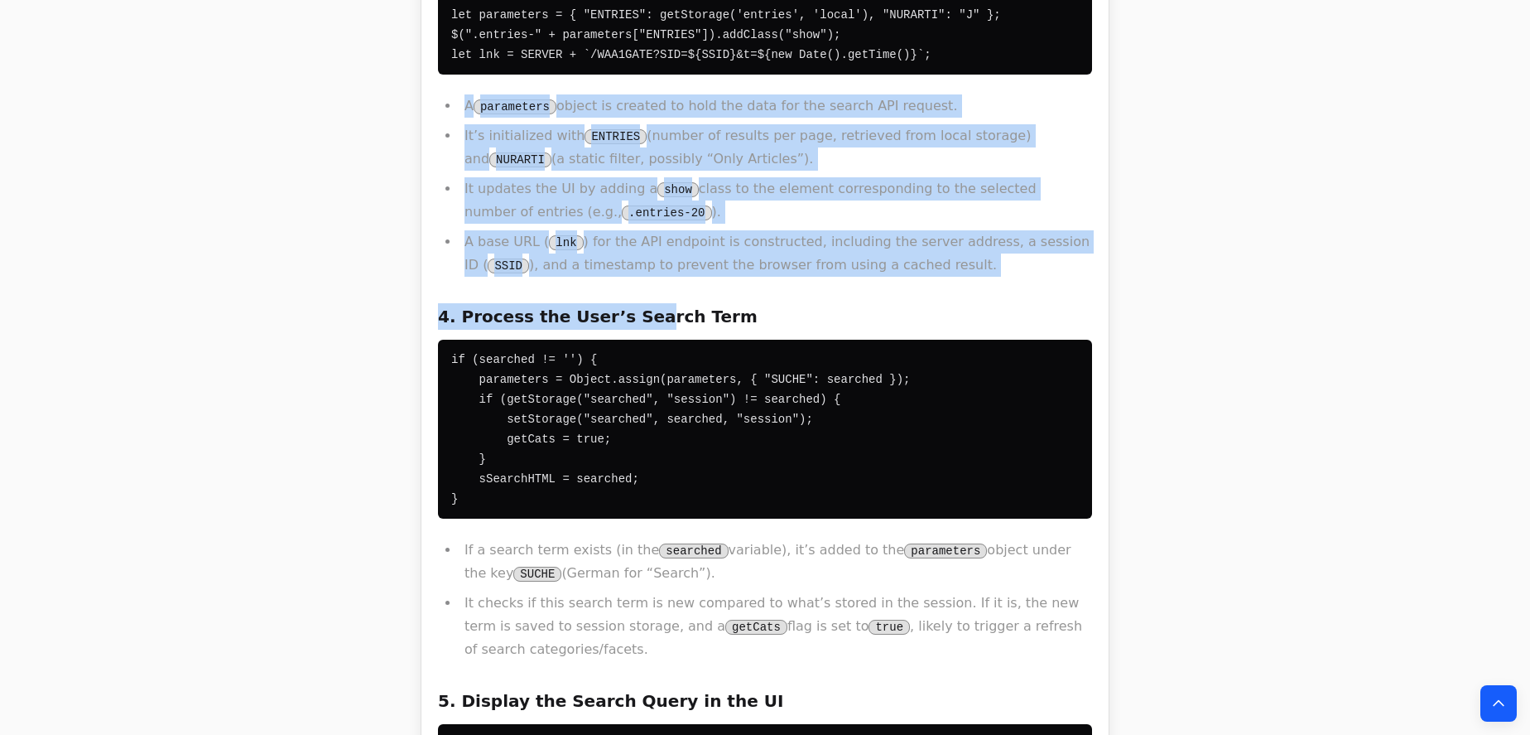
drag, startPoint x: 479, startPoint y: 81, endPoint x: 636, endPoint y: 240, distance: 223.7
click at [630, 242] on div "This JavaScript code snippet, which uses the jQuery library, orchestrates the d…" at bounding box center [765, 491] width 654 height 2305
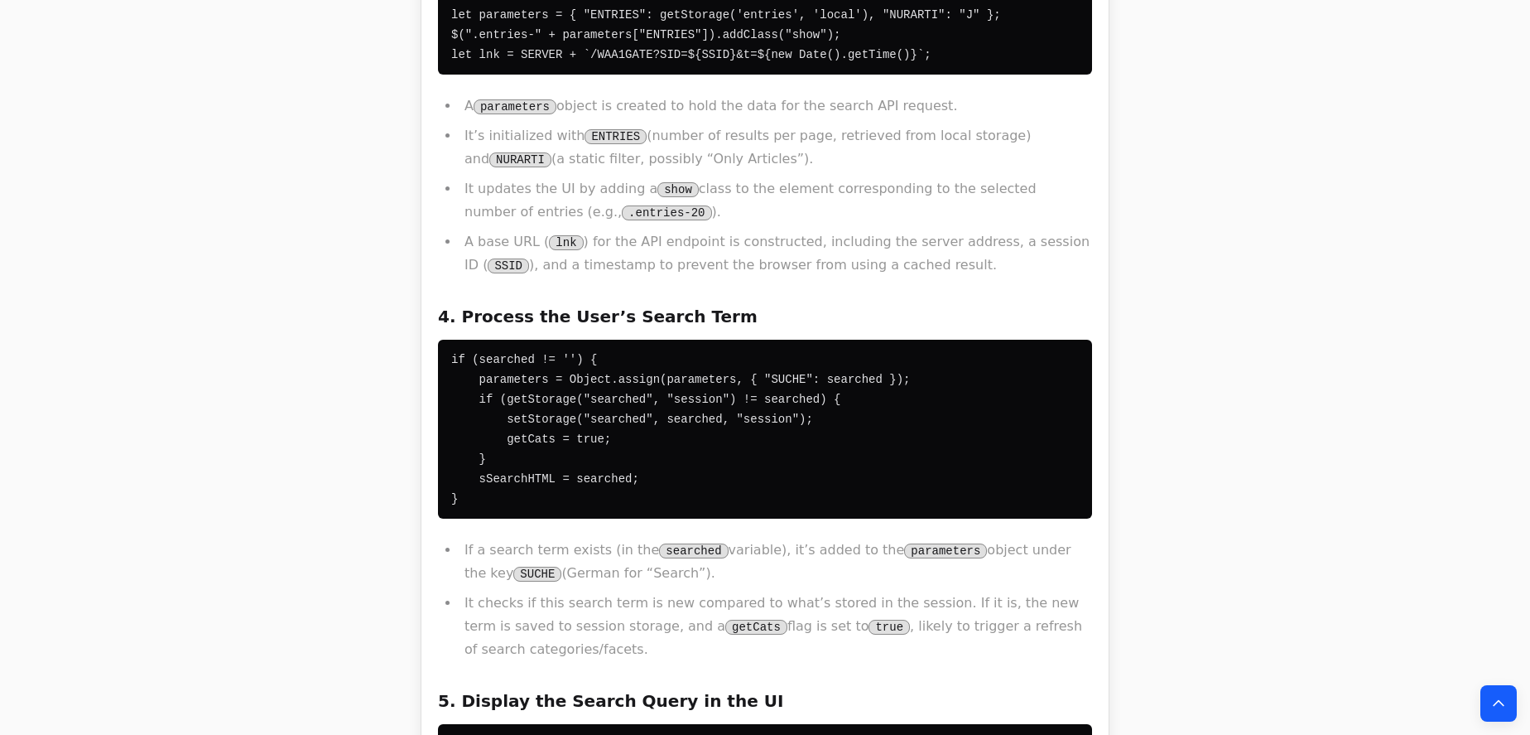
click at [636, 240] on div "This JavaScript code snippet, which uses the jQuery library, orchestrates the d…" at bounding box center [765, 491] width 654 height 2305
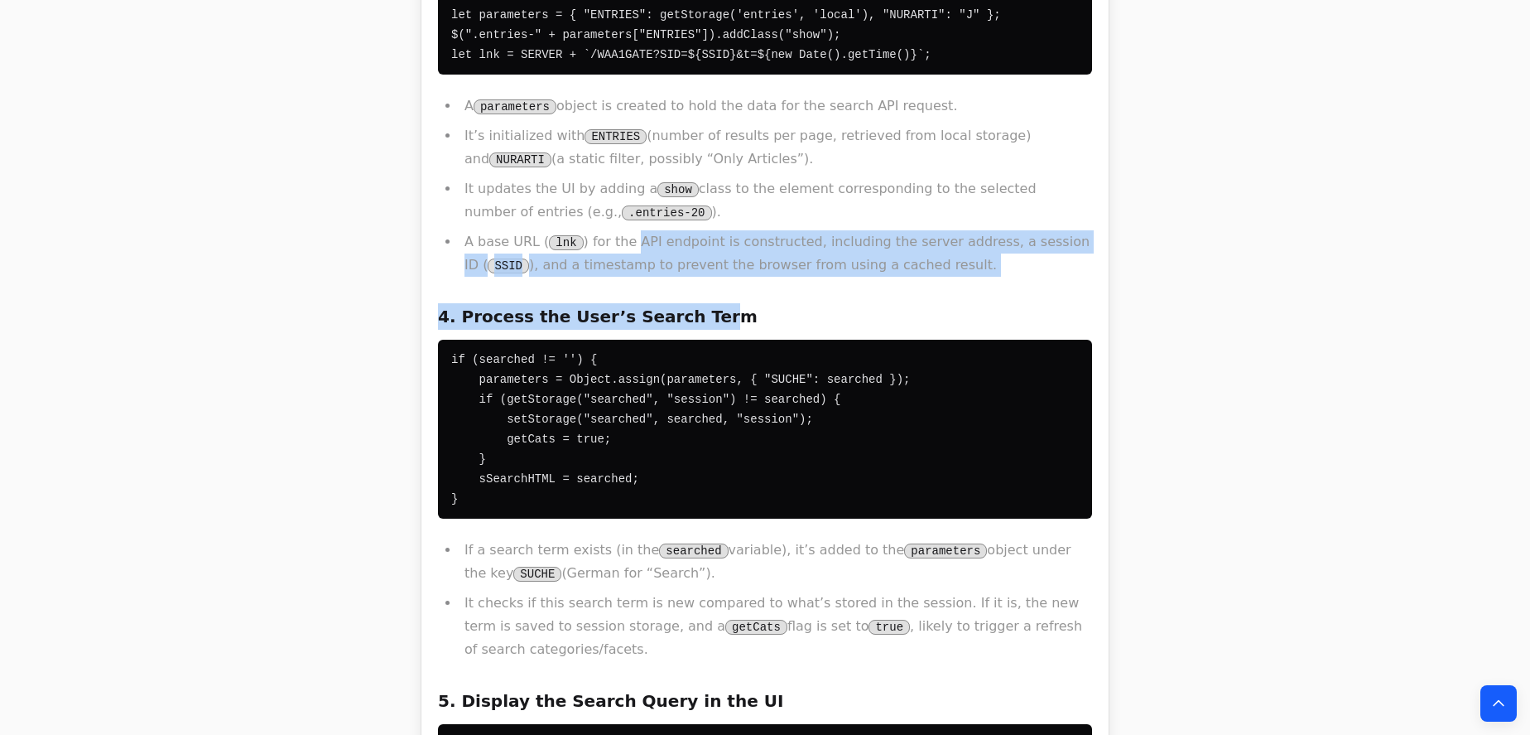
drag, startPoint x: 676, startPoint y: 271, endPoint x: 599, endPoint y: 113, distance: 175.9
click at [613, 157] on div "This JavaScript code snippet, which uses the jQuery library, orchestrates the d…" at bounding box center [765, 491] width 654 height 2305
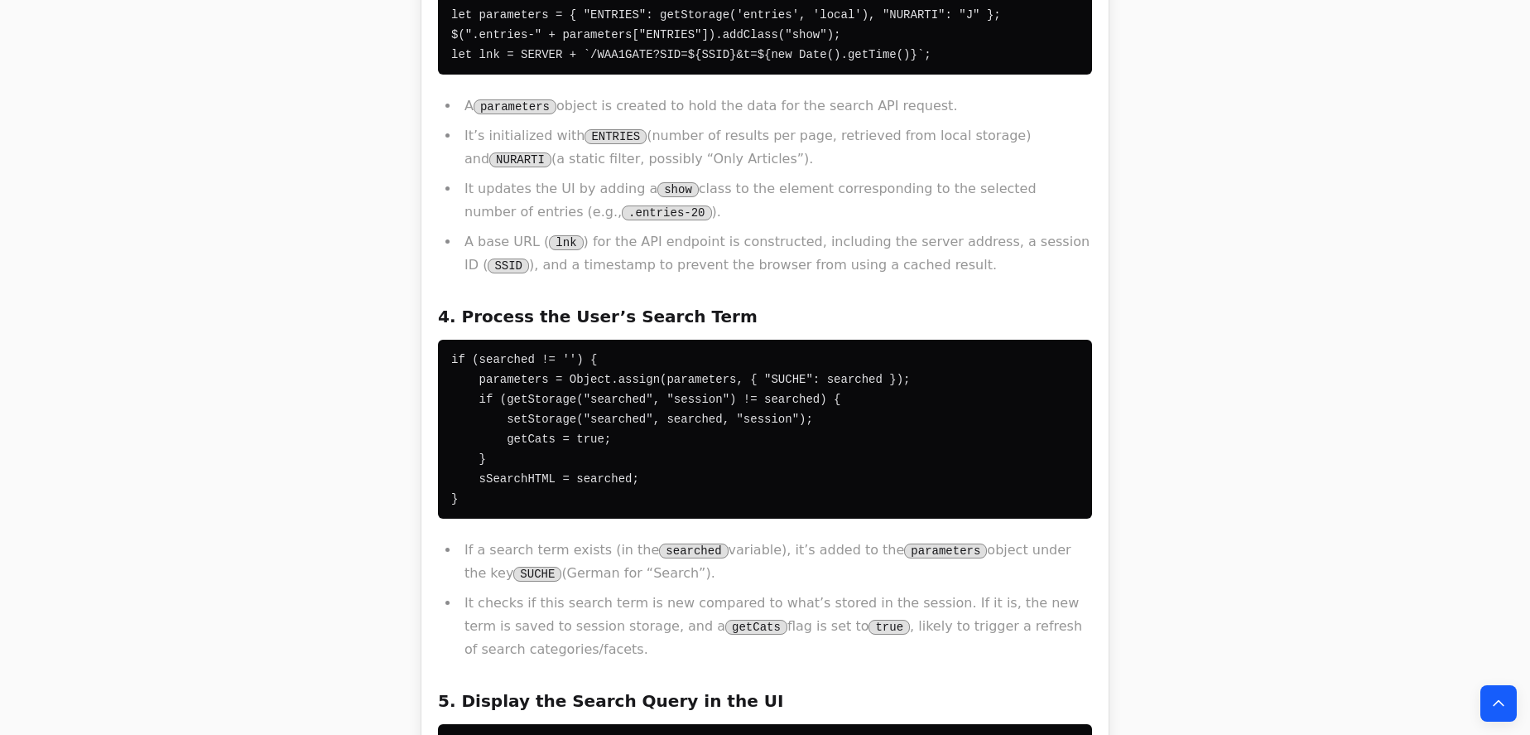
click at [599, 113] on ul "A parameters object is created to hold the data for the search API request. It’…" at bounding box center [765, 185] width 654 height 182
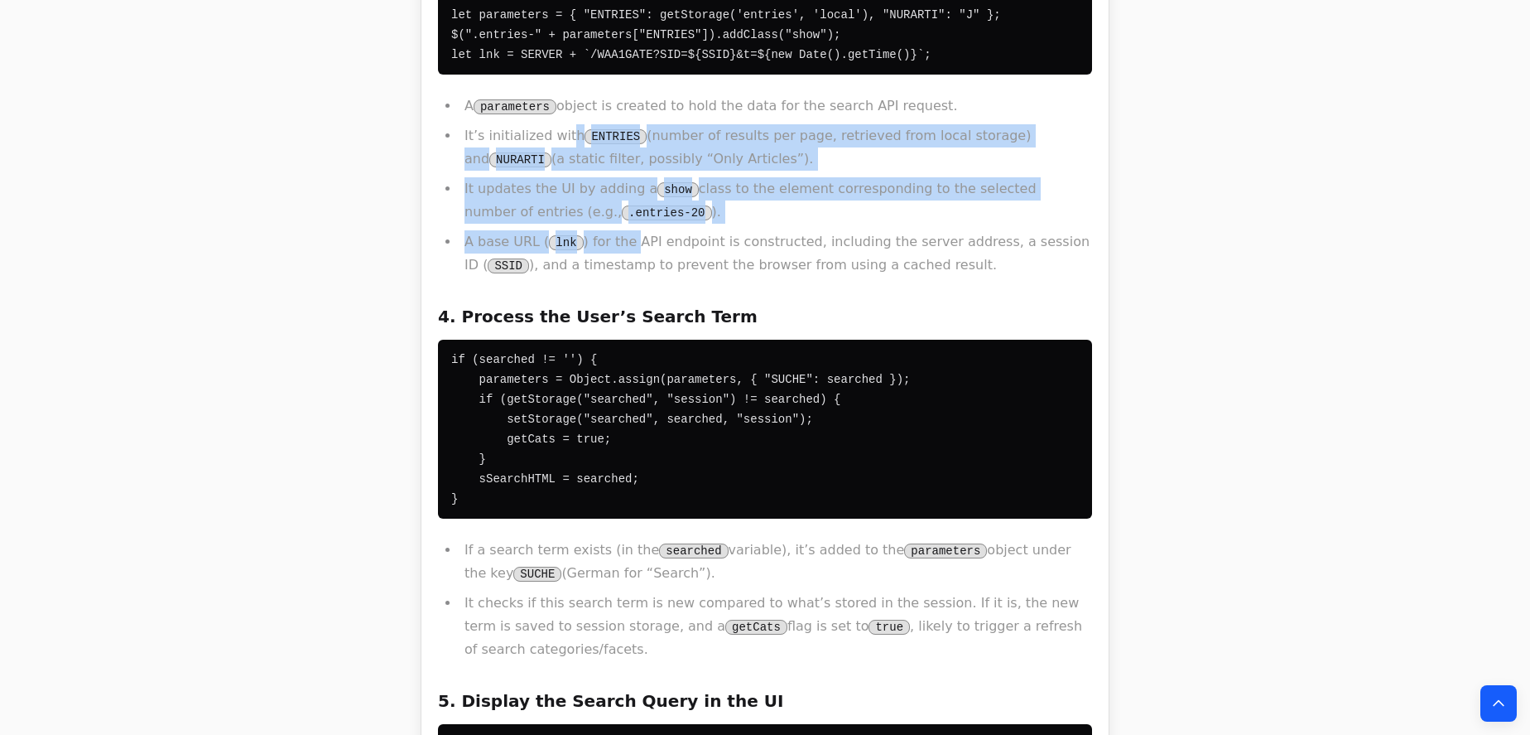
drag, startPoint x: 578, startPoint y: 91, endPoint x: 624, endPoint y: 190, distance: 108.9
click at [624, 189] on ul "A parameters object is created to hold the data for the search API request. It’…" at bounding box center [765, 185] width 654 height 182
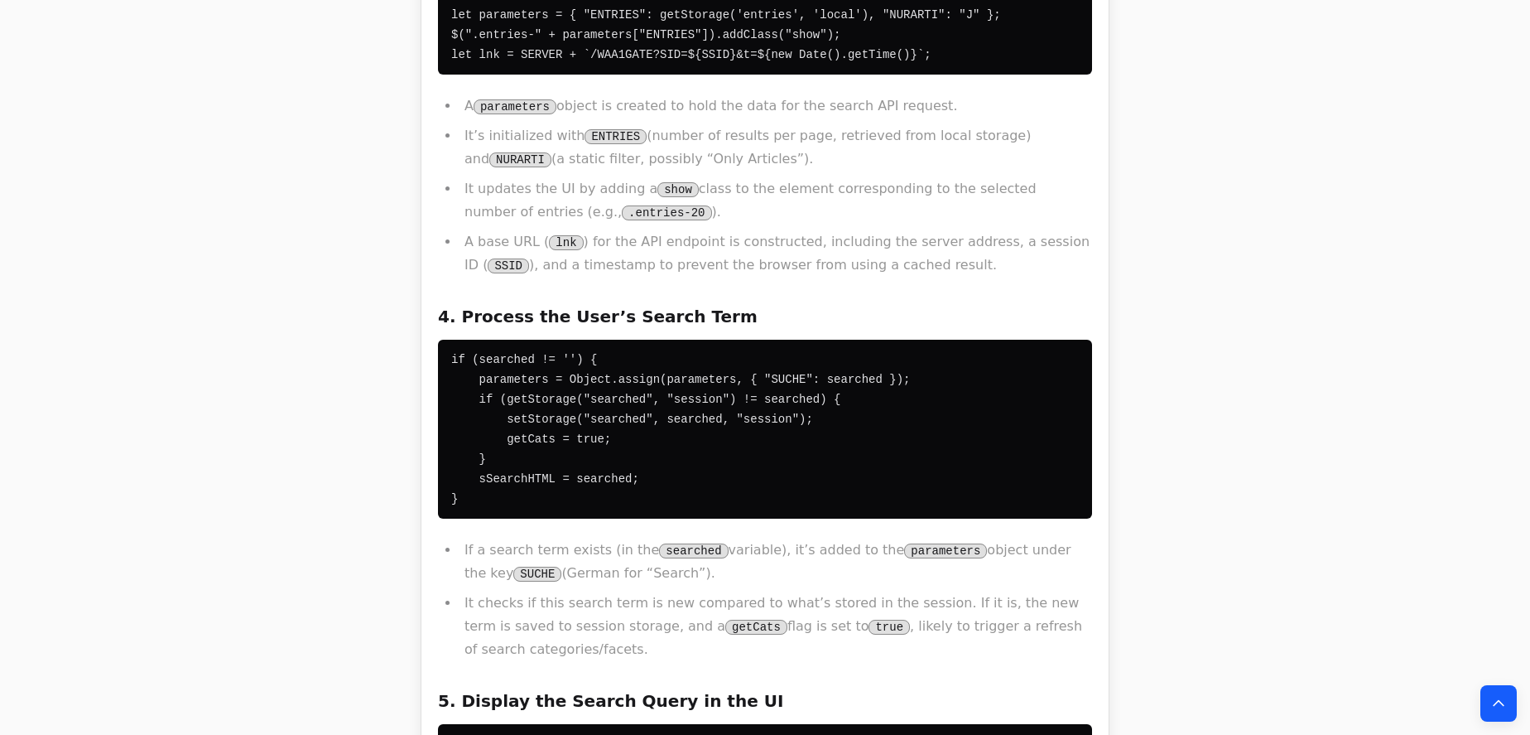
click at [624, 230] on li "A base URL ( lnk ) for the API endpoint is constructed, including the server ad…" at bounding box center [776, 253] width 633 height 46
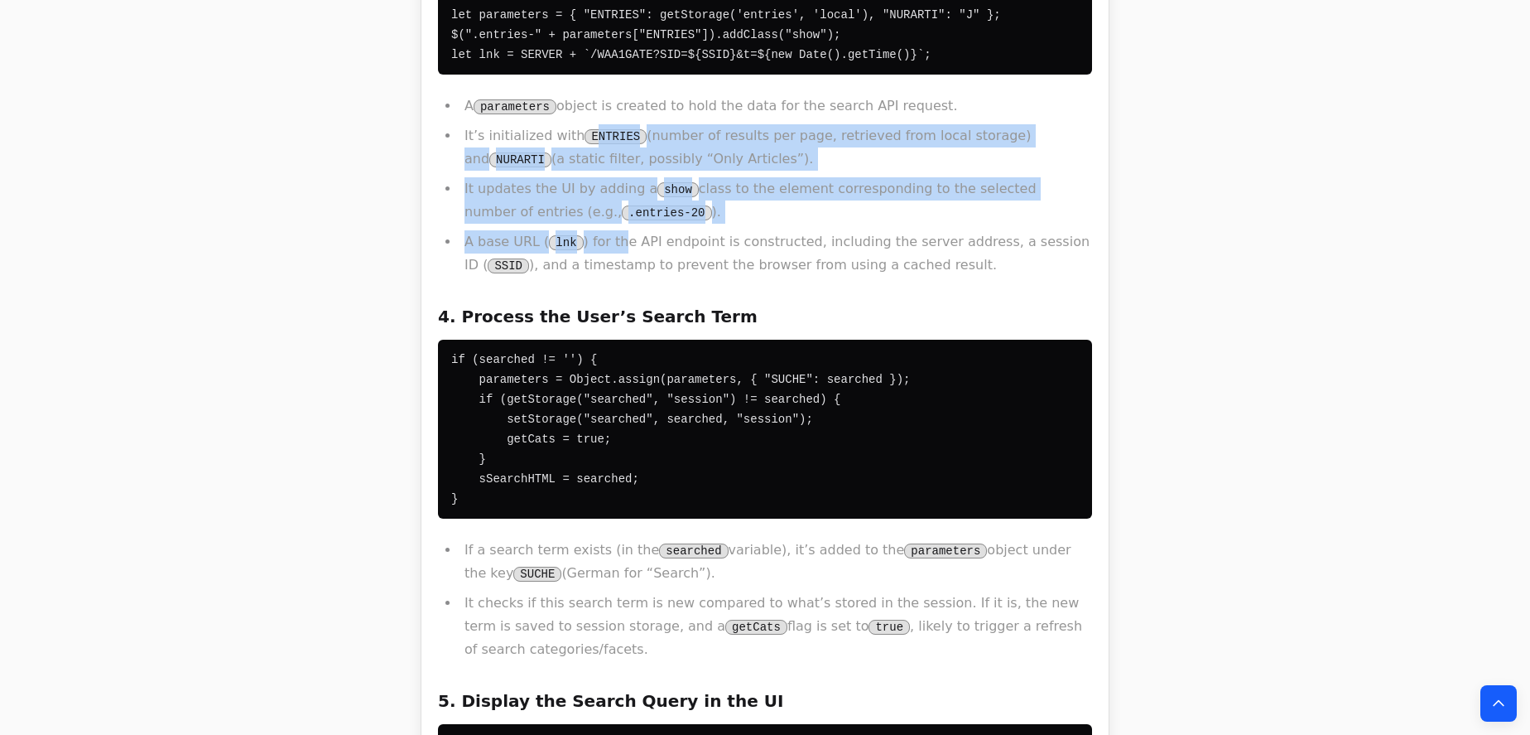
drag, startPoint x: 598, startPoint y: 114, endPoint x: 614, endPoint y: 184, distance: 71.5
click at [614, 184] on ul "A parameters object is created to hold the data for the search API request. It’…" at bounding box center [765, 185] width 654 height 182
click at [616, 193] on div at bounding box center [616, 193] width 0 height 0
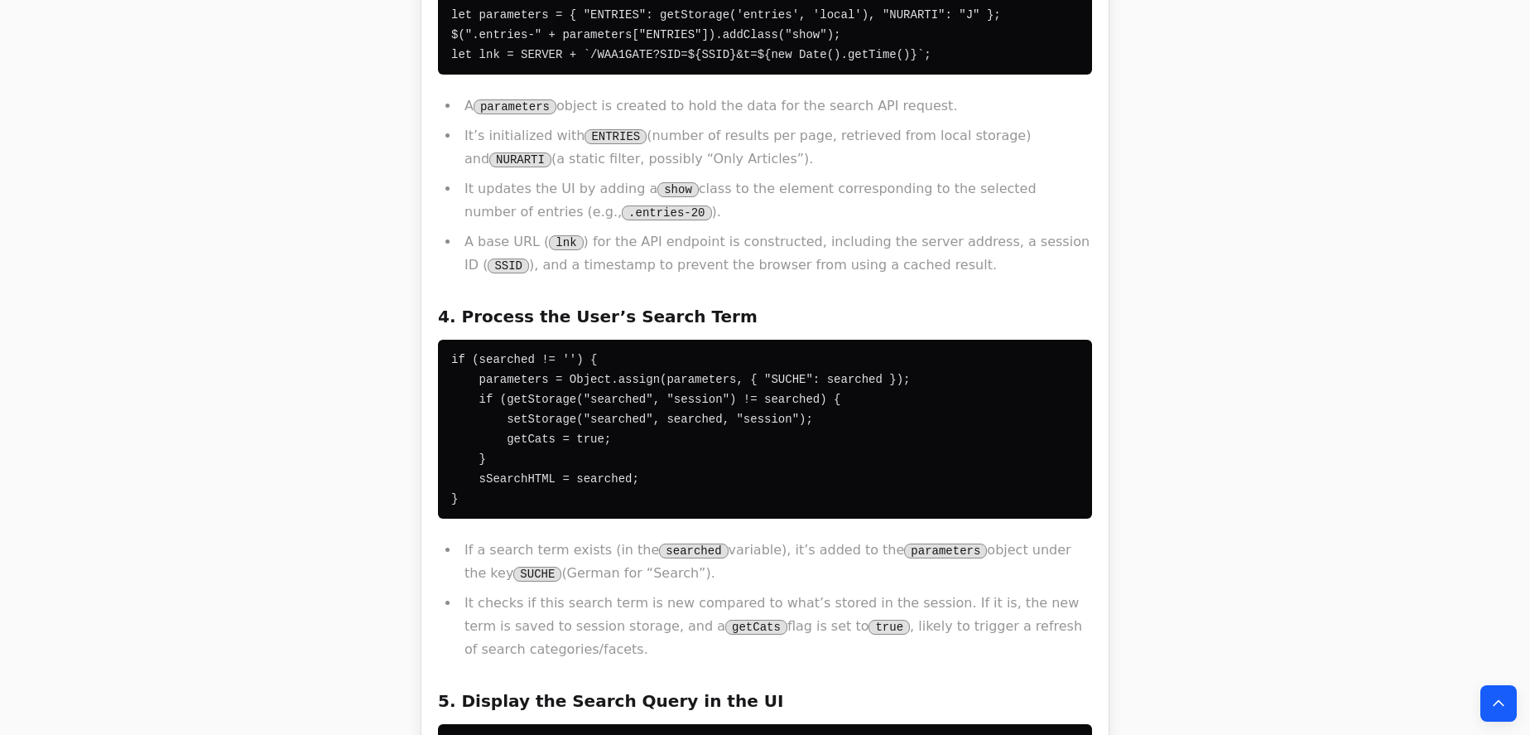
click at [763, 353] on code "if (searched != '') { parameters = Object.assign(parameters, { "SUCHE": searche…" at bounding box center [681, 429] width 460 height 152
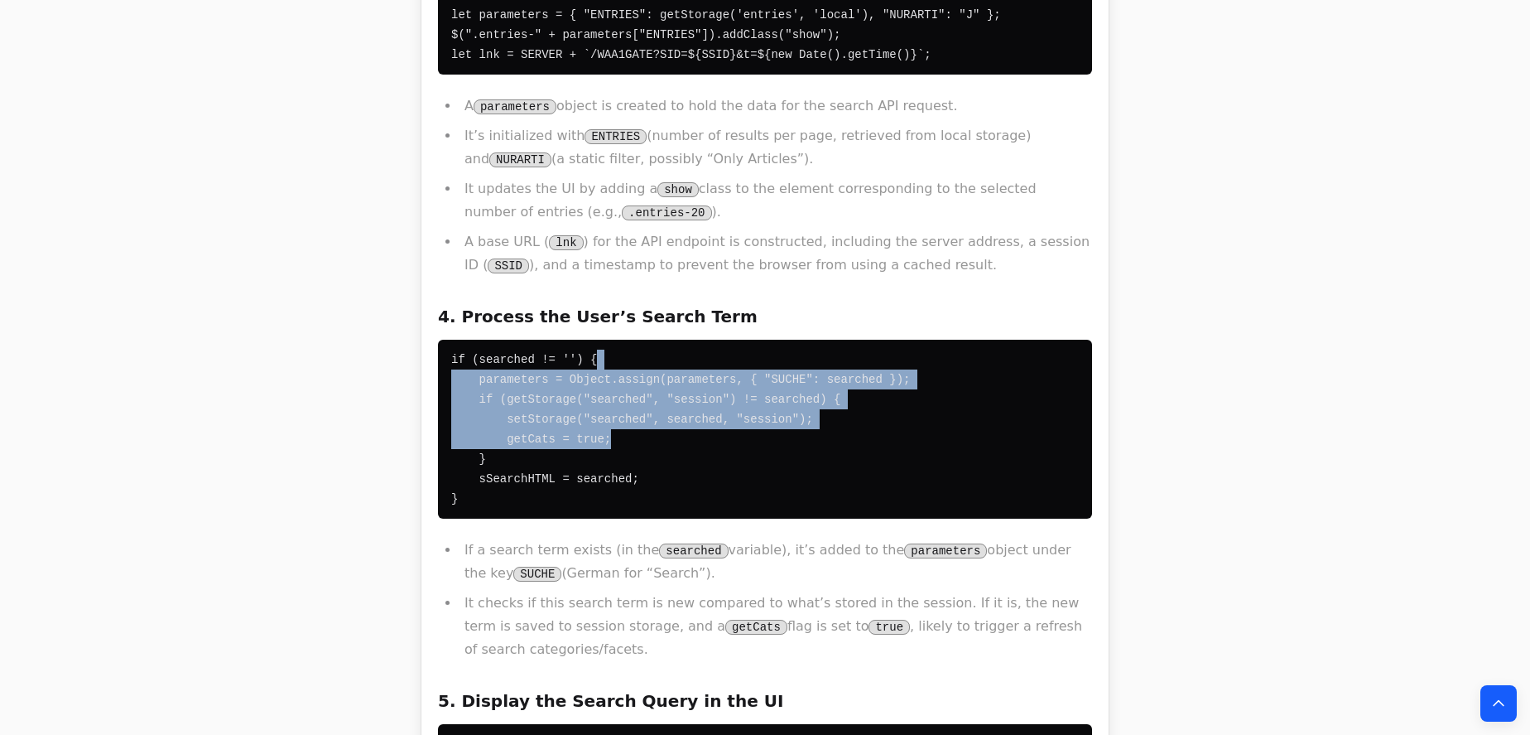
drag, startPoint x: 782, startPoint y: 341, endPoint x: 626, endPoint y: 196, distance: 212.7
click at [667, 242] on div "This JavaScript code snippet, which uses the jQuery library, orchestrates the d…" at bounding box center [765, 491] width 654 height 2305
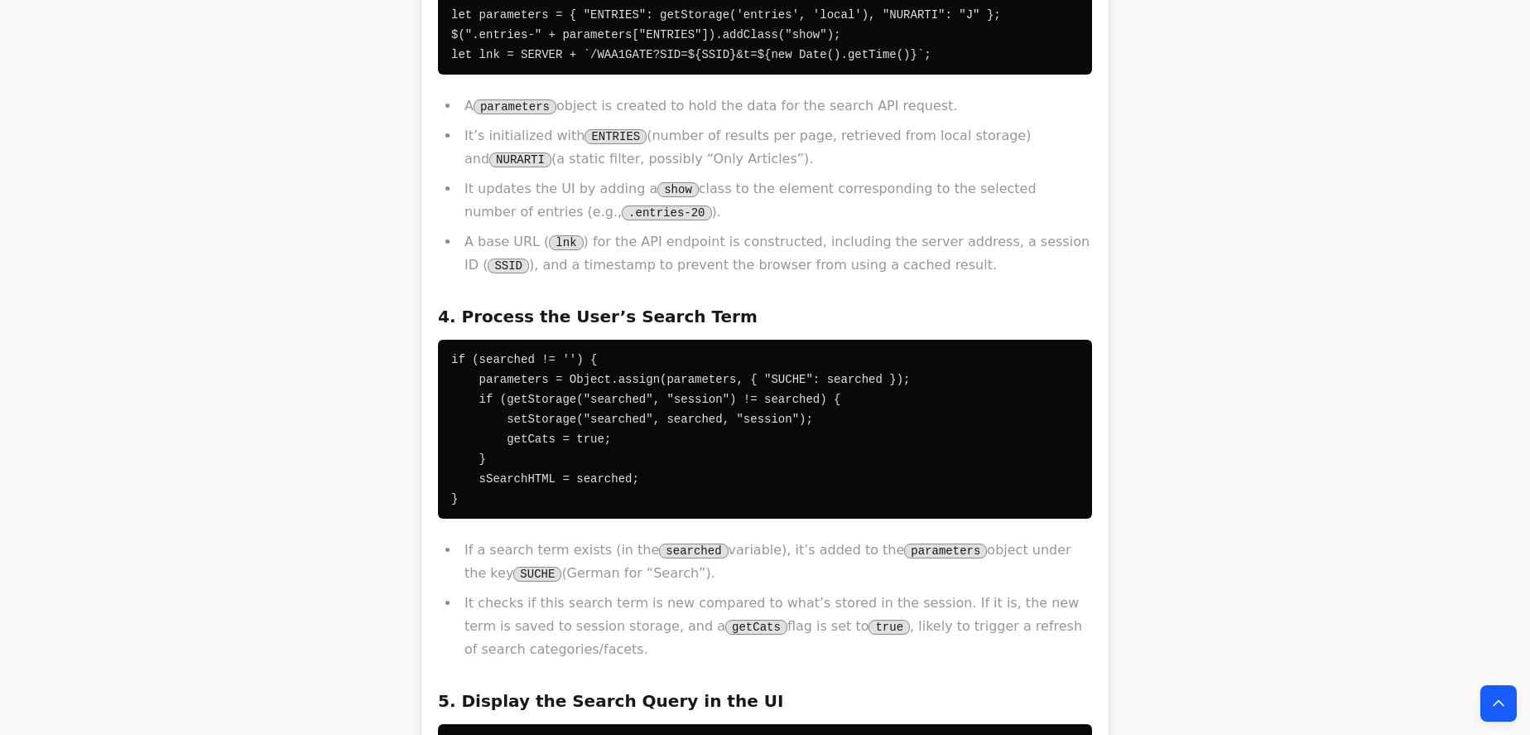
click at [614, 230] on li "A base URL ( lnk ) for the API endpoint is constructed, including the server ad…" at bounding box center [776, 253] width 633 height 46
click at [623, 177] on li "It updates the UI by adding a show class to the element corresponding to the se…" at bounding box center [776, 200] width 633 height 46
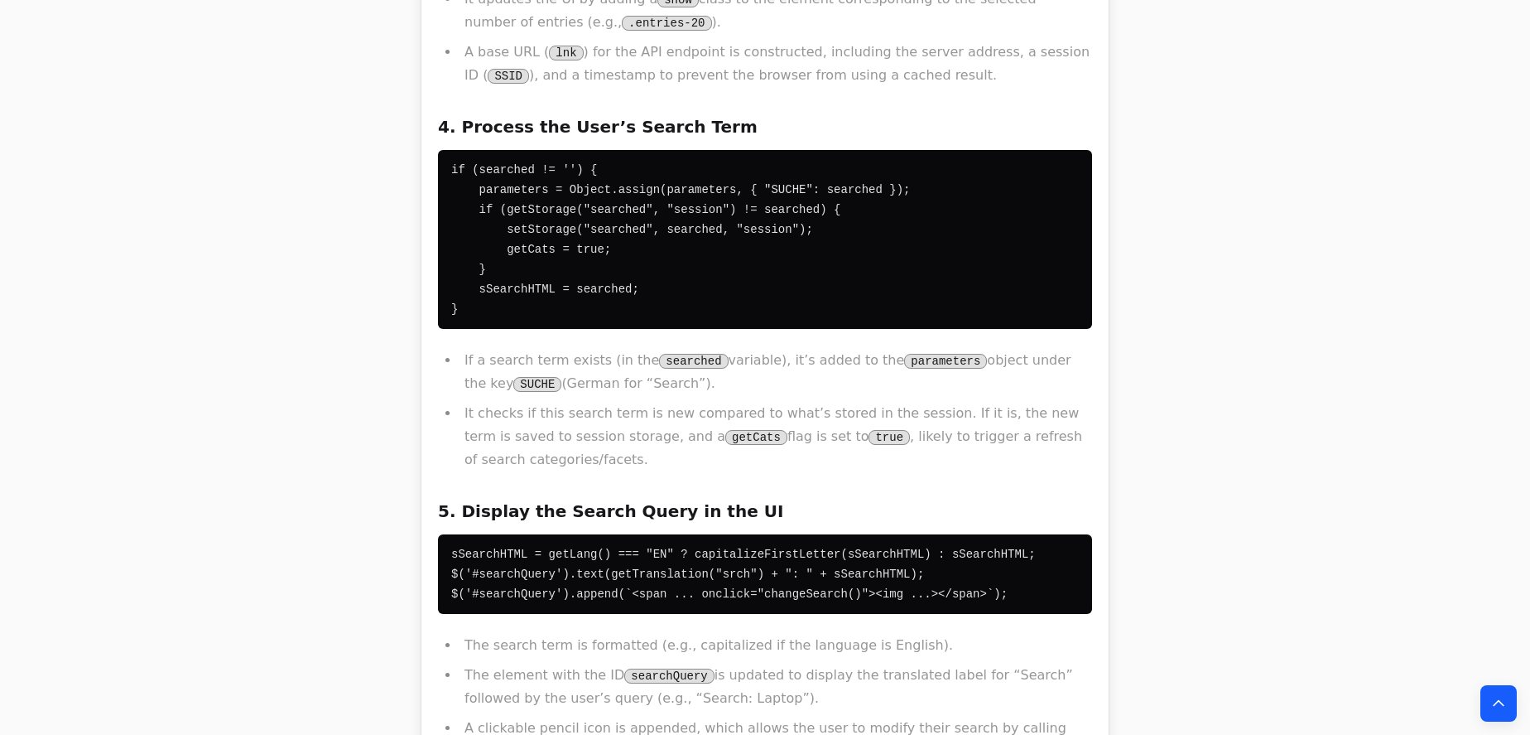
scroll to position [2107, 0]
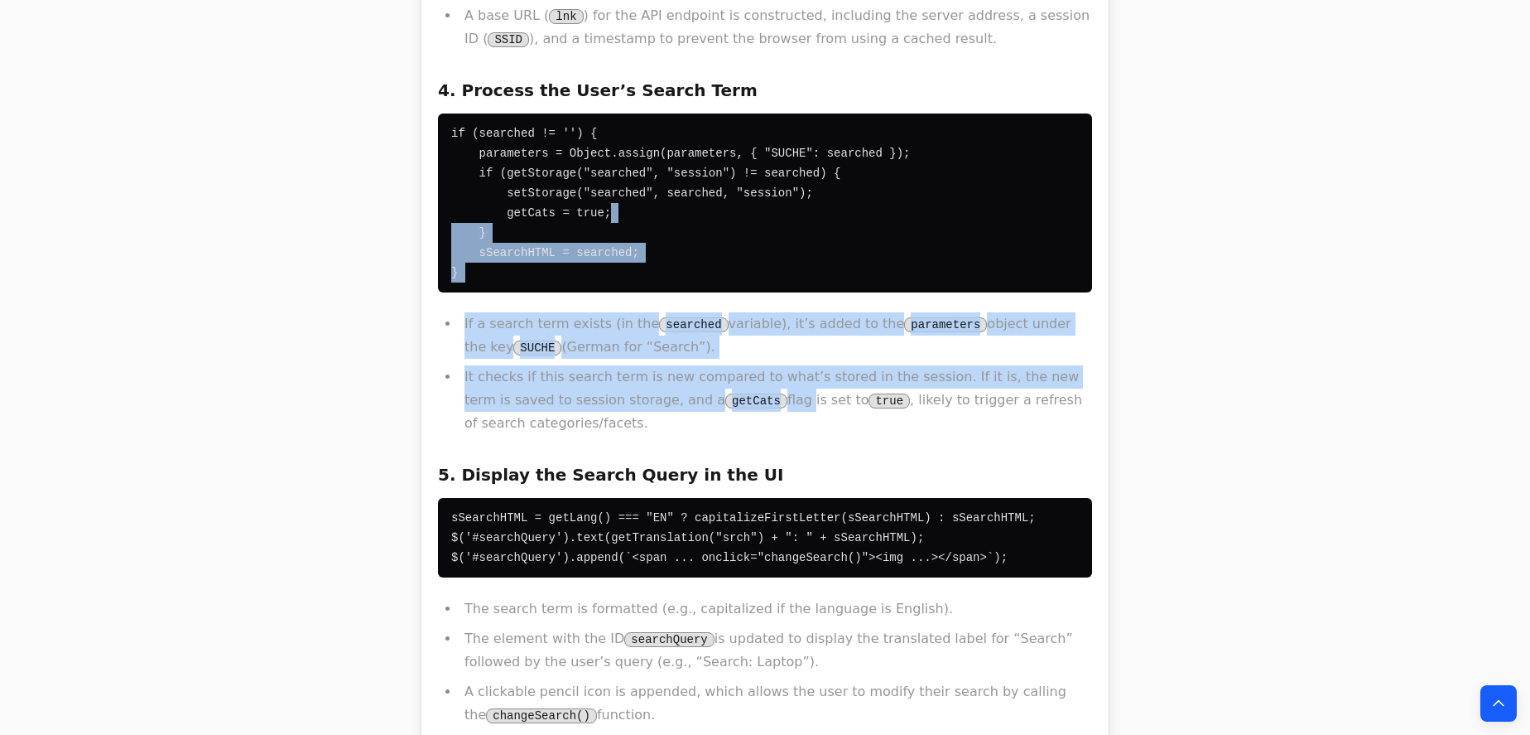
drag, startPoint x: 624, startPoint y: 161, endPoint x: 716, endPoint y: 351, distance: 211.8
click at [715, 351] on div "This JavaScript code snippet, which uses the jQuery library, orchestrates the d…" at bounding box center [765, 265] width 654 height 2305
click at [719, 365] on li "It checks if this search term is new compared to what’s stored in the session. …" at bounding box center [776, 400] width 633 height 70
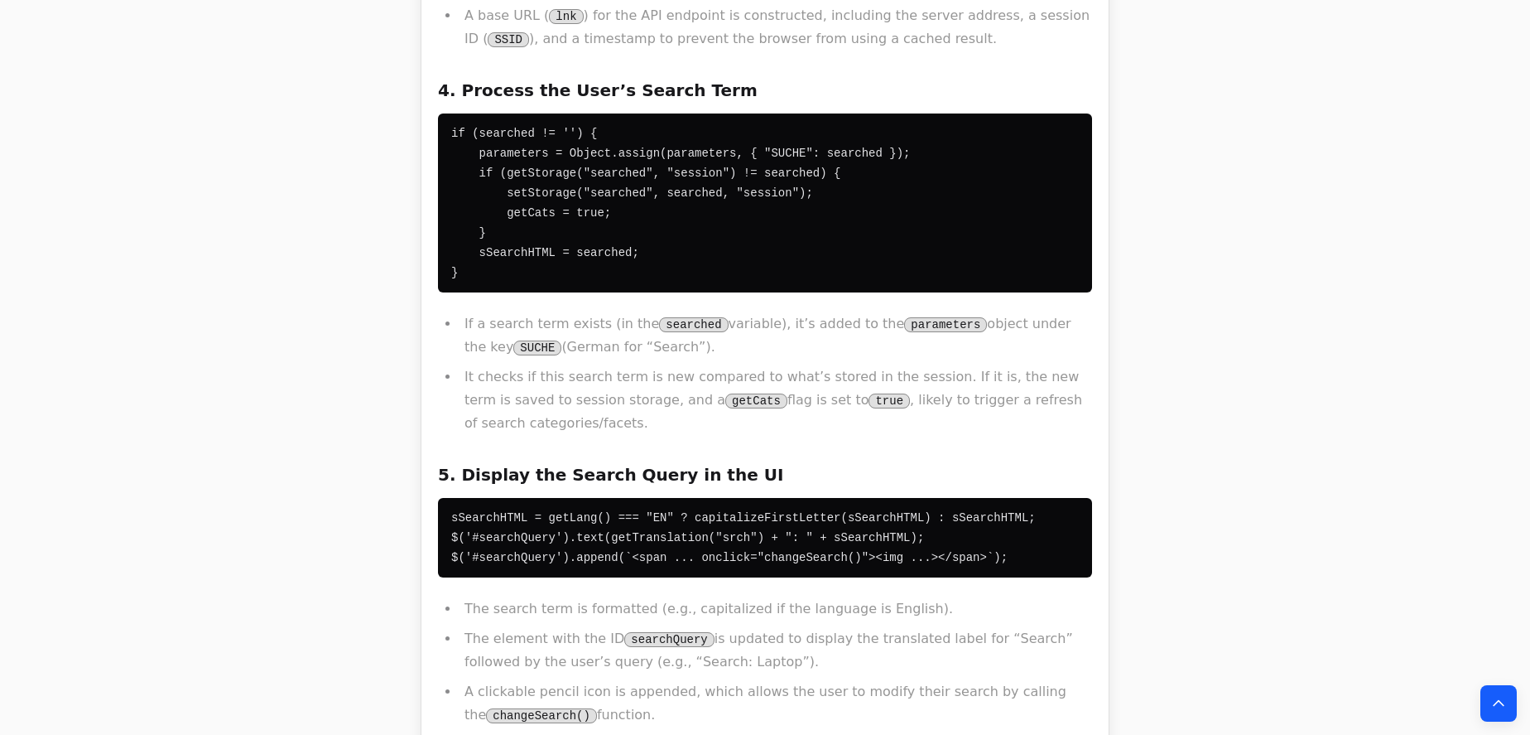
click at [730, 397] on div "This JavaScript code snippet, which uses the jQuery library, orchestrates the d…" at bounding box center [765, 265] width 654 height 2305
click at [918, 248] on div "This JavaScript code snippet, which uses the jQuery library, orchestrates the d…" at bounding box center [765, 265] width 654 height 2305
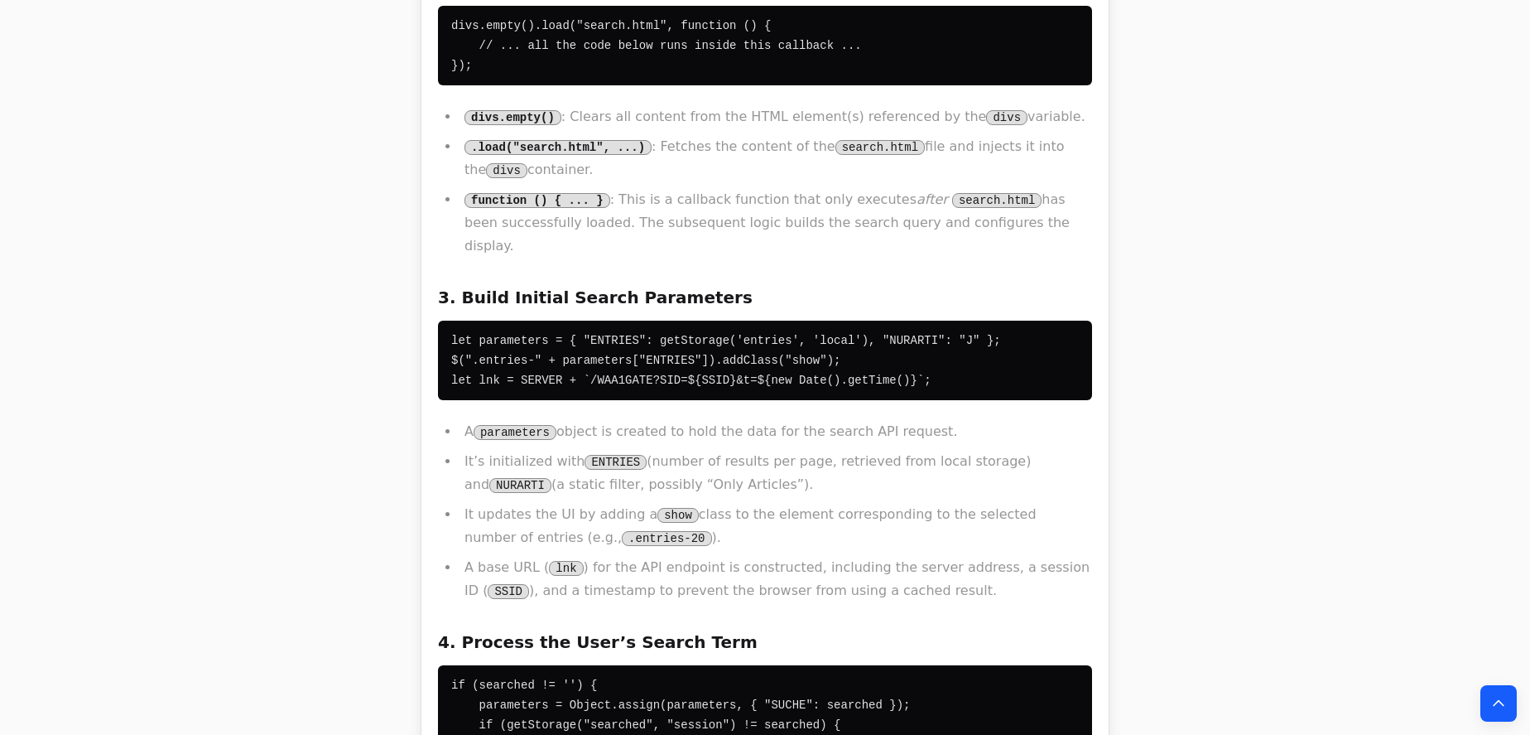
scroll to position [1581, 0]
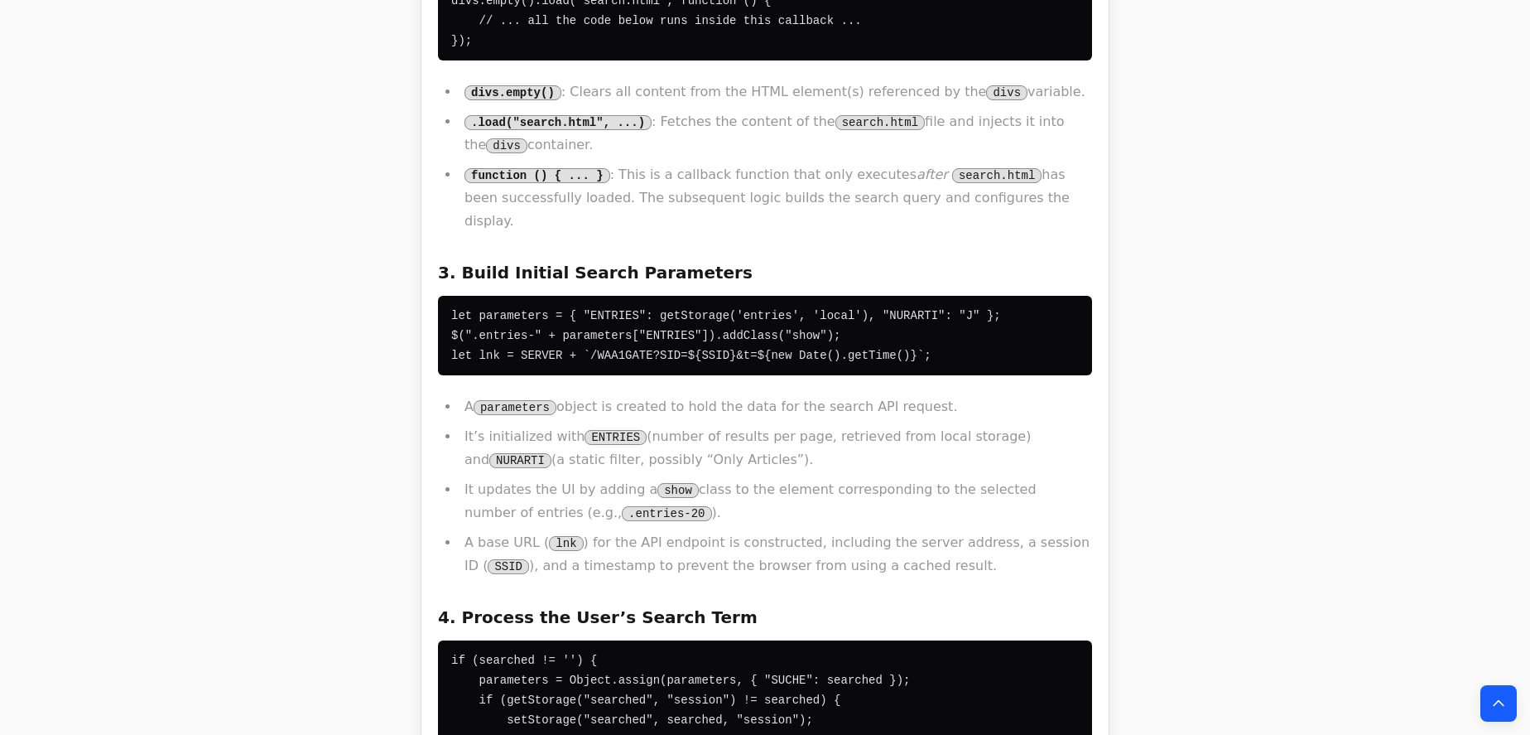
click at [559, 259] on h3 "3. Build Initial Search Parameters" at bounding box center [765, 272] width 654 height 26
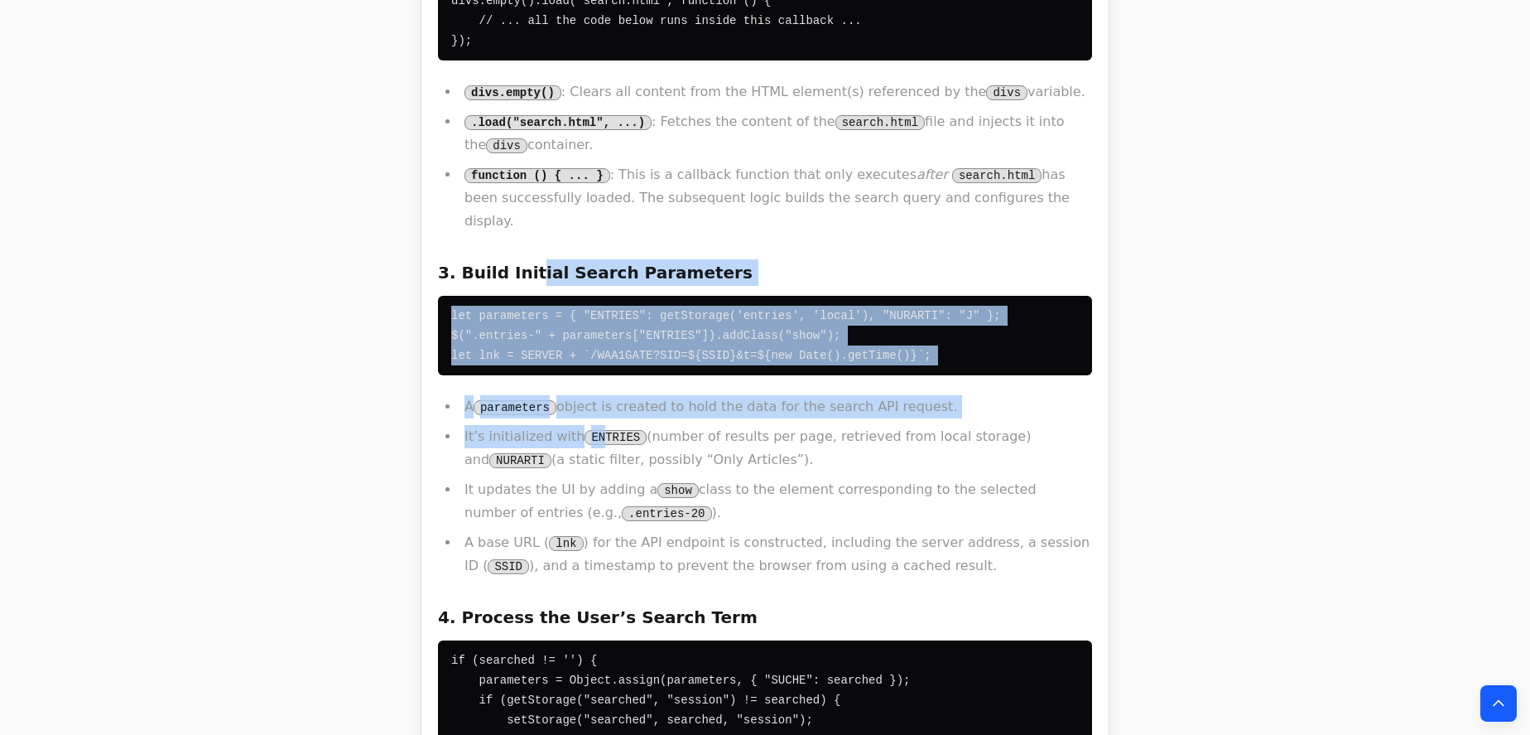
drag, startPoint x: 532, startPoint y: 227, endPoint x: 590, endPoint y: 389, distance: 172.1
click at [590, 425] on li "It’s initialized with ENTRIES (number of results per page, retrieved from local…" at bounding box center [776, 448] width 633 height 46
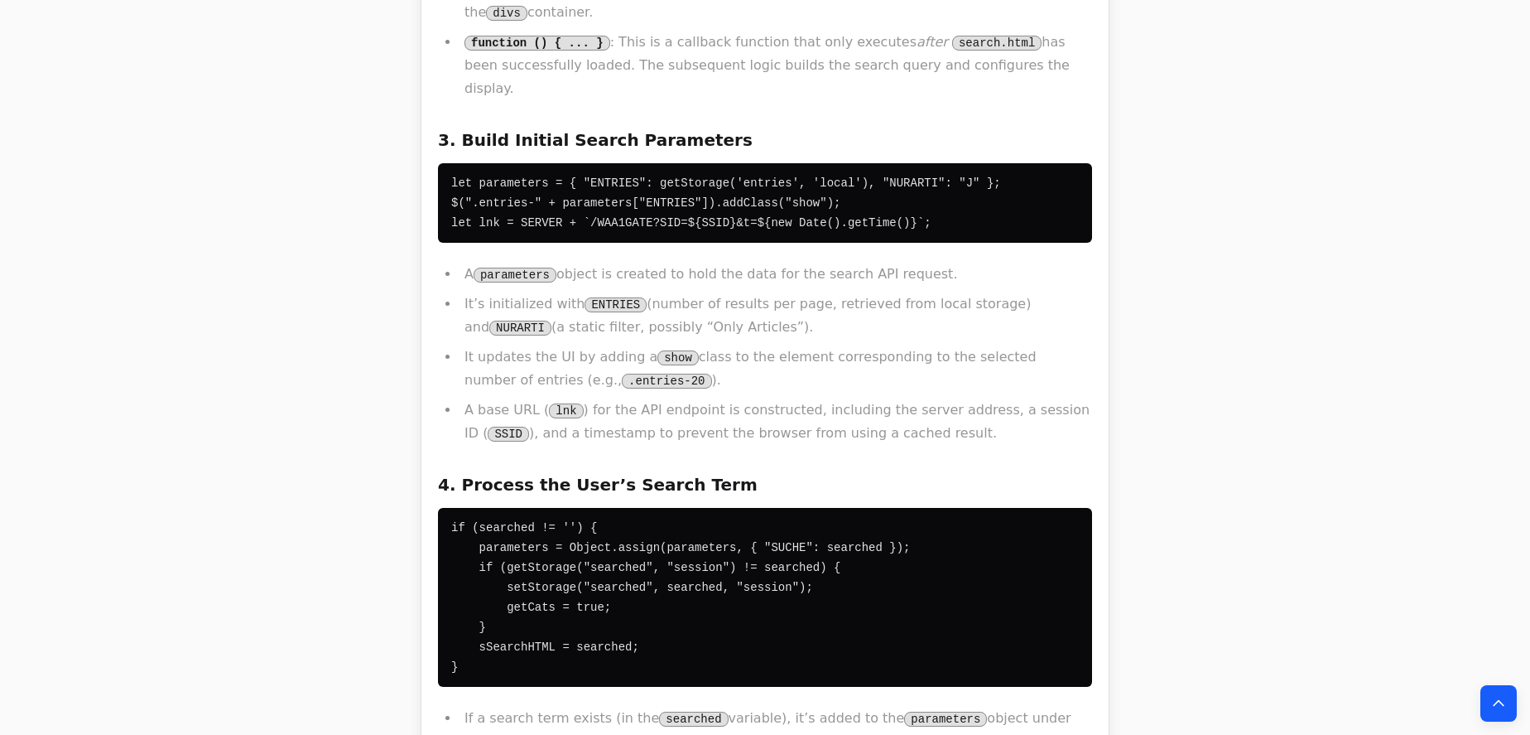
scroll to position [1731, 0]
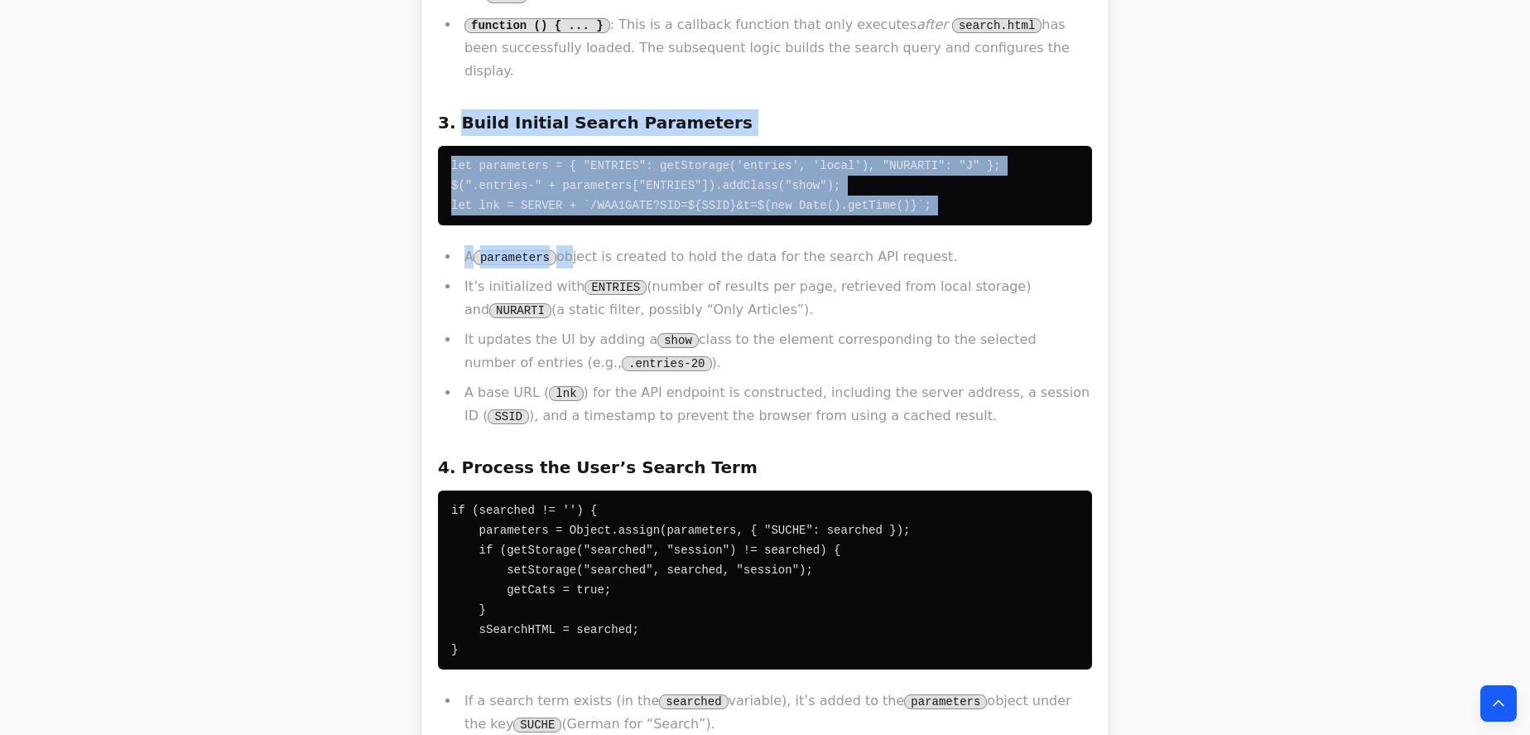
drag, startPoint x: 455, startPoint y: 50, endPoint x: 568, endPoint y: 188, distance: 178.9
click at [568, 188] on div "This JavaScript code snippet, which uses the jQuery library, orchestrates the d…" at bounding box center [765, 642] width 654 height 2305
click at [568, 245] on li "A parameters object is created to hold the data for the search API request." at bounding box center [776, 256] width 633 height 23
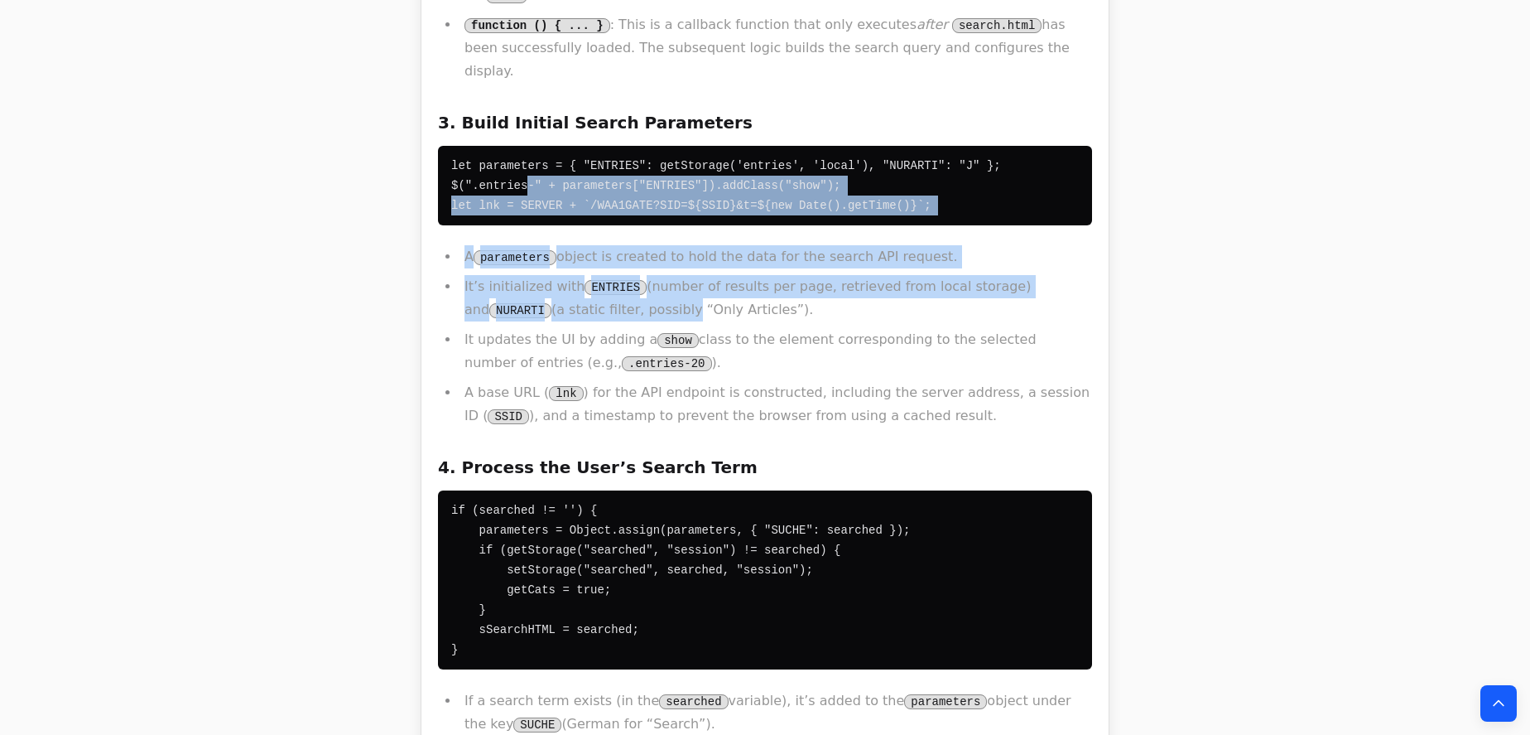
drag, startPoint x: 573, startPoint y: 242, endPoint x: 522, endPoint y: 124, distance: 128.3
click at [522, 124] on div "This JavaScript code snippet, which uses the jQuery library, orchestrates the d…" at bounding box center [765, 642] width 654 height 2305
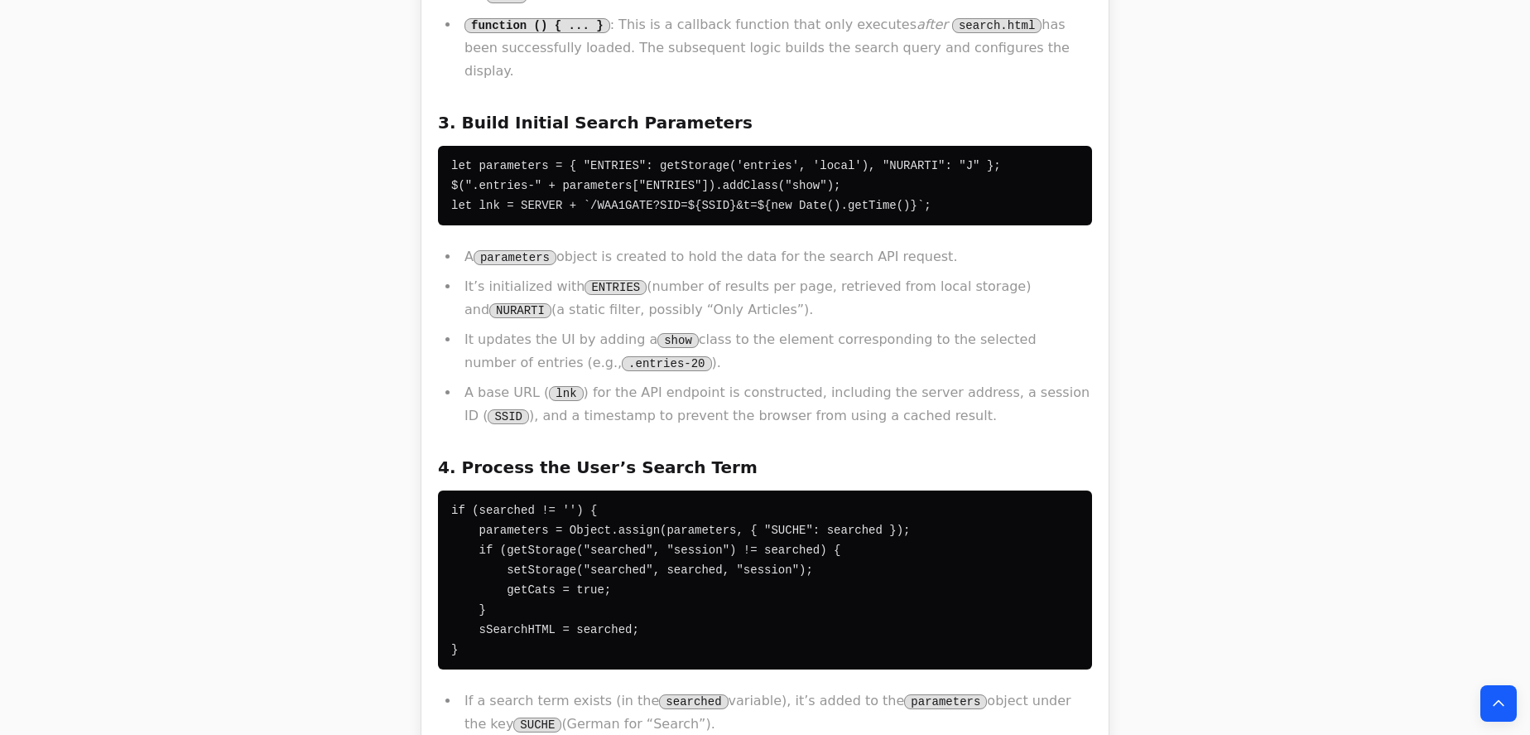
click at [520, 159] on code "let parameters = { "ENTRIES": getStorage('entries', 'local'), "NURARTI": "J" };…" at bounding box center [726, 185] width 550 height 53
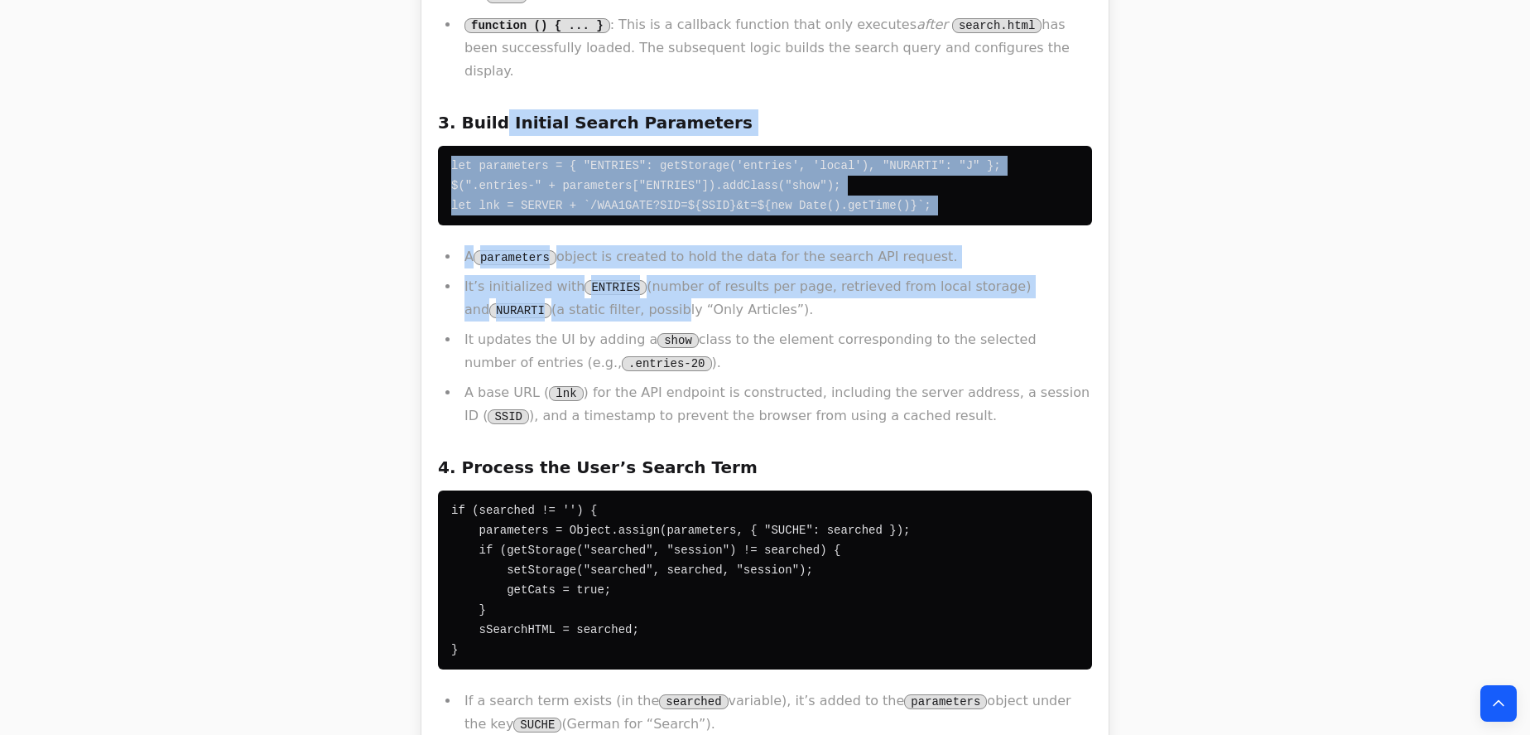
drag, startPoint x: 492, startPoint y: 69, endPoint x: 566, endPoint y: 259, distance: 204.2
click at [566, 258] on div "This JavaScript code snippet, which uses the jQuery library, orchestrates the d…" at bounding box center [765, 642] width 654 height 2305
click at [566, 275] on li "It’s initialized with ENTRIES (number of results per page, retrieved from local…" at bounding box center [776, 298] width 633 height 46
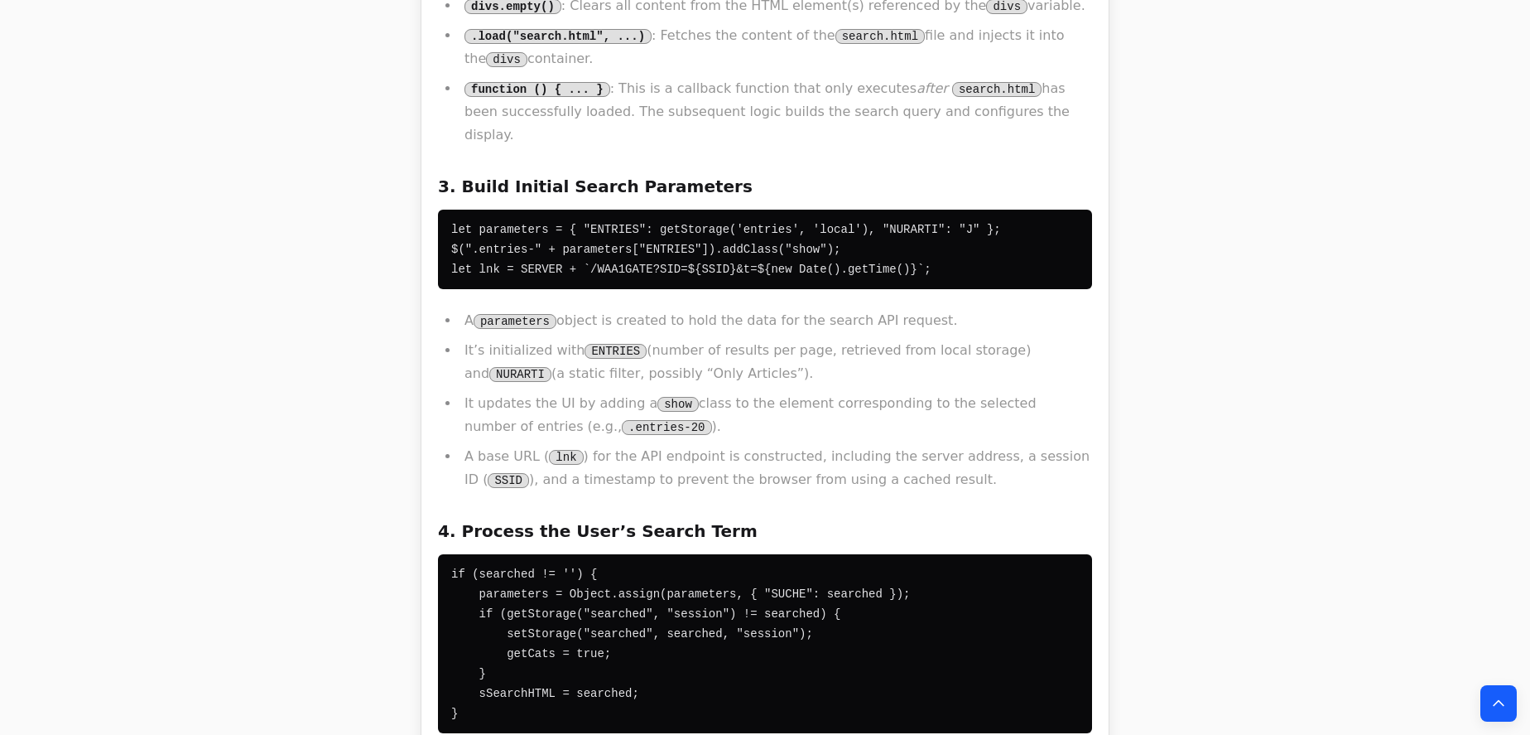
scroll to position [1806, 0]
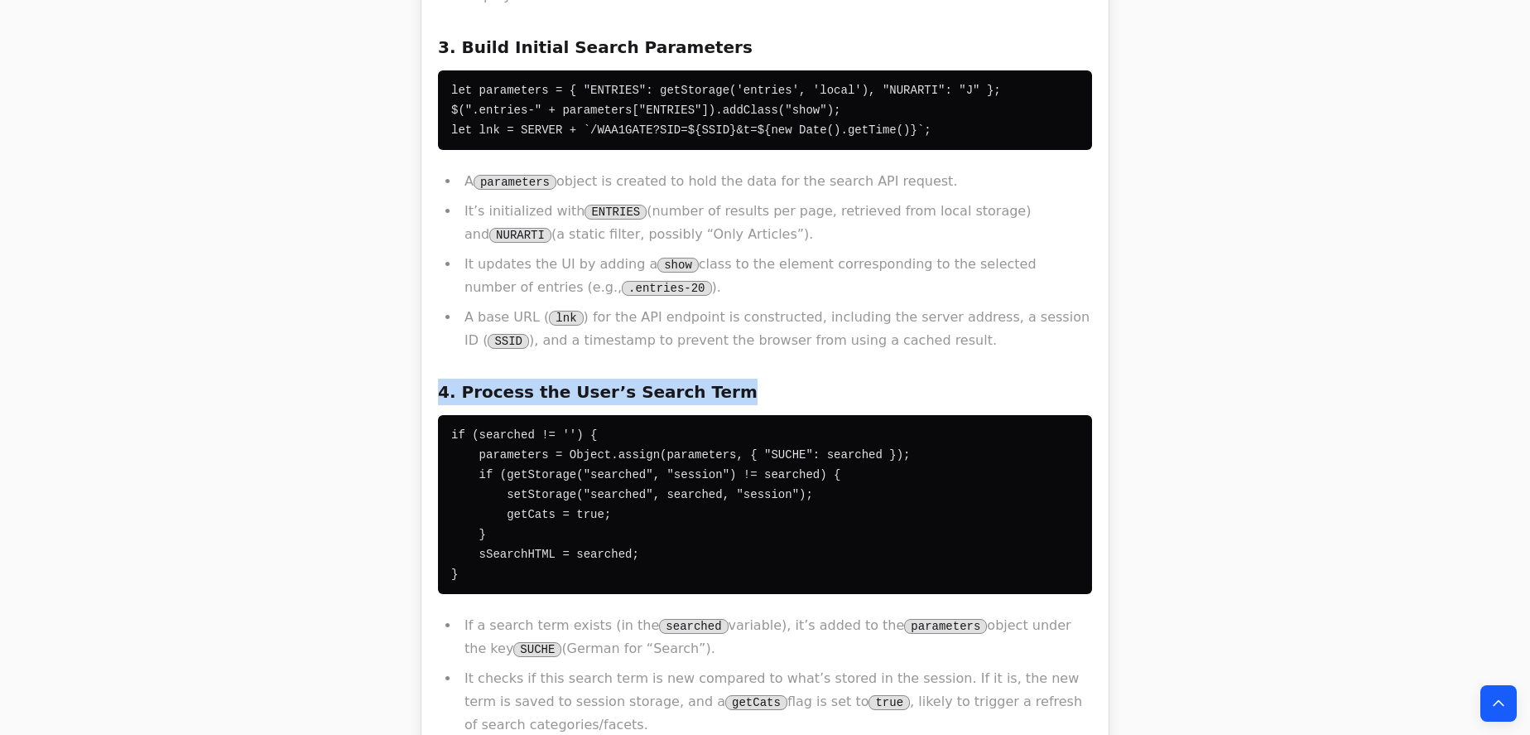
drag, startPoint x: 444, startPoint y: 321, endPoint x: 770, endPoint y: 343, distance: 327.0
click at [770, 343] on div "This JavaScript code snippet, which uses the jQuery library, orchestrates the d…" at bounding box center [764, 567] width 687 height 2345
click at [770, 378] on h3 "4. Process the User’s Search Term" at bounding box center [765, 391] width 654 height 26
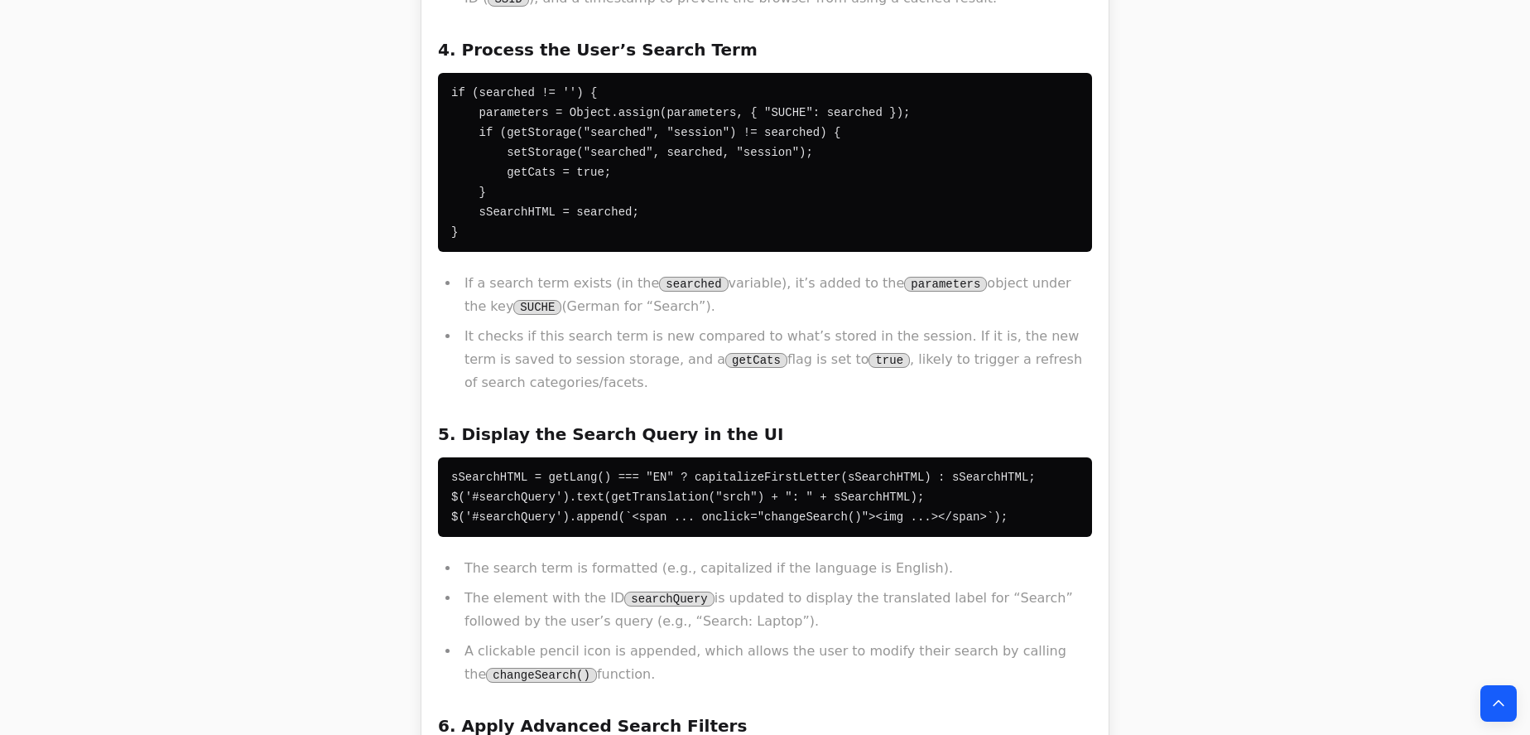
scroll to position [2183, 0]
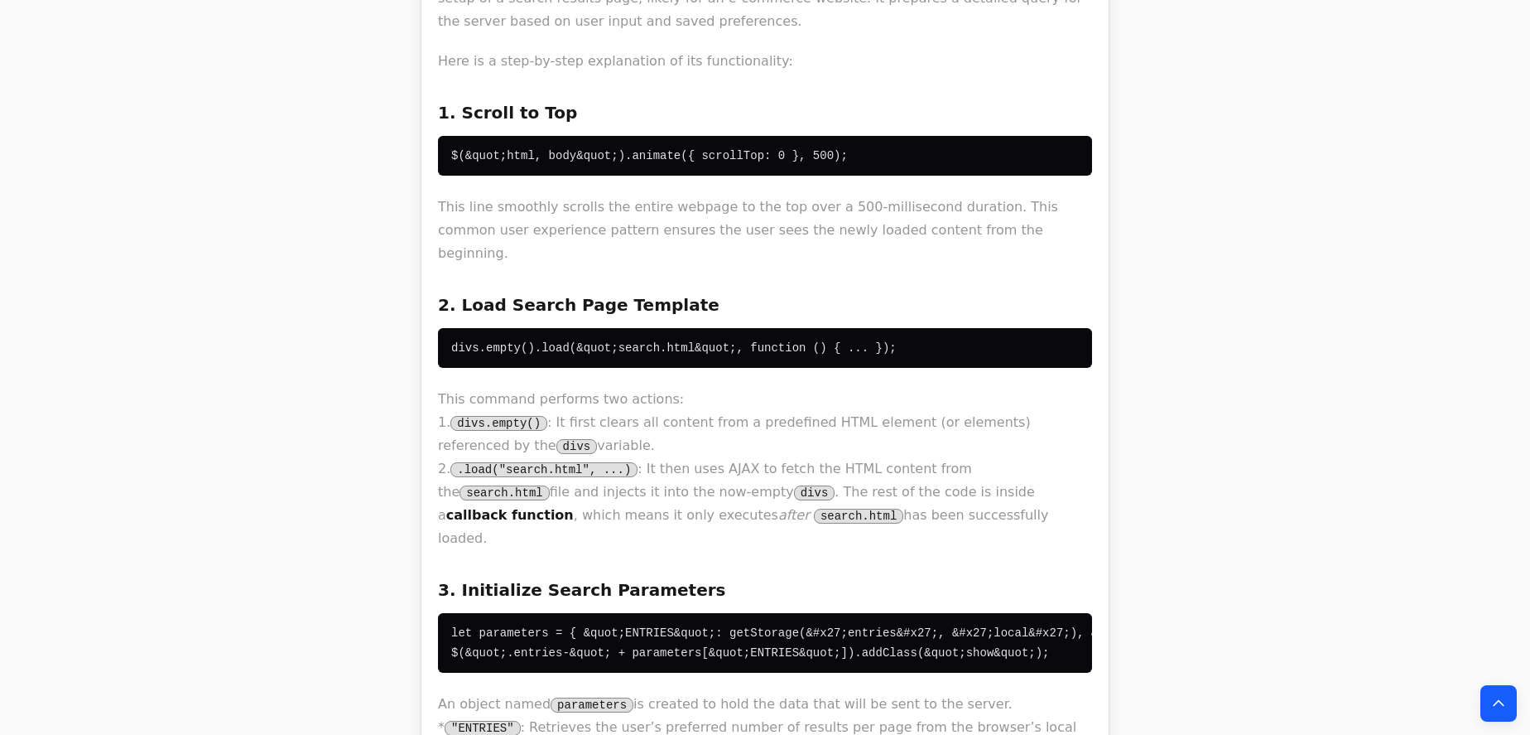
scroll to position [3839, 0]
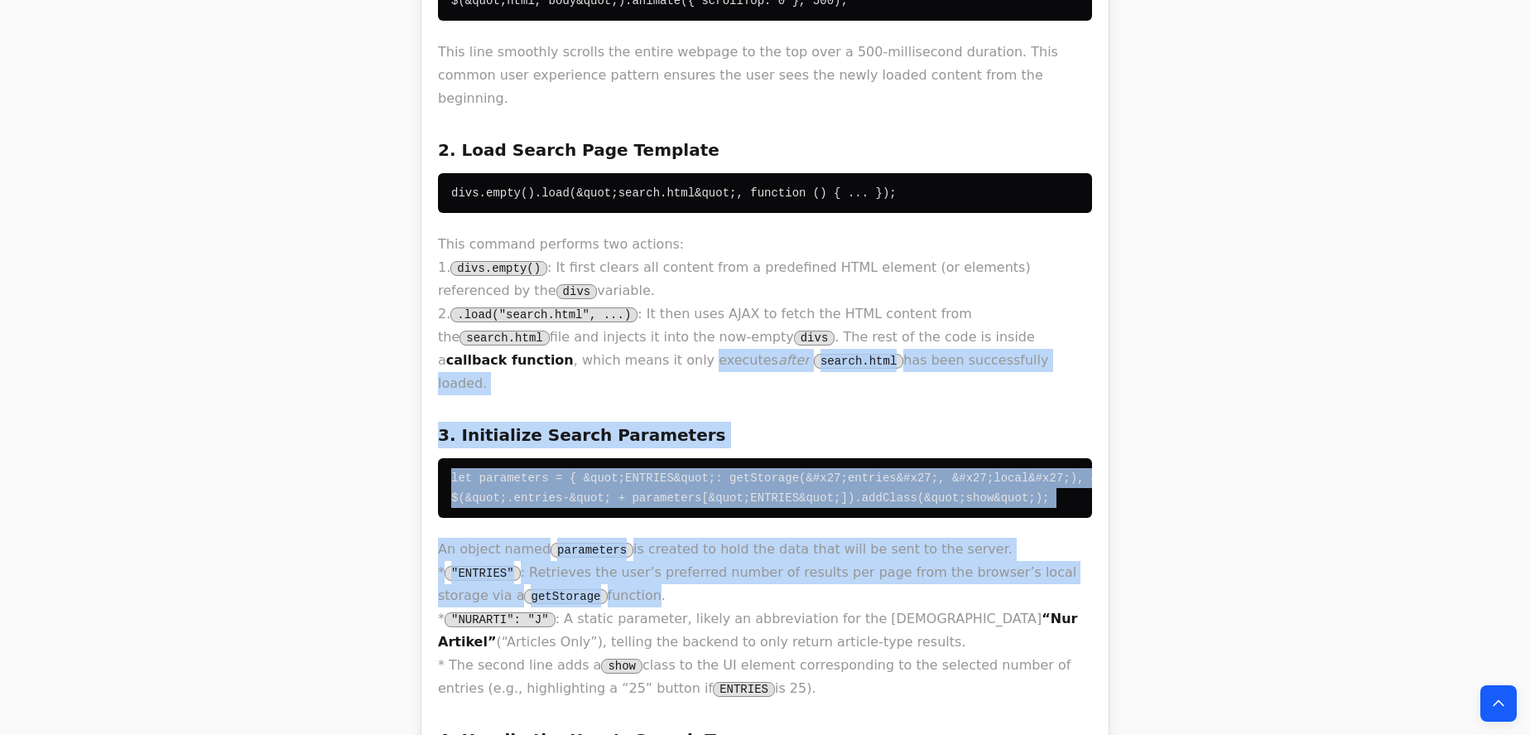
drag, startPoint x: 508, startPoint y: 340, endPoint x: 560, endPoint y: 447, distance: 119.6
click at [560, 537] on p "An object named parameters is created to hold the data that will be sent to the…" at bounding box center [765, 618] width 654 height 162
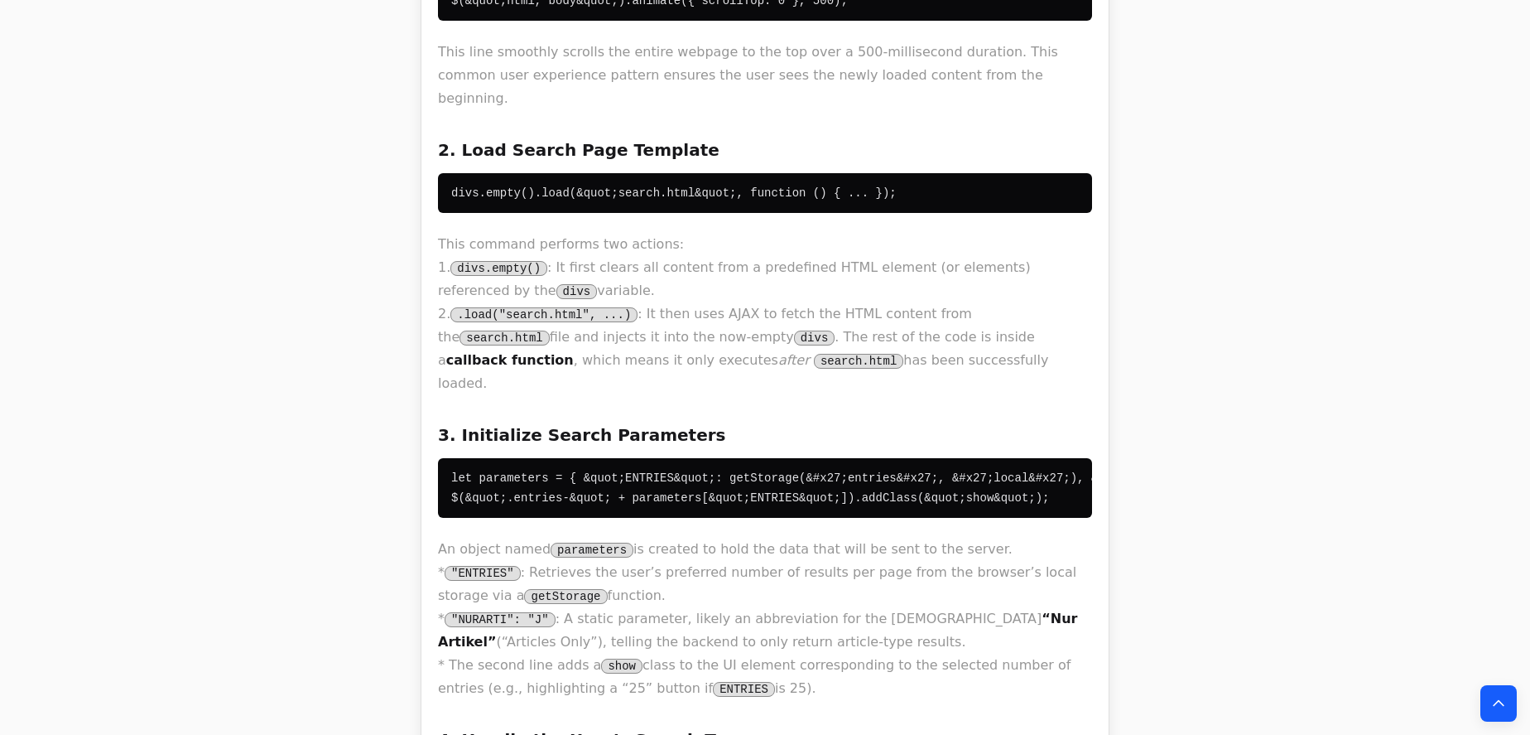
click at [1060, 537] on p "An object named parameters is created to hold the data that will be sent to the…" at bounding box center [765, 618] width 654 height 162
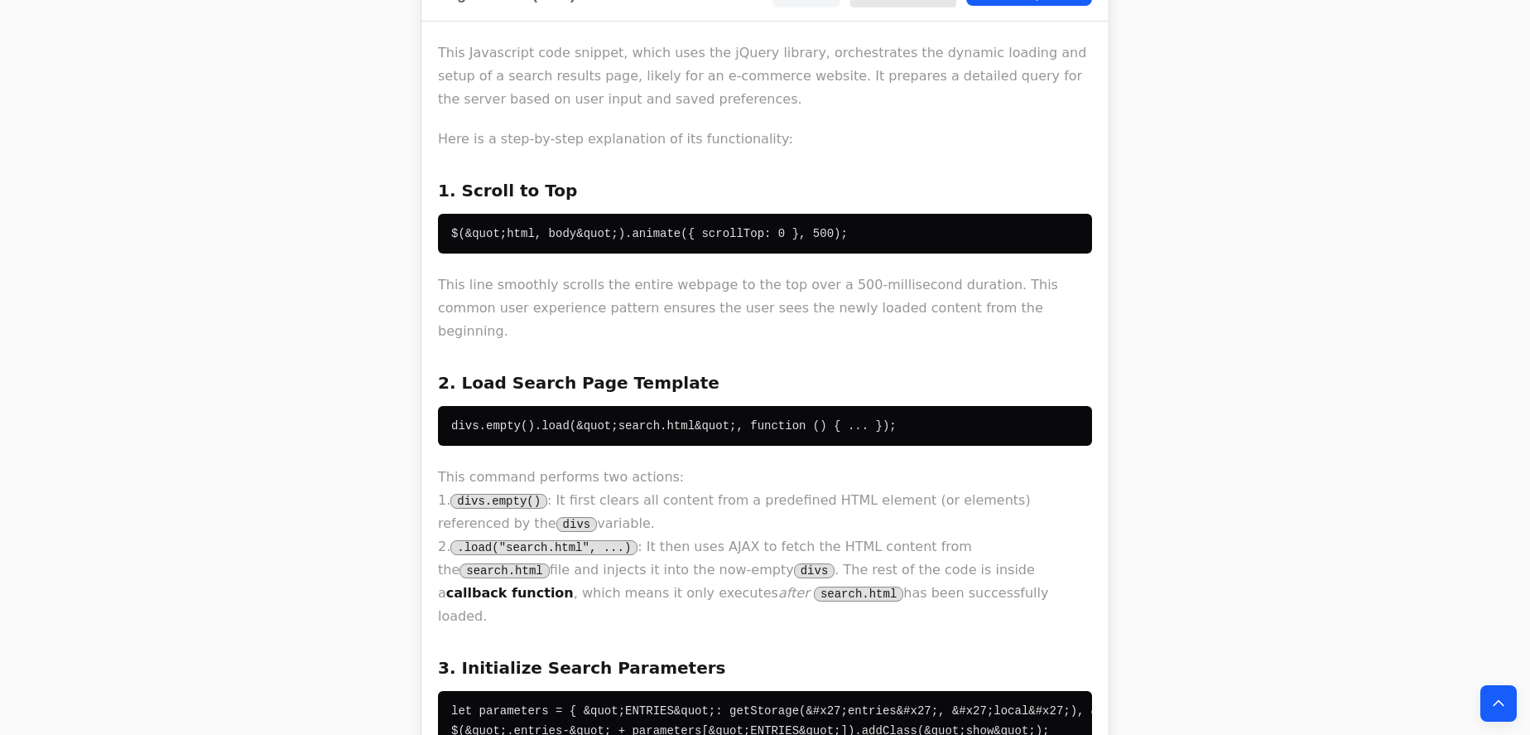
scroll to position [3688, 0]
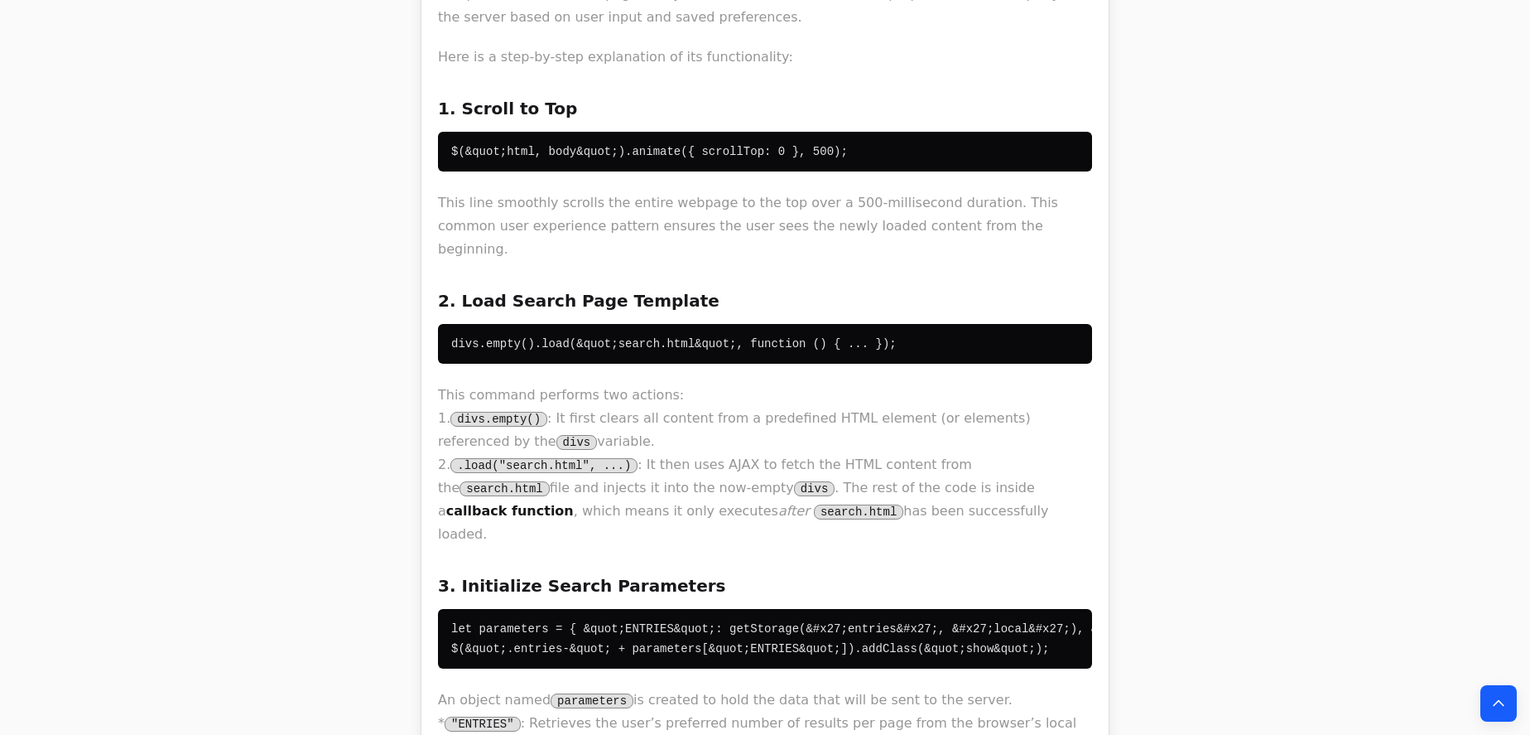
drag, startPoint x: 532, startPoint y: 465, endPoint x: 884, endPoint y: 483, distance: 353.2
click at [881, 609] on pre "let parameters = { &quot;ENTRIES&quot;: getStorage(&#x27;entries&#x27;, &#x27;l…" at bounding box center [765, 639] width 654 height 60
click at [884, 609] on pre "let parameters = { &quot;ENTRIES&quot;: getStorage(&#x27;entries&#x27;, &#x27;l…" at bounding box center [765, 639] width 654 height 60
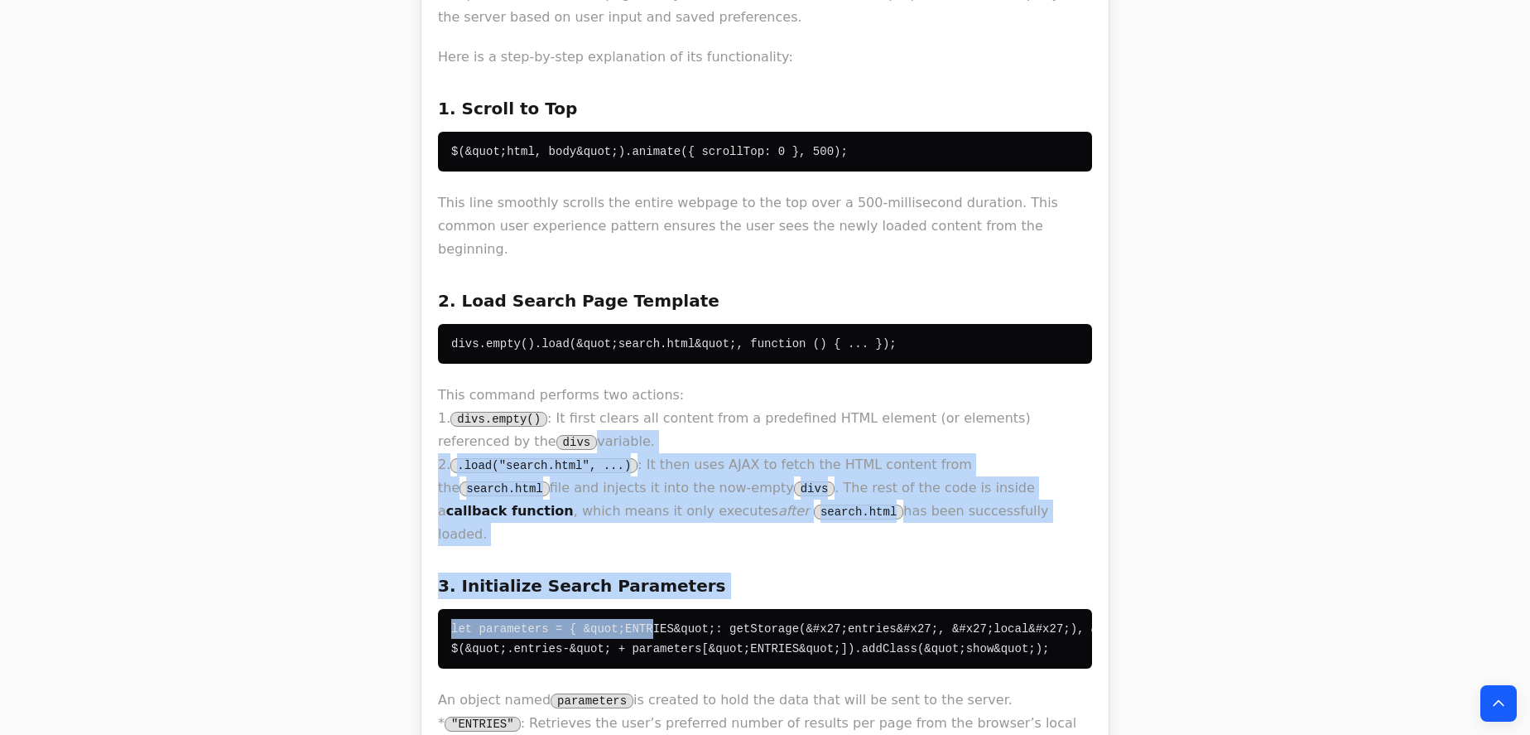
drag, startPoint x: 541, startPoint y: 291, endPoint x: 633, endPoint y: 450, distance: 184.1
click at [630, 622] on code "let parameters = { &quot;ENTRIES&quot;: getStorage(&#x27;entries&#x27;, &#x27;l…" at bounding box center [903, 638] width 904 height 33
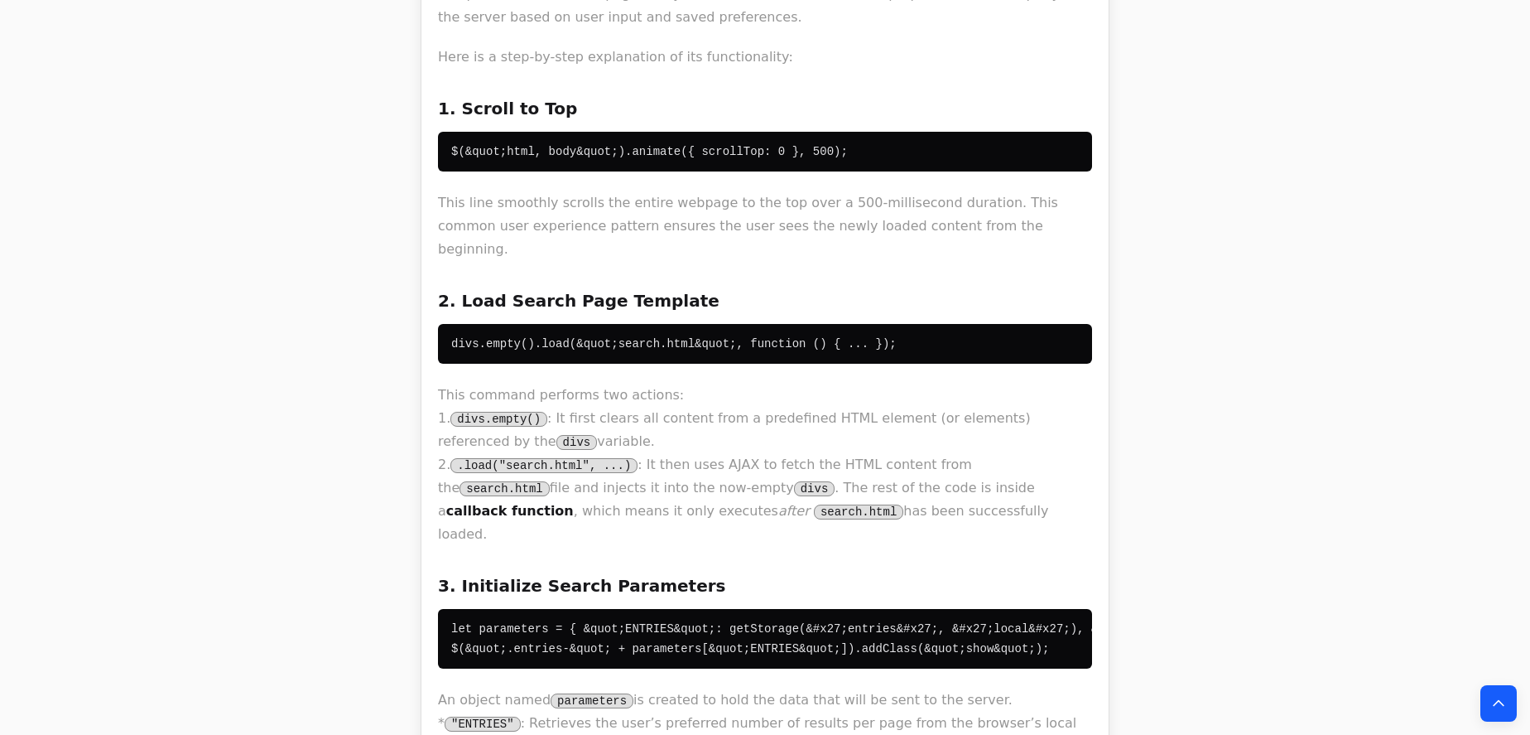
click at [514, 337] on code "divs.empty().load(&quot;search.html&quot;, function () { ... });" at bounding box center [674, 343] width 446 height 13
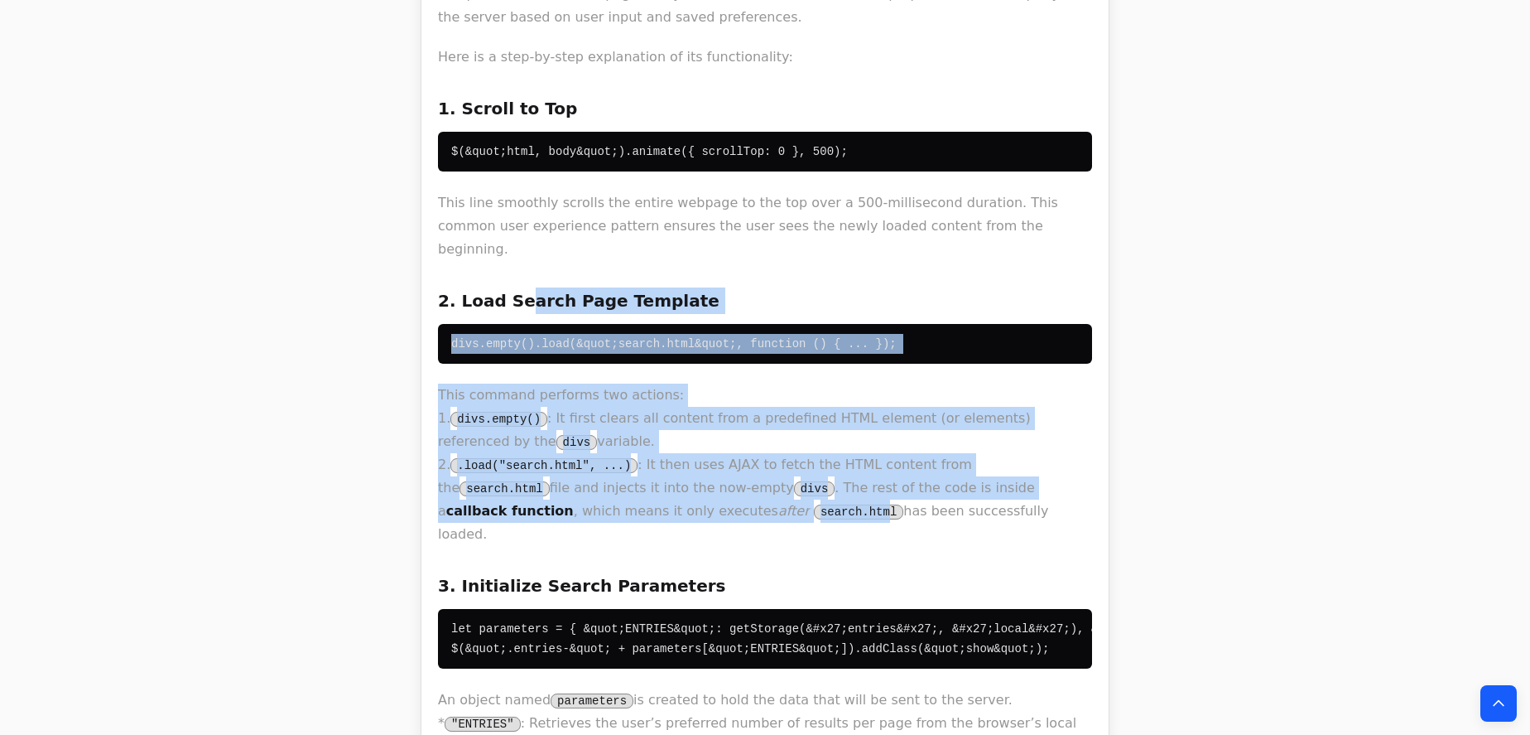
drag, startPoint x: 510, startPoint y: 132, endPoint x: 591, endPoint y: 373, distance: 253.5
click at [532, 383] on p "This command performs two actions: 1. divs.empty() : It first clears all conten…" at bounding box center [765, 464] width 654 height 162
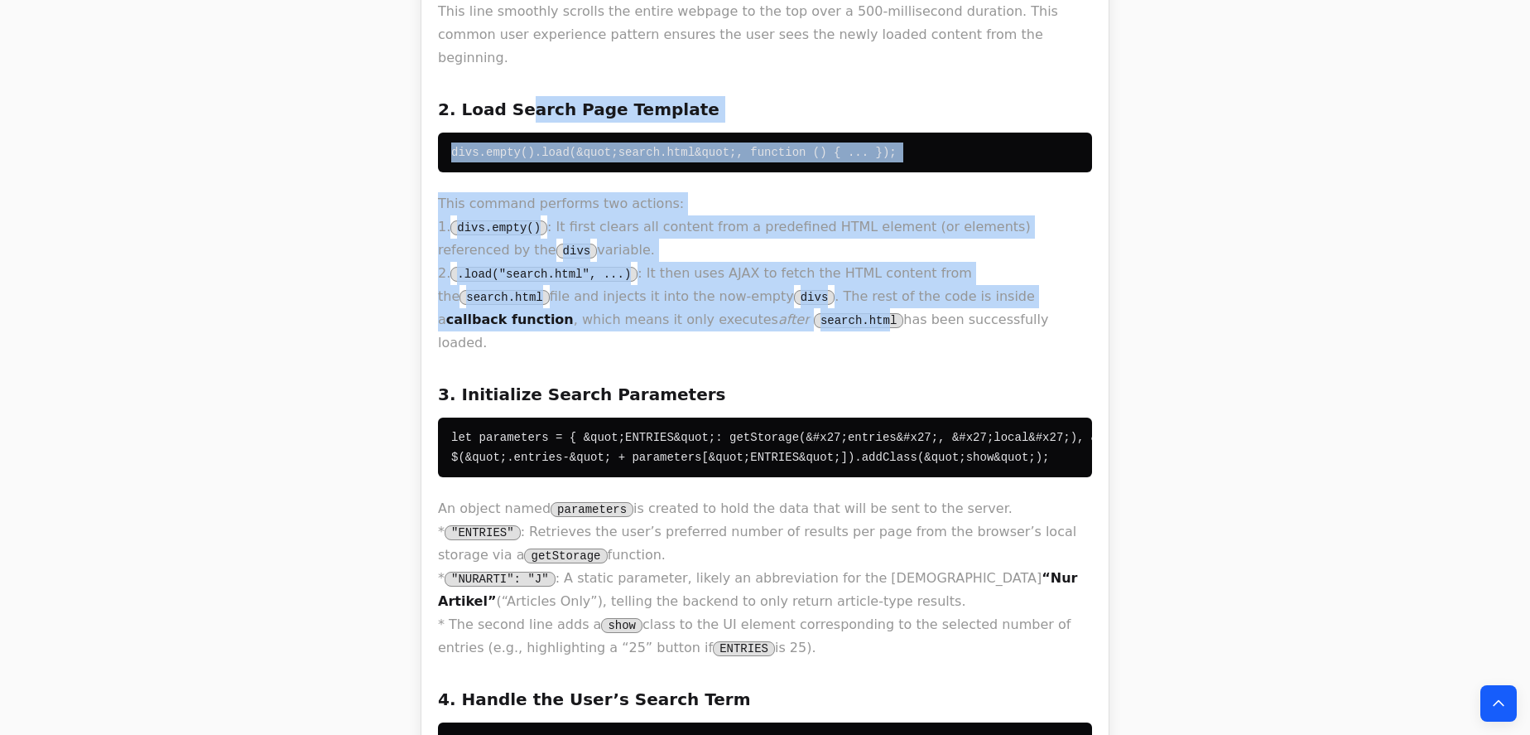
scroll to position [4065, 0]
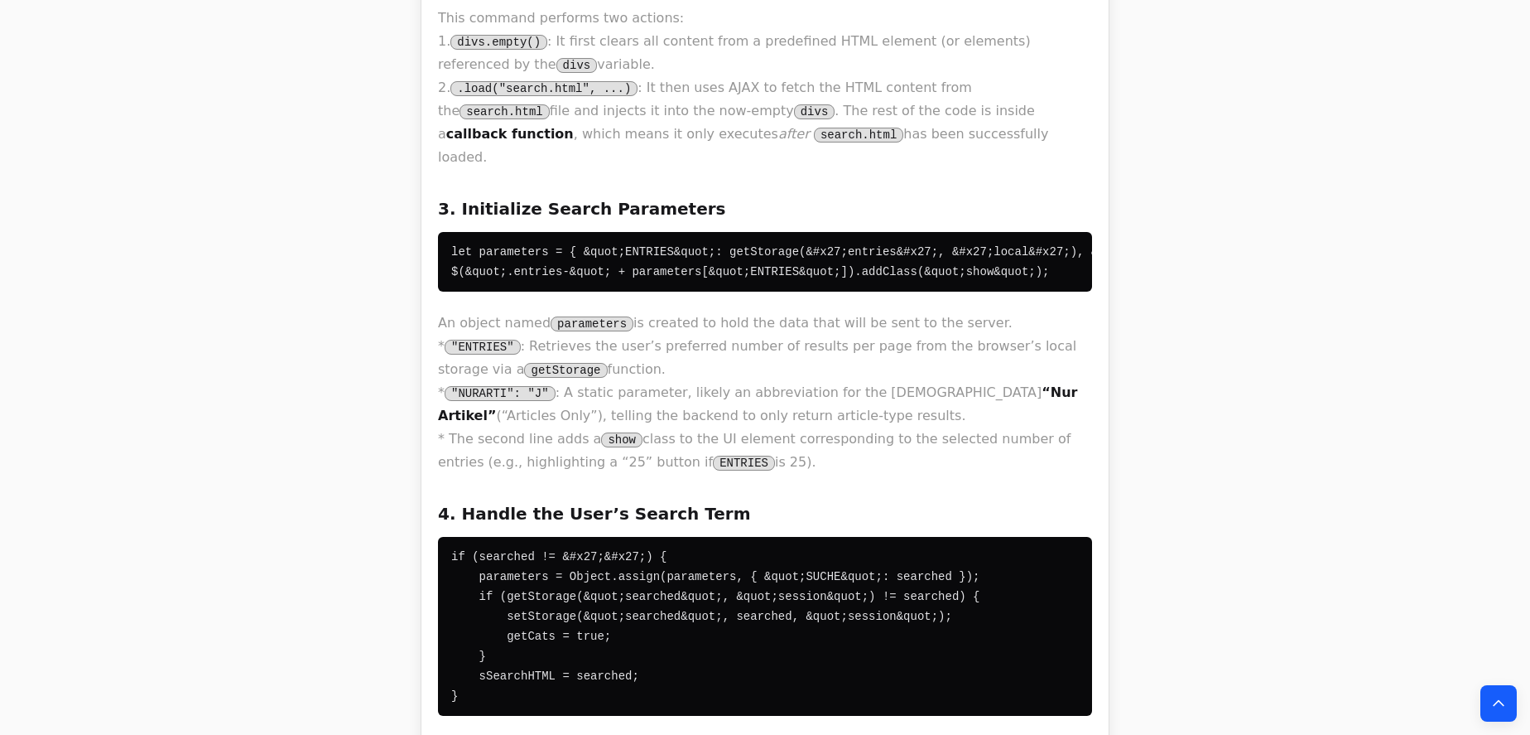
click at [792, 311] on p "An object named parameters is created to hold the data that will be sent to the…" at bounding box center [765, 392] width 654 height 162
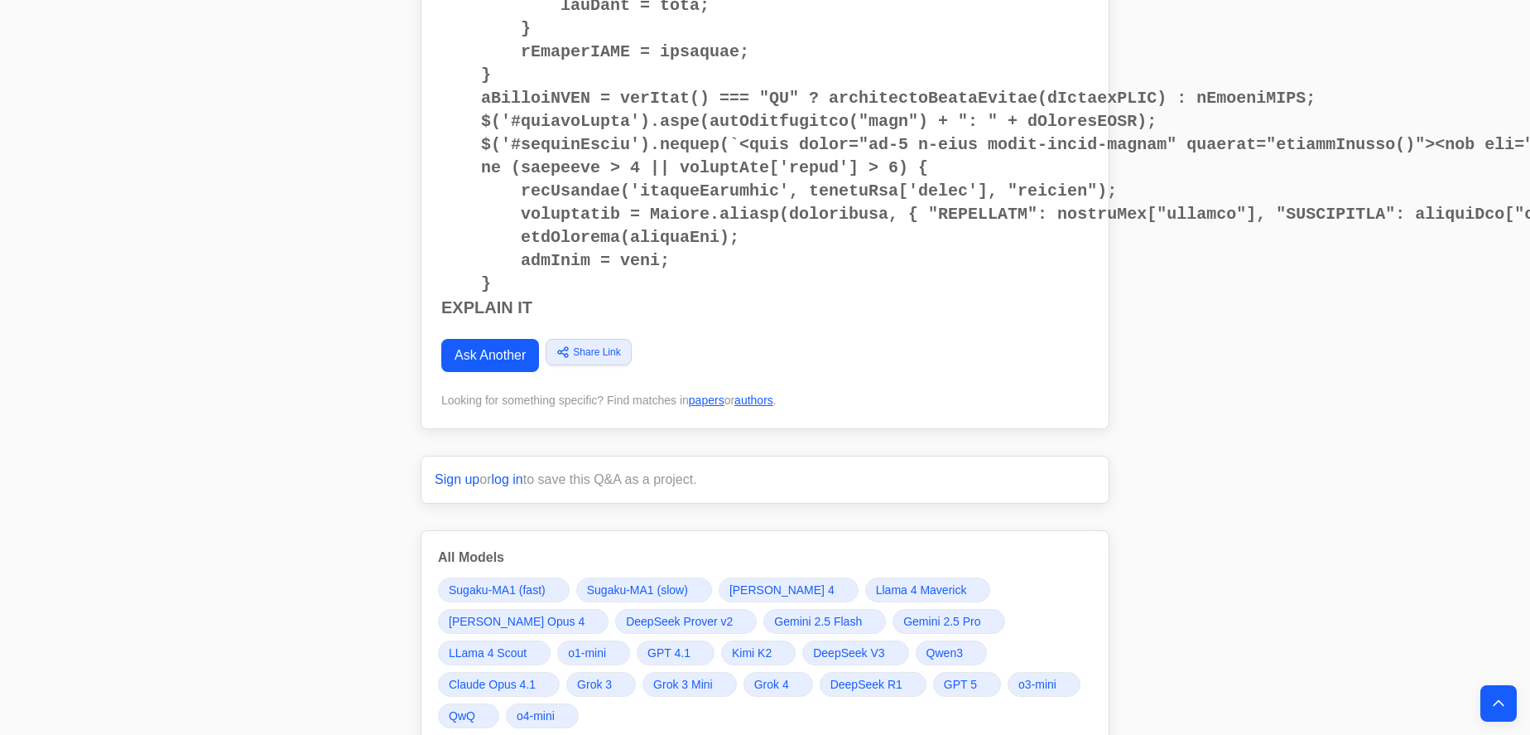
scroll to position [903, 0]
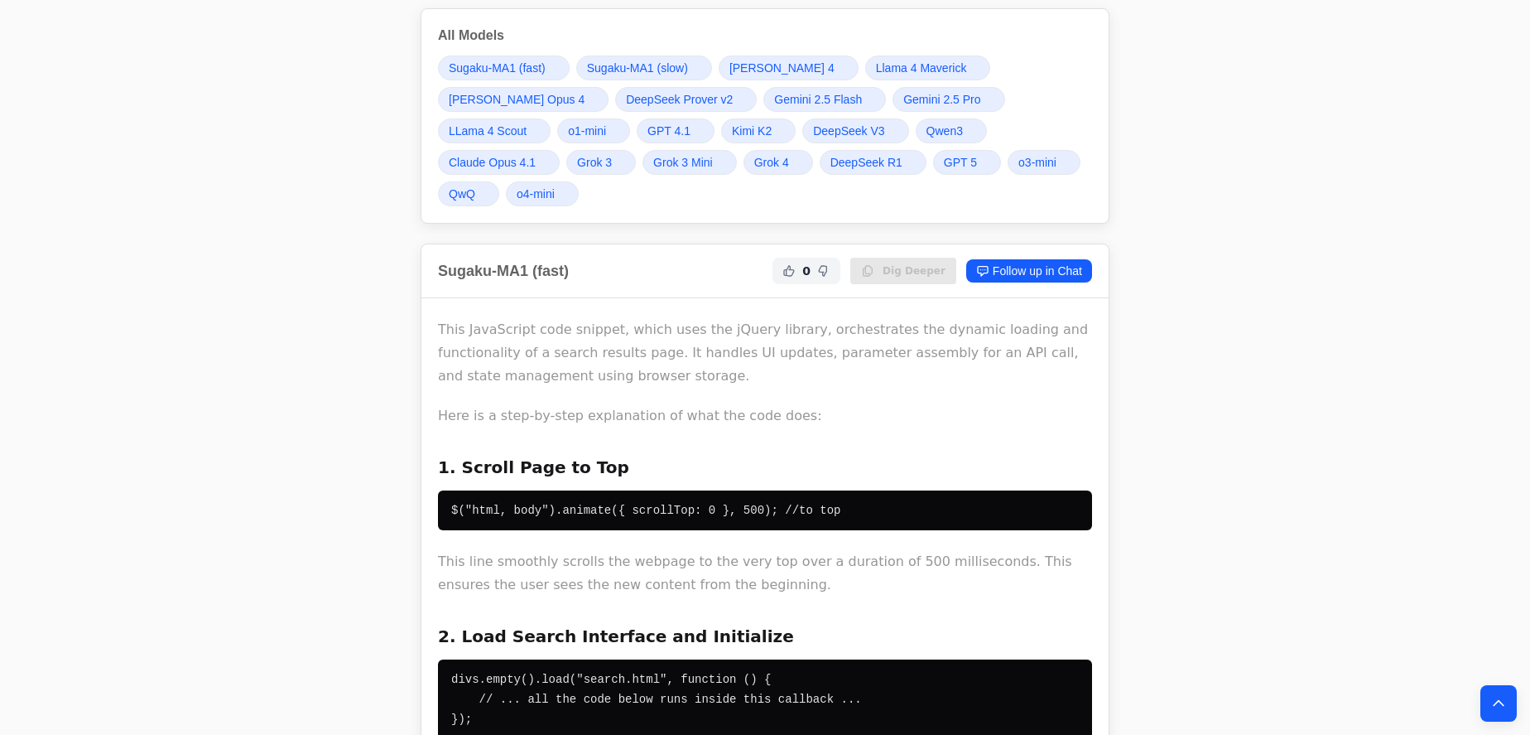
click at [536, 154] on span "Claude Opus 4.1" at bounding box center [492, 162] width 87 height 17
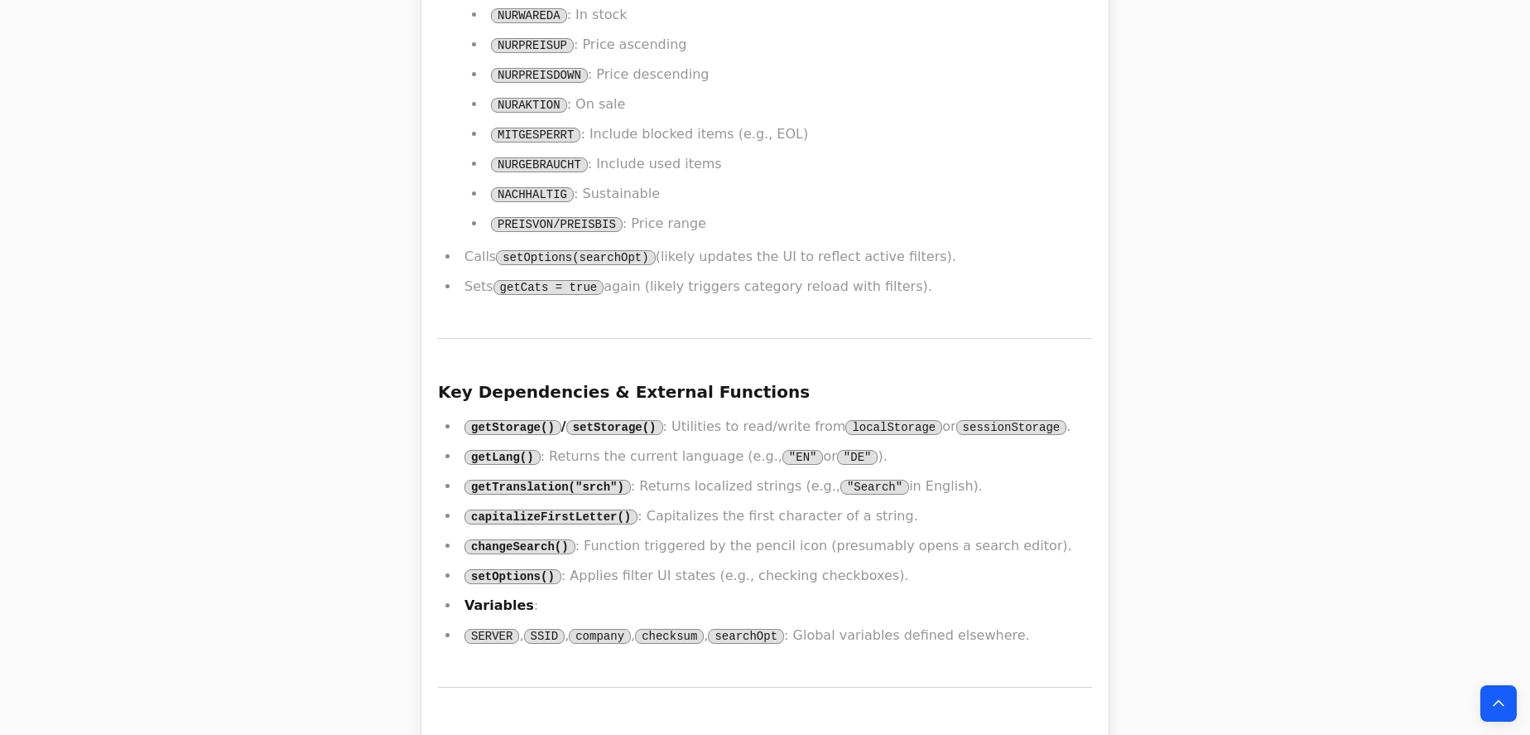
scroll to position [38502, 0]
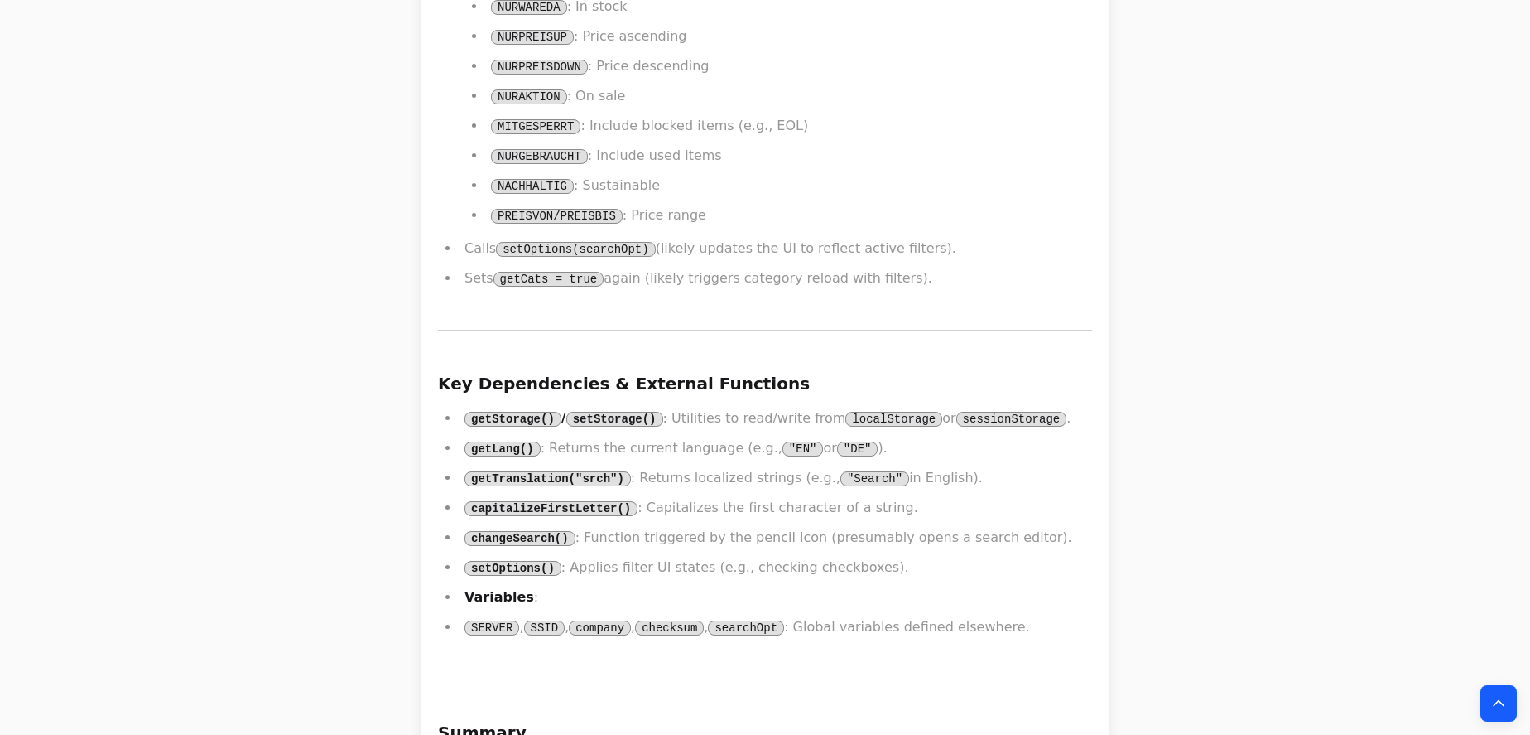
drag, startPoint x: 537, startPoint y: 99, endPoint x: 587, endPoint y: 280, distance: 188.3
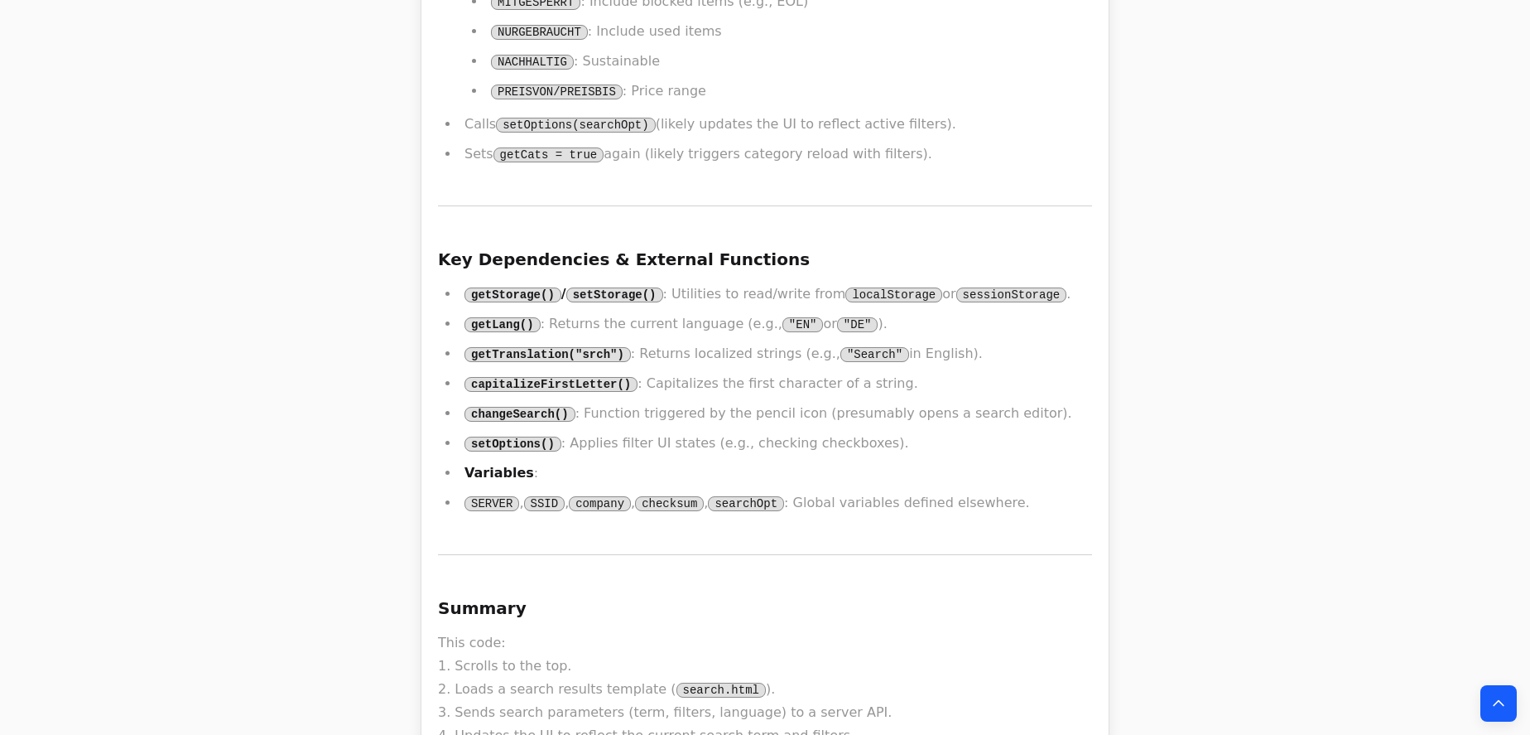
scroll to position [38653, 0]
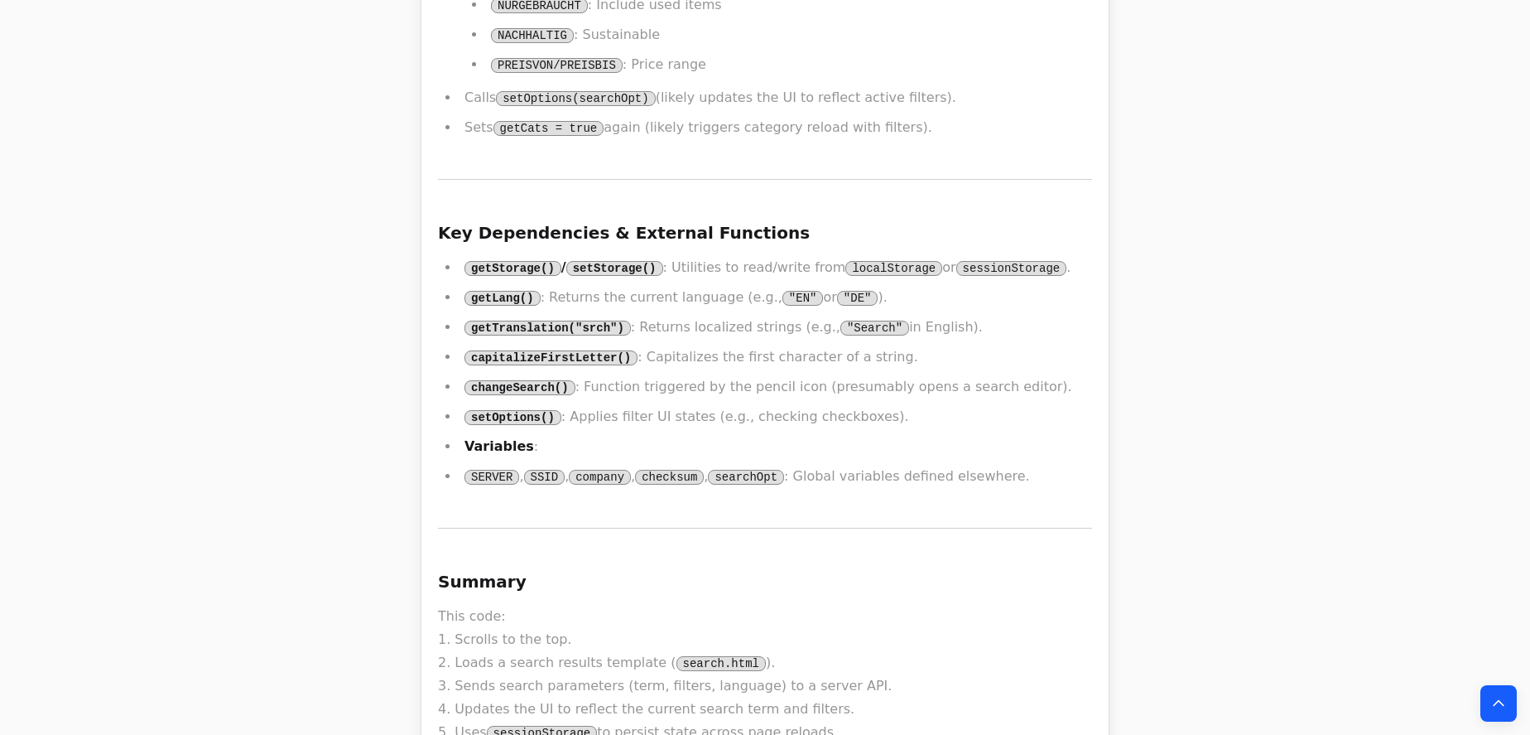
drag, startPoint x: 549, startPoint y: 107, endPoint x: 571, endPoint y: 227, distance: 122.1
drag, startPoint x: 556, startPoint y: 144, endPoint x: 576, endPoint y: 292, distance: 149.6
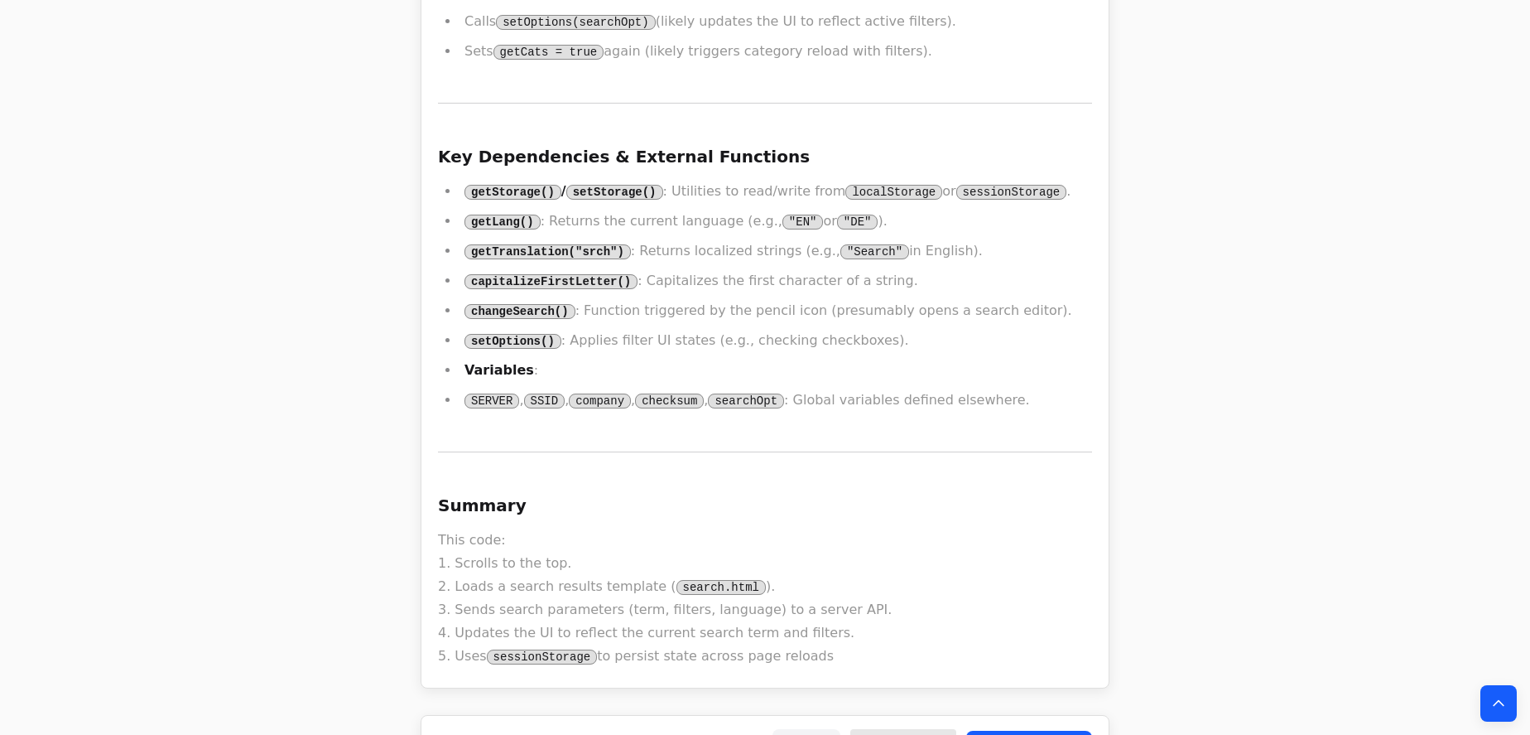
scroll to position [38804, 0]
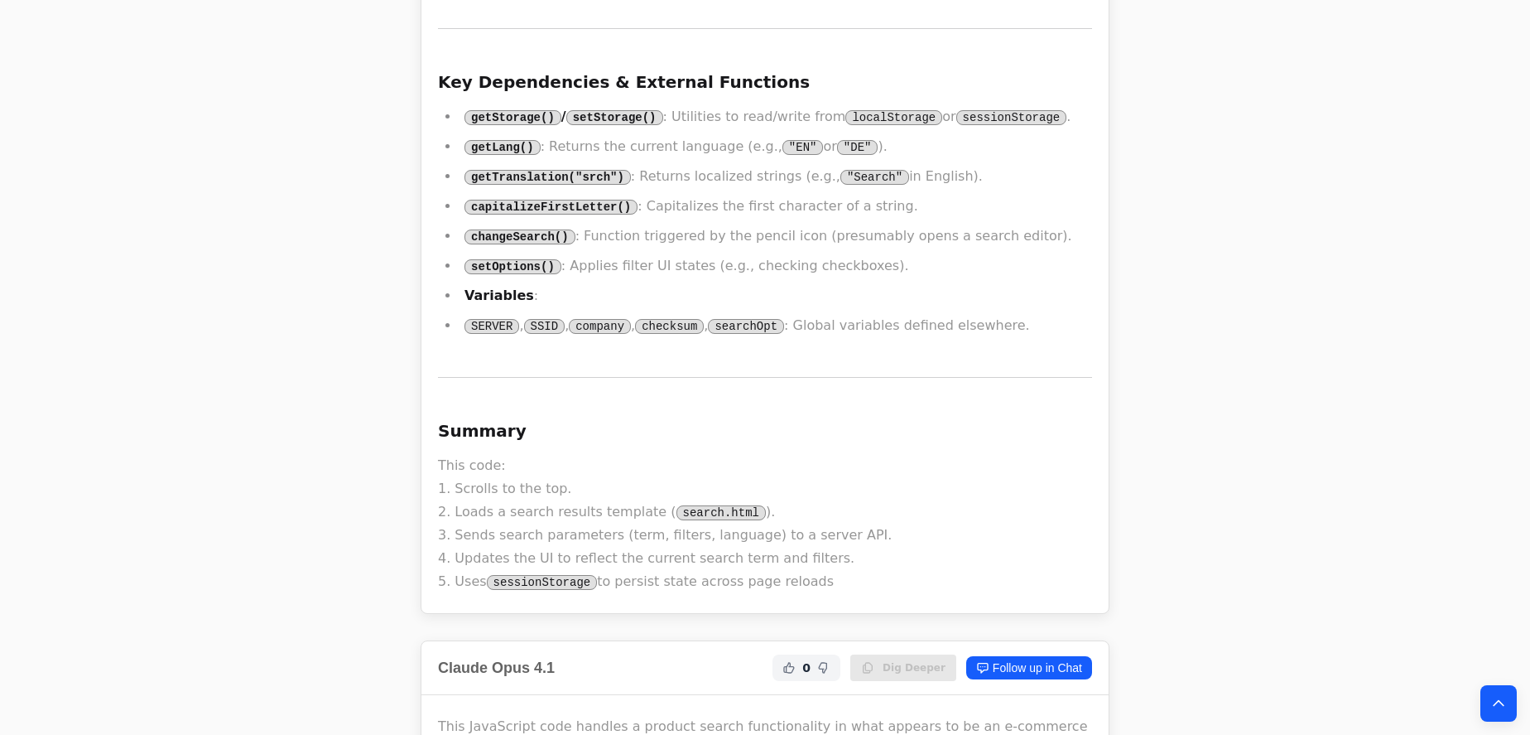
drag, startPoint x: 557, startPoint y: 192, endPoint x: 593, endPoint y: 328, distance: 140.4
drag, startPoint x: 550, startPoint y: 174, endPoint x: 647, endPoint y: 378, distance: 226.3
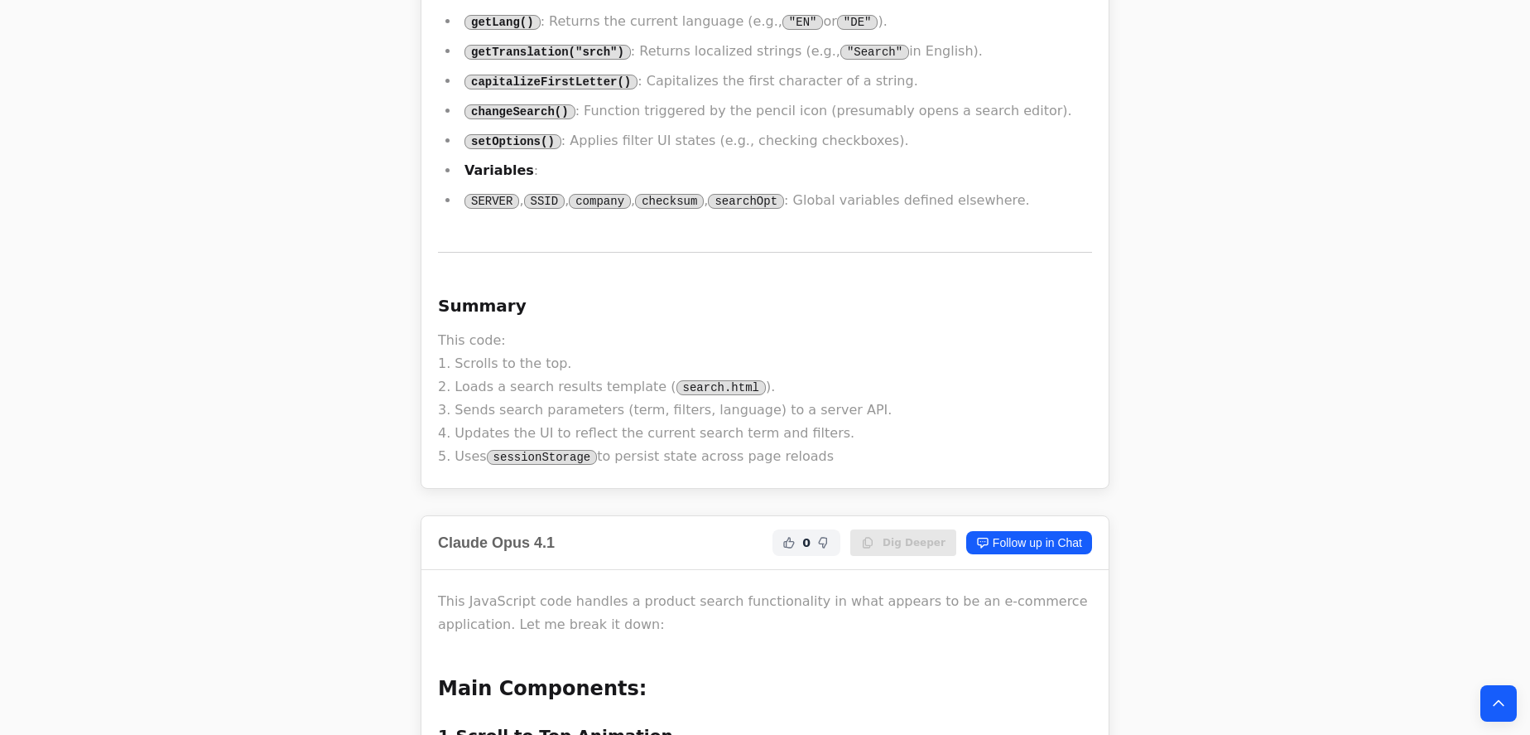
scroll to position [38955, 0]
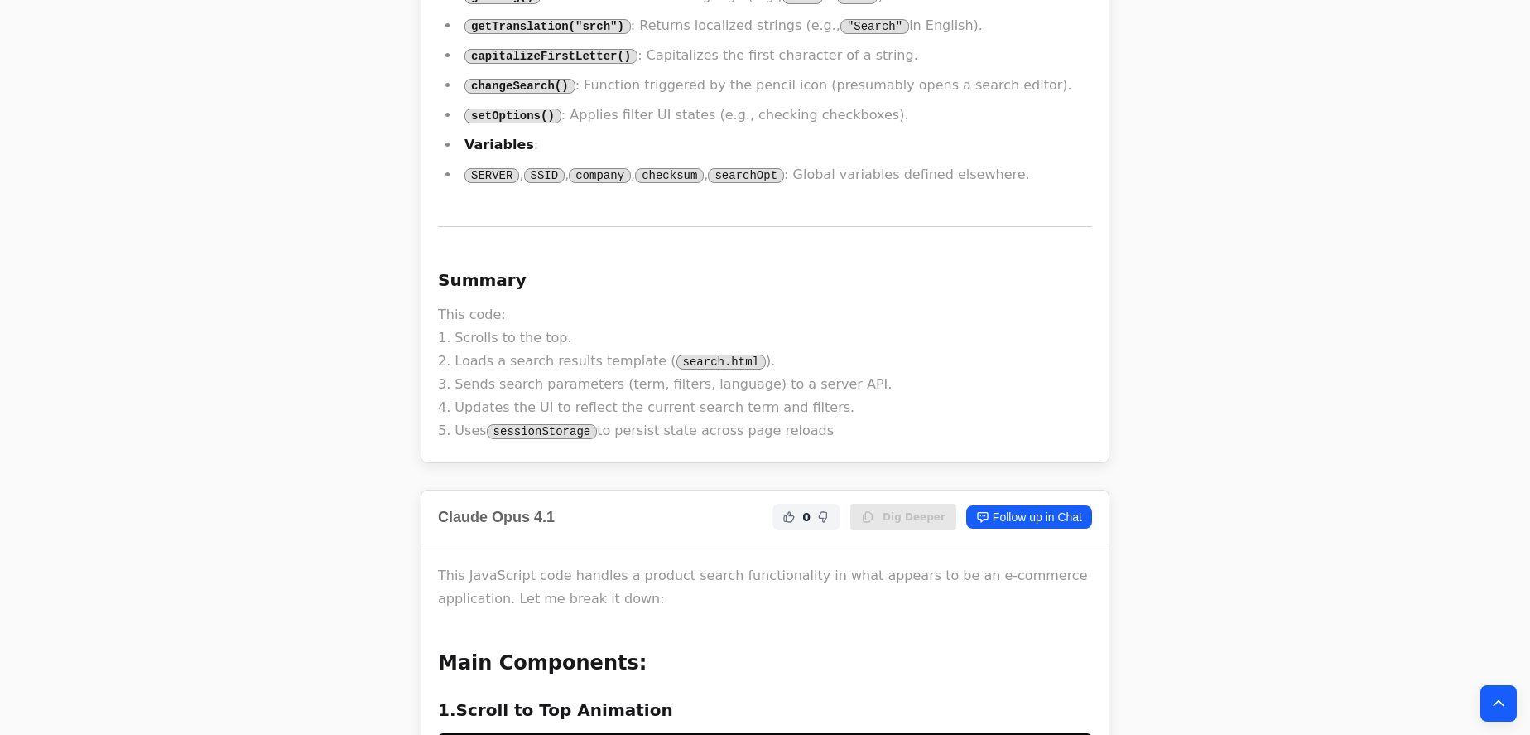
drag, startPoint x: 505, startPoint y: 121, endPoint x: 574, endPoint y: 453, distance: 339.1
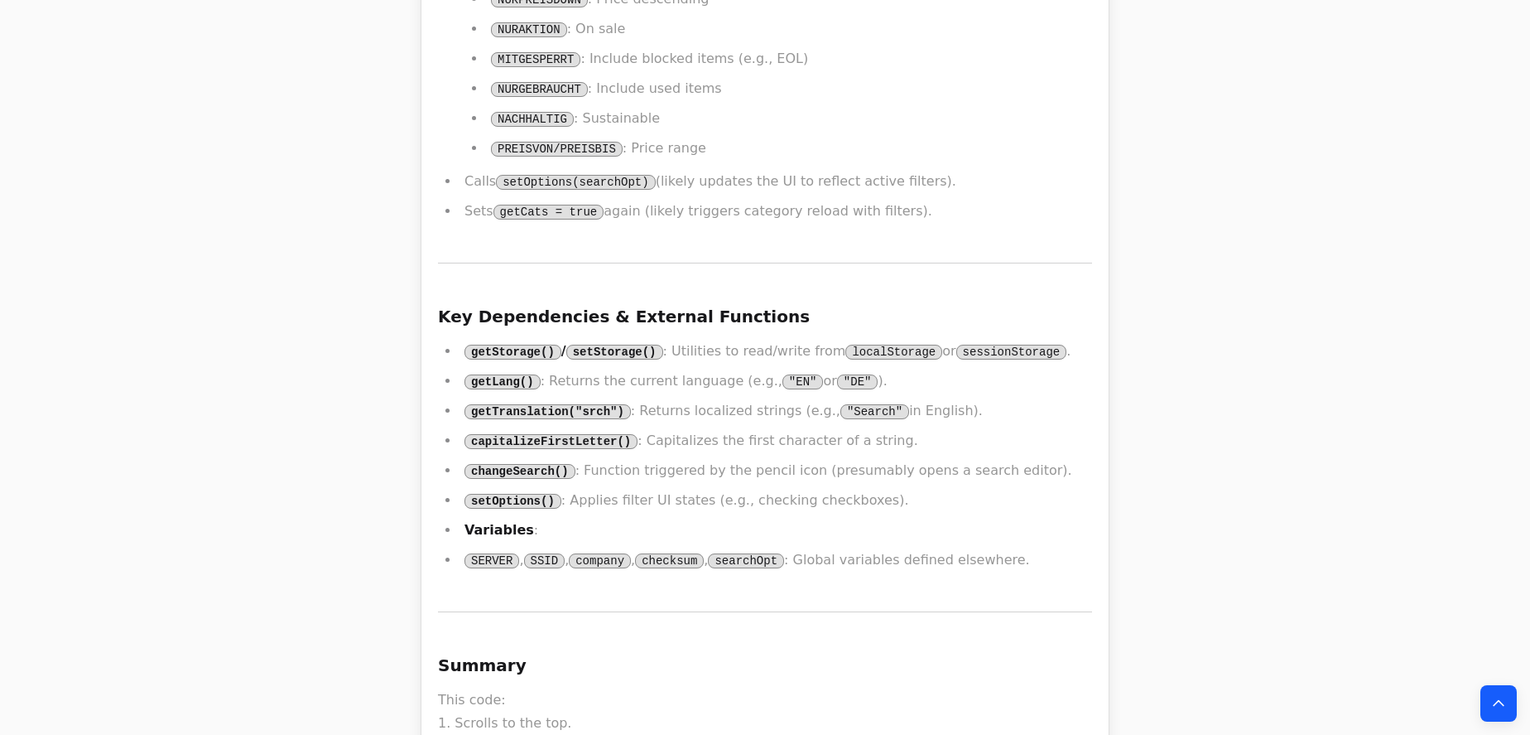
scroll to position [38277, 0]
